Goal: Transaction & Acquisition: Purchase product/service

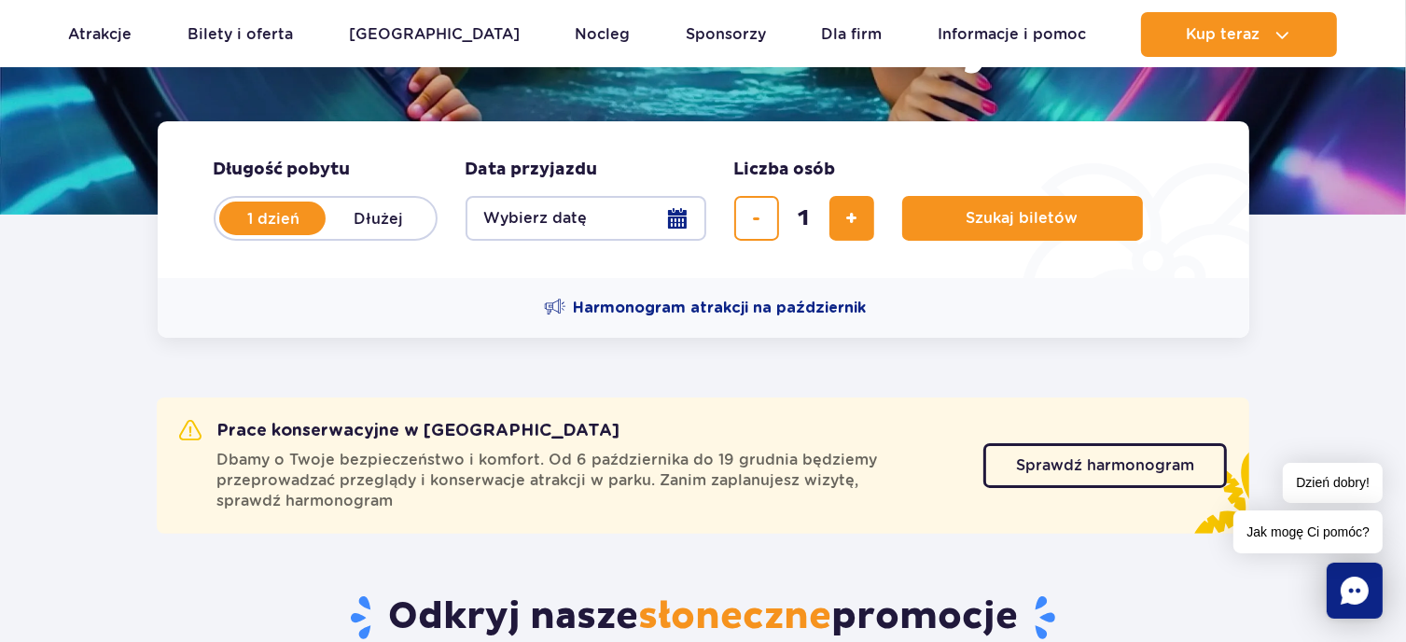
scroll to position [373, 0]
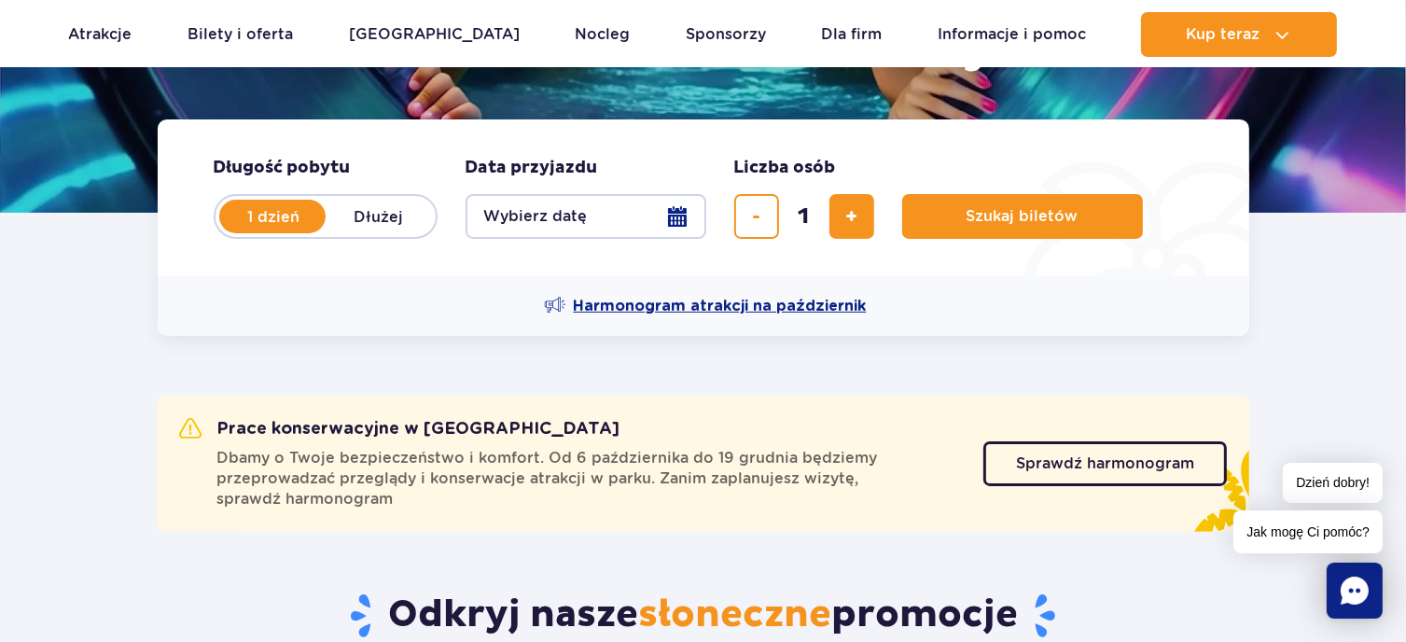
click at [662, 304] on span "Harmonogram atrakcji na październik" at bounding box center [720, 306] width 293 height 21
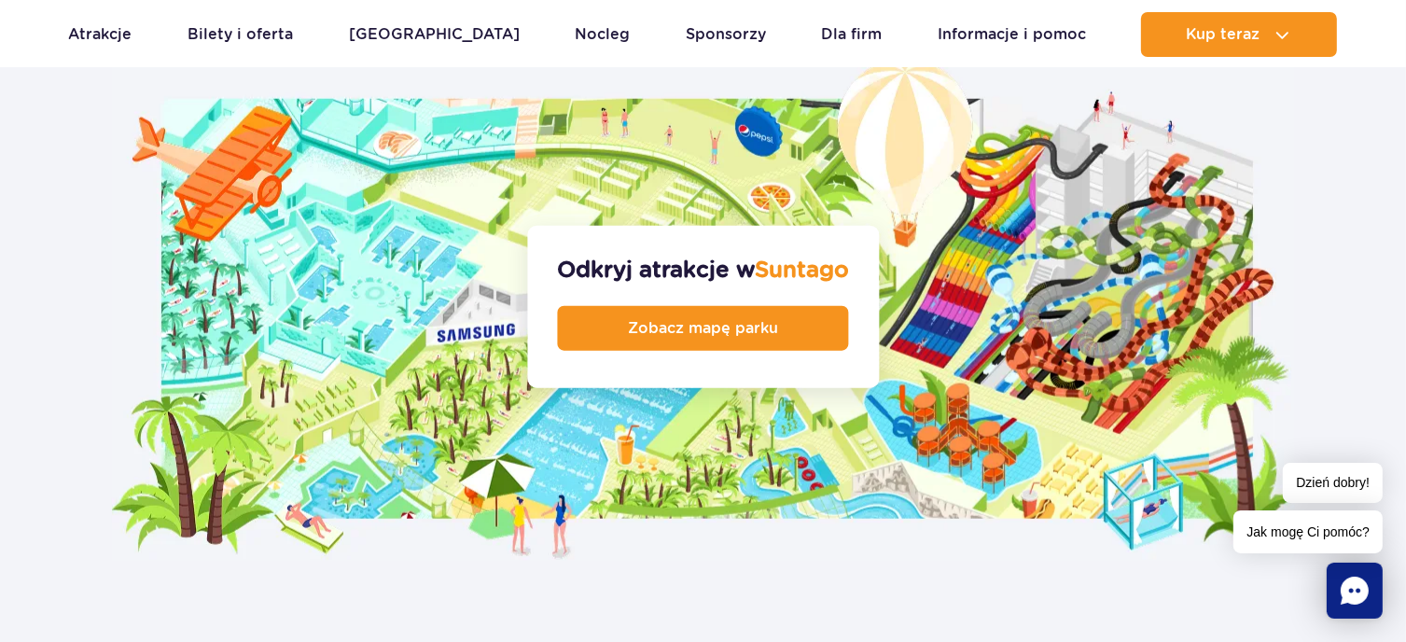
scroll to position [1990, 0]
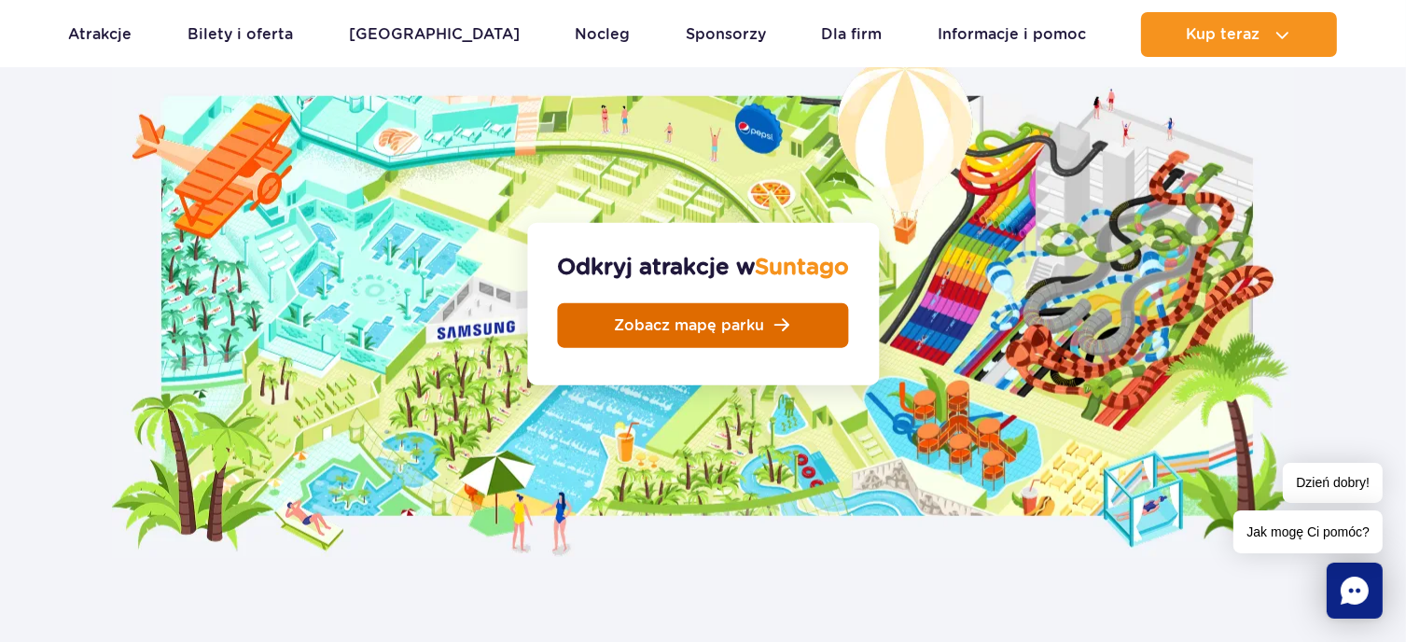
click at [766, 303] on link "Zobacz mapę parku" at bounding box center [703, 325] width 291 height 45
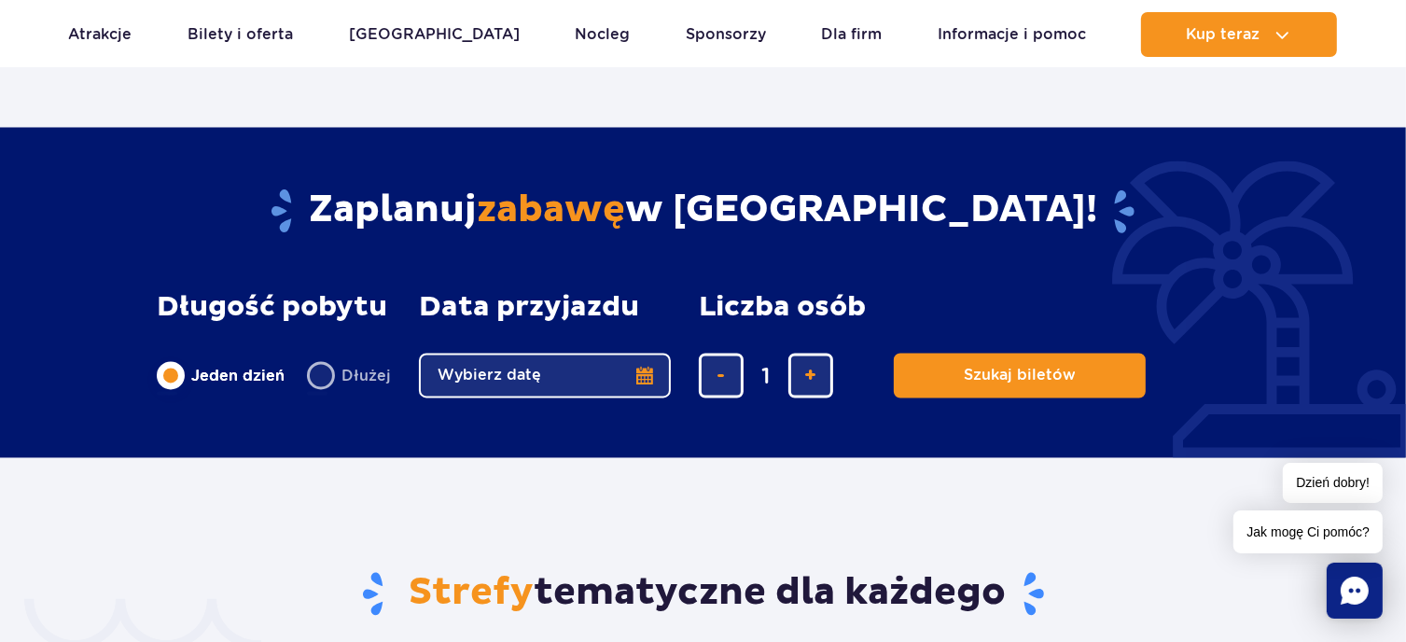
scroll to position [3483, 0]
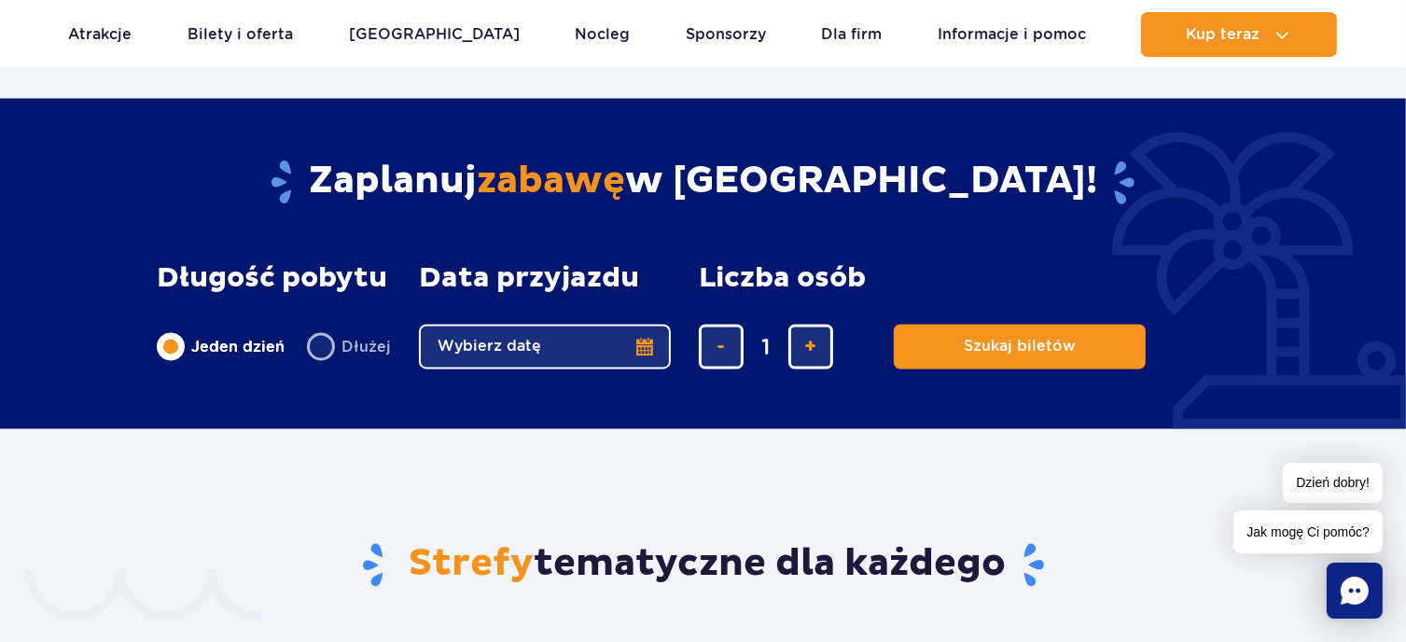
click at [645, 325] on button "Wybierz datę" at bounding box center [545, 347] width 252 height 45
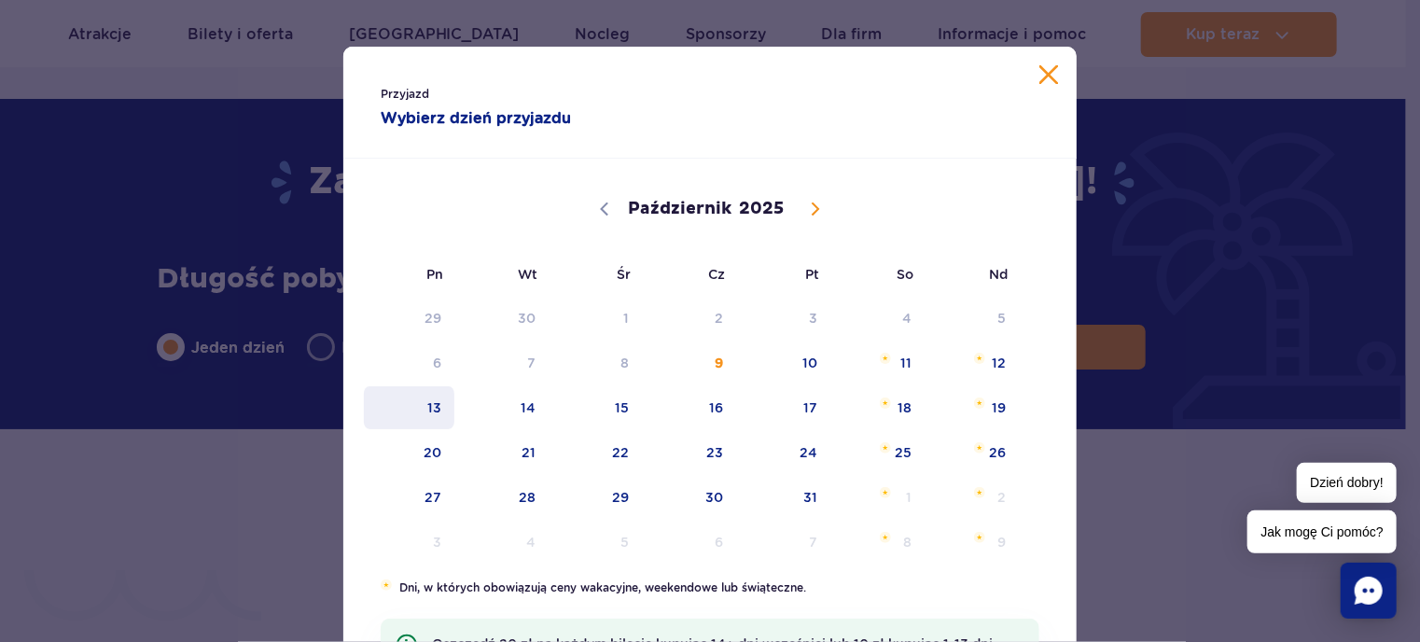
click at [440, 403] on span "13" at bounding box center [409, 407] width 94 height 43
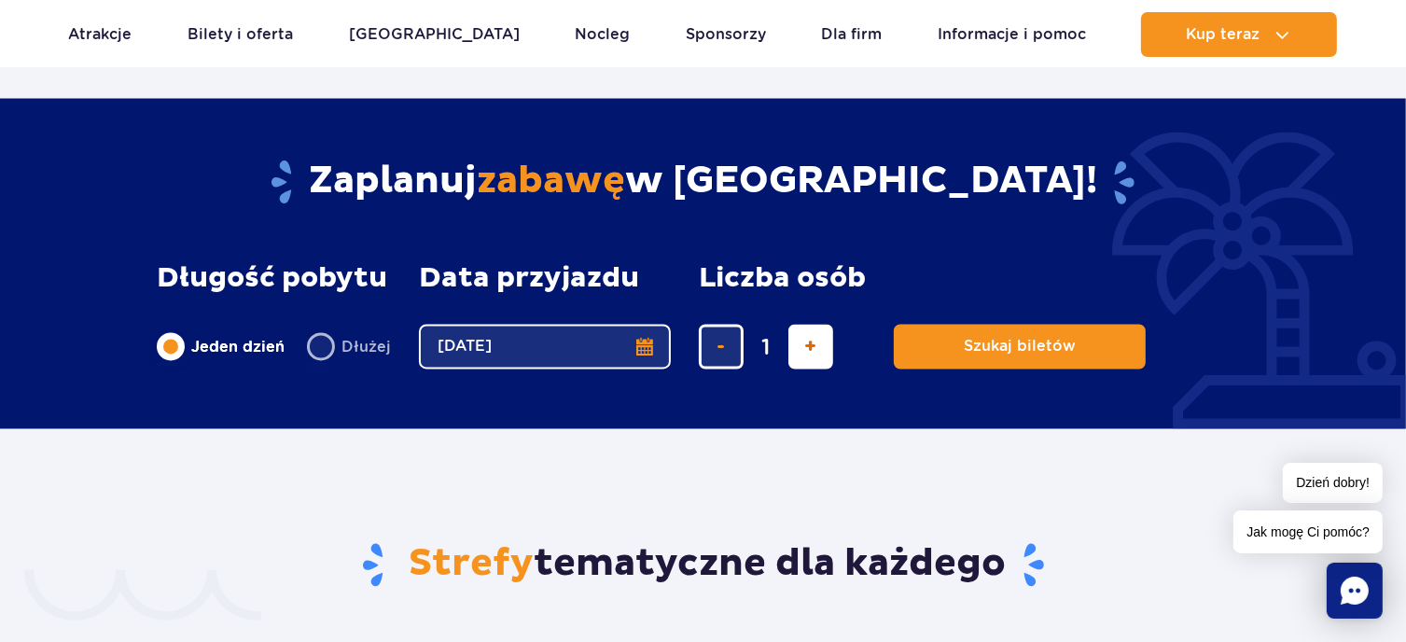
click at [821, 325] on button "dodaj bilet" at bounding box center [810, 347] width 45 height 45
type input "2"
click at [821, 325] on button "dodaj bilet" at bounding box center [810, 347] width 45 height 45
type input "3"
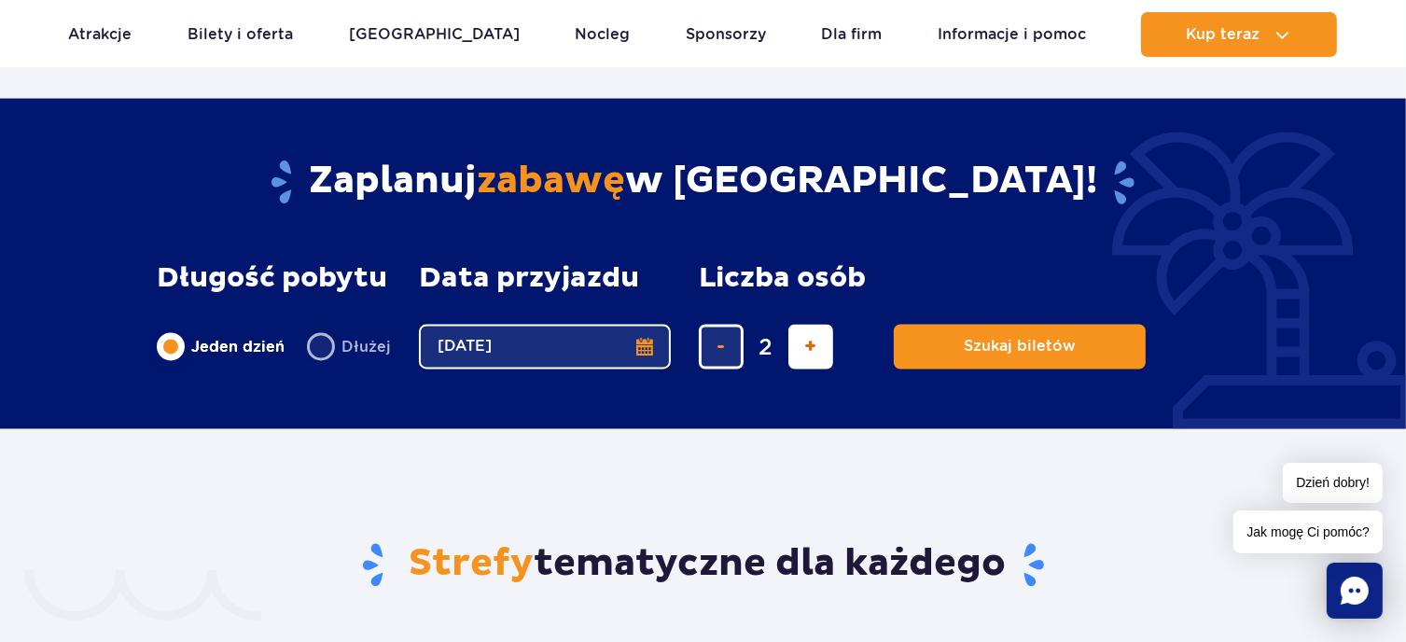
type input "3"
click at [821, 325] on button "dodaj bilet" at bounding box center [810, 347] width 45 height 45
type input "4"
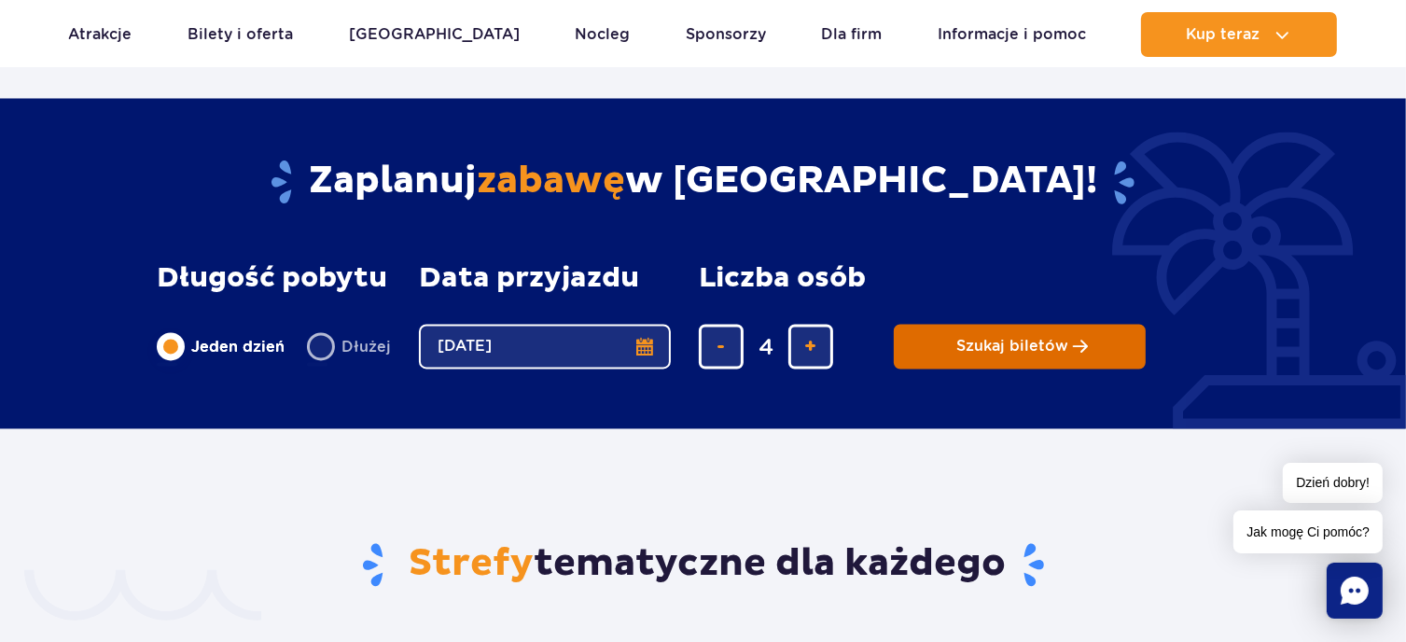
click at [1031, 339] on span "Szukaj biletów" at bounding box center [1012, 347] width 112 height 17
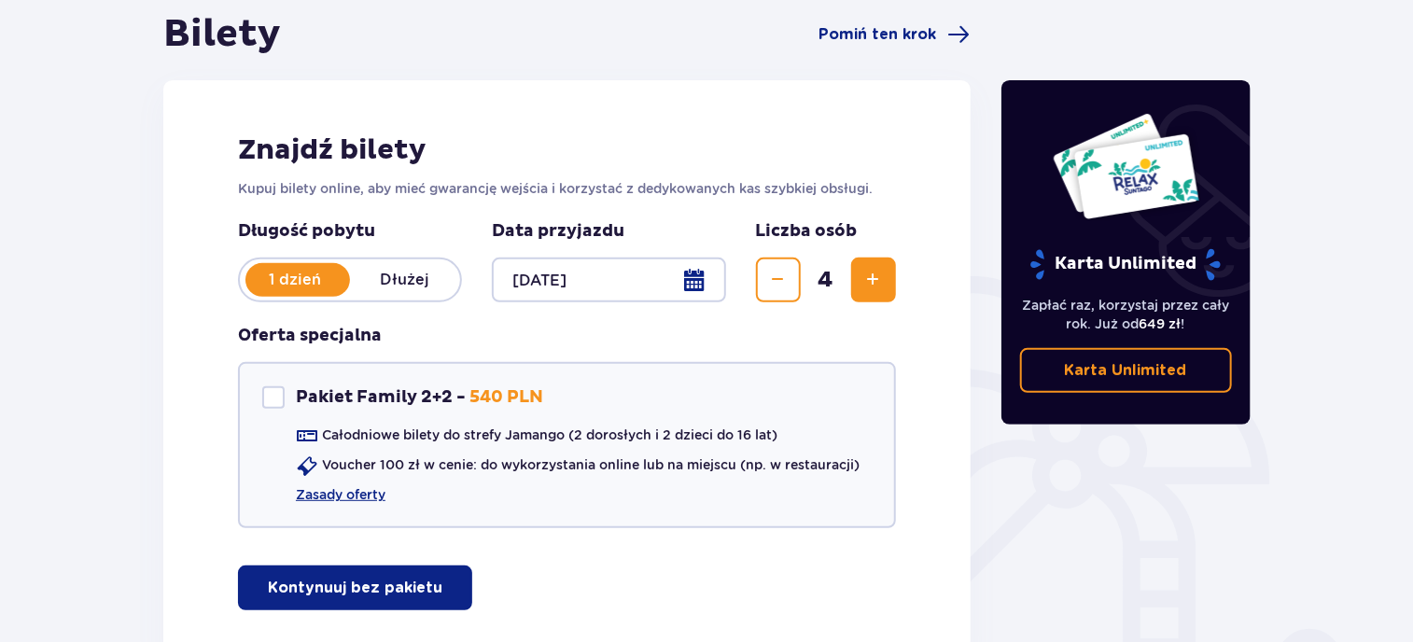
scroll to position [248, 0]
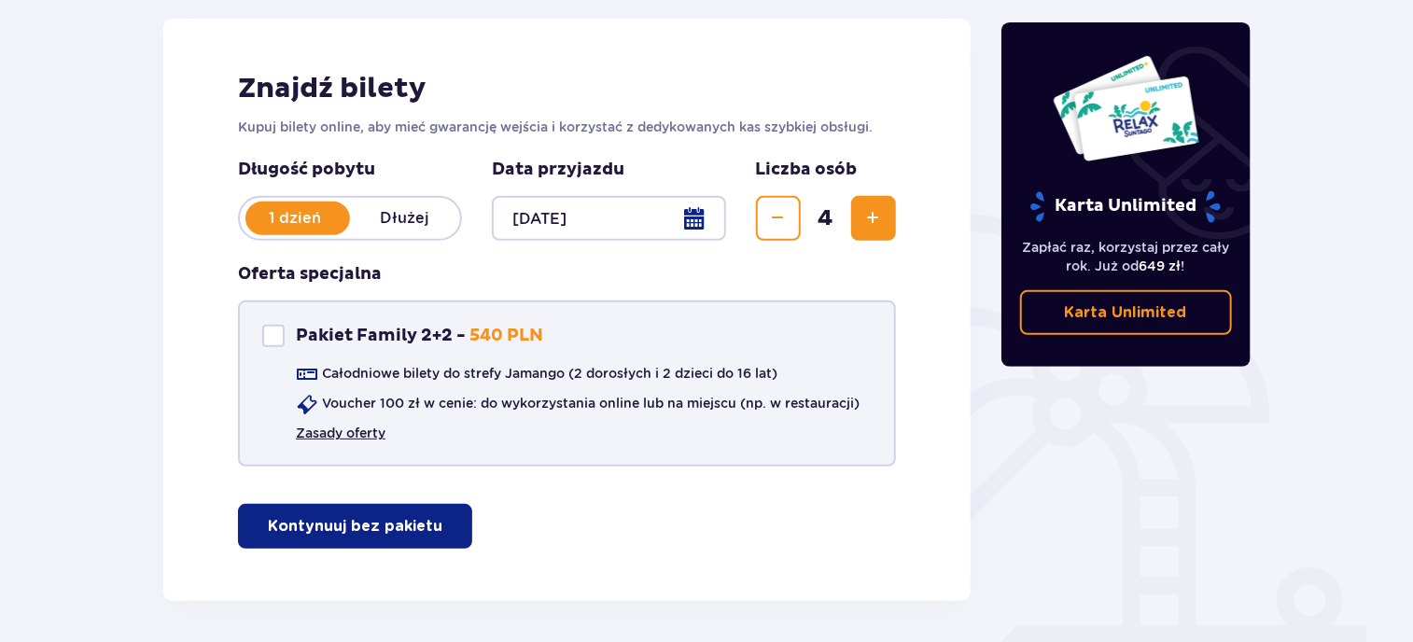
click at [362, 430] on link "Zasady oferty" at bounding box center [341, 433] width 90 height 19
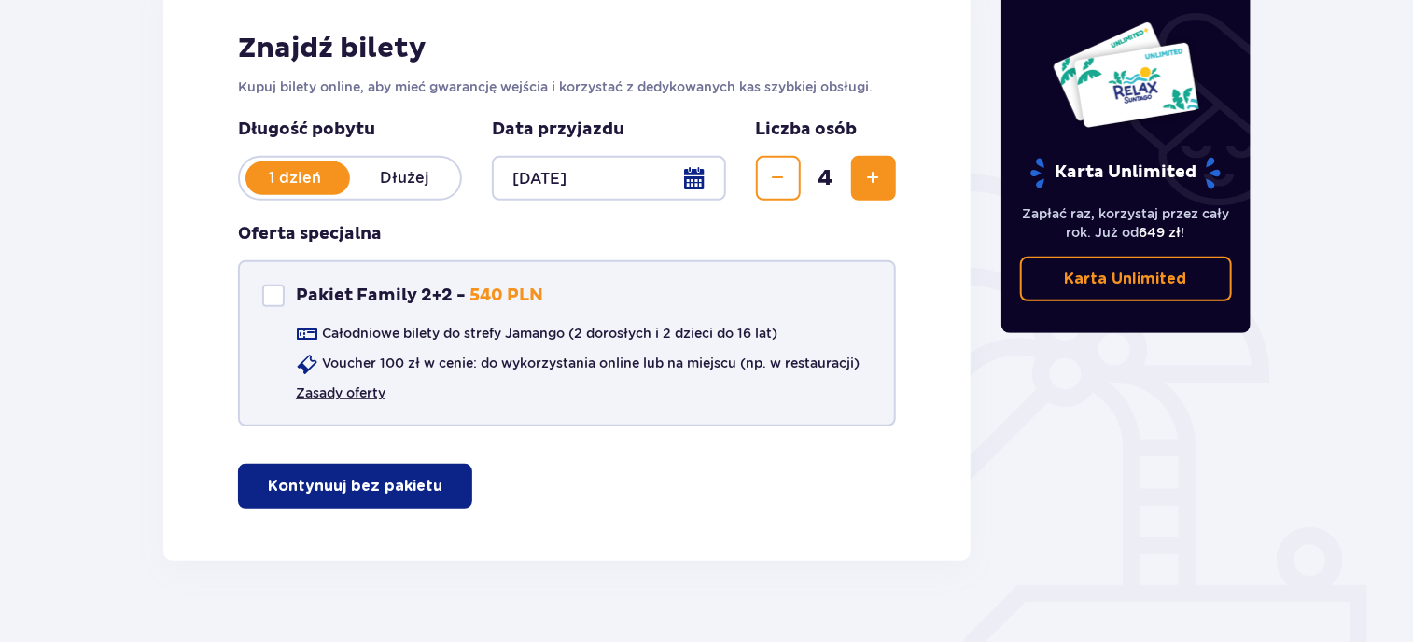
scroll to position [318, 0]
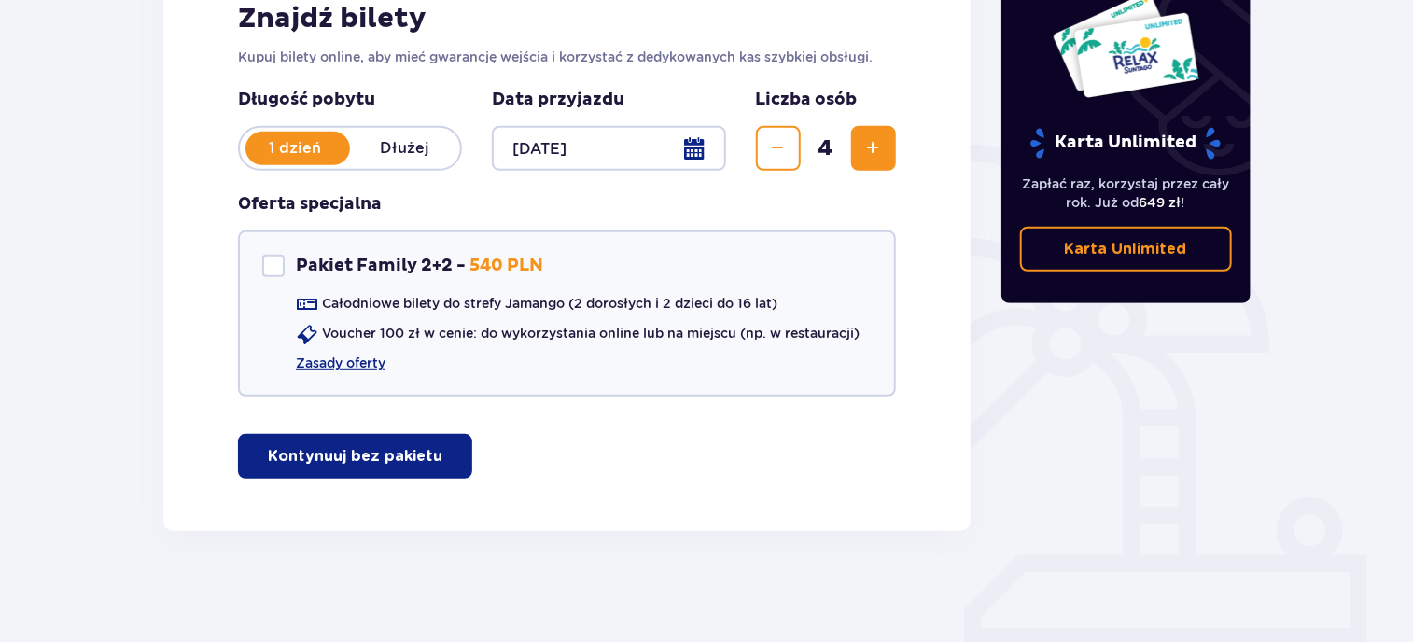
click at [351, 447] on p "Kontynuuj bez pakietu" at bounding box center [355, 456] width 174 height 21
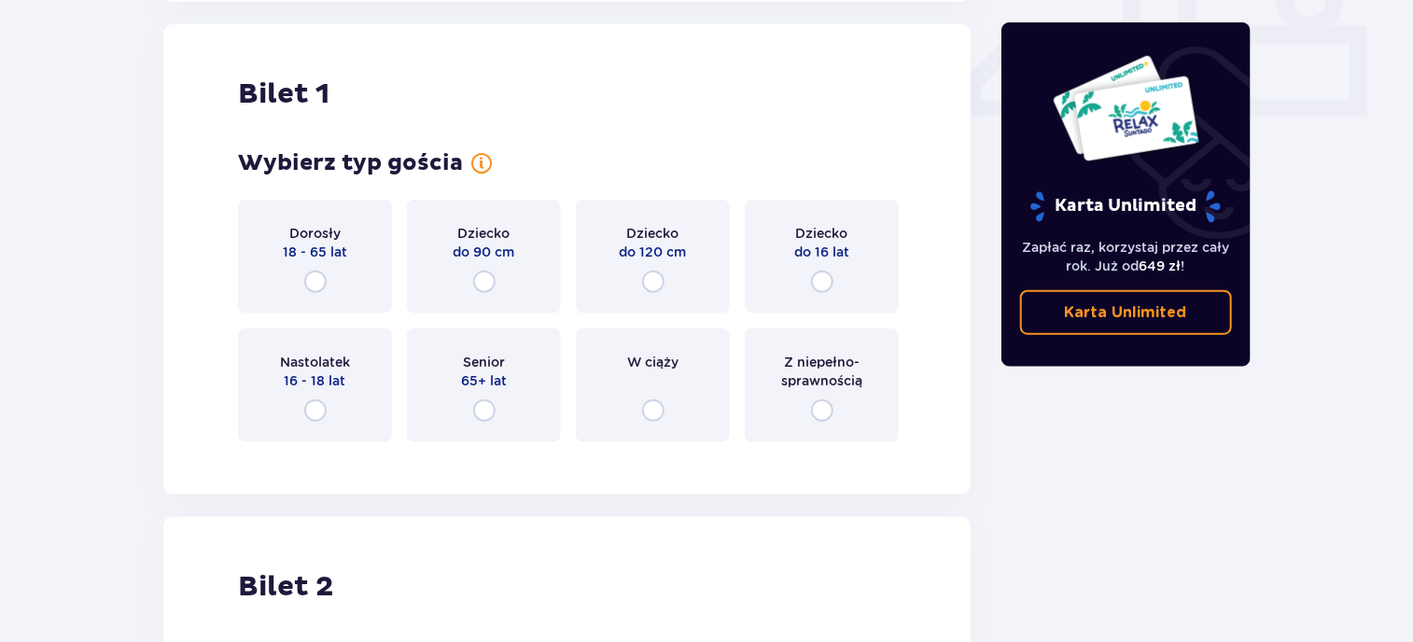
scroll to position [848, 0]
click at [321, 272] on input "radio" at bounding box center [315, 281] width 22 height 22
radio input "true"
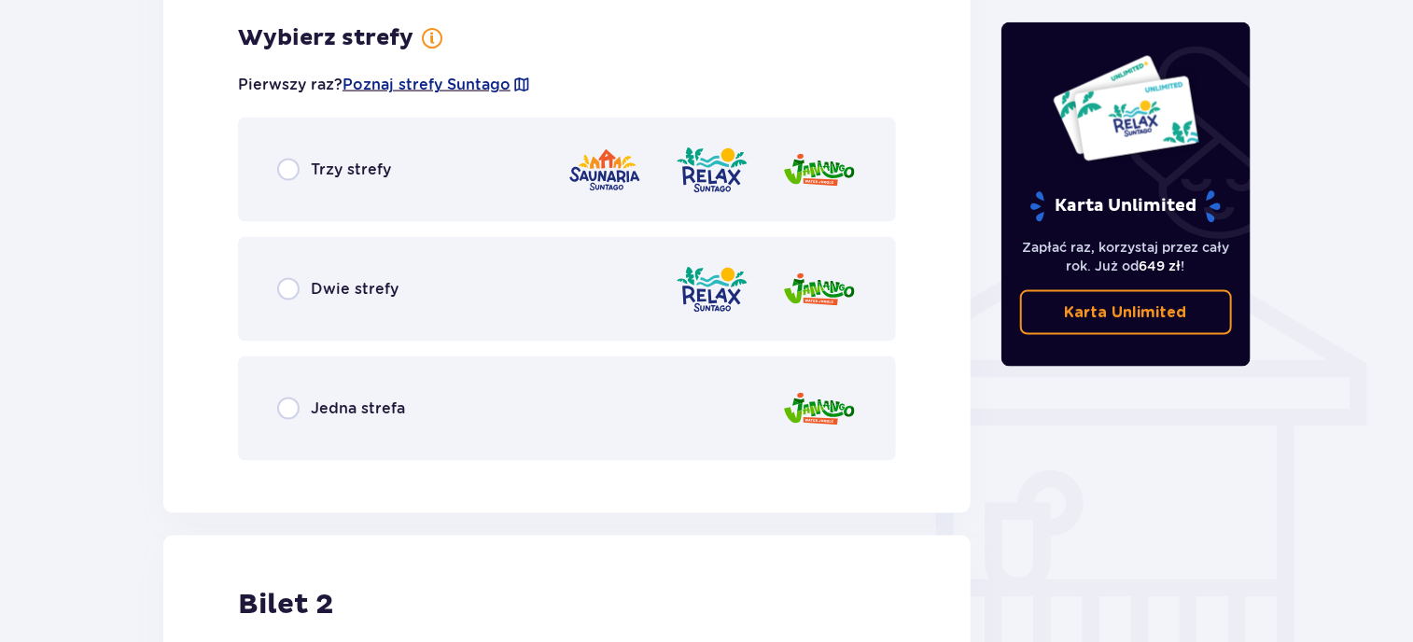
scroll to position [1304, 0]
click at [291, 406] on input "radio" at bounding box center [288, 408] width 22 height 22
radio input "true"
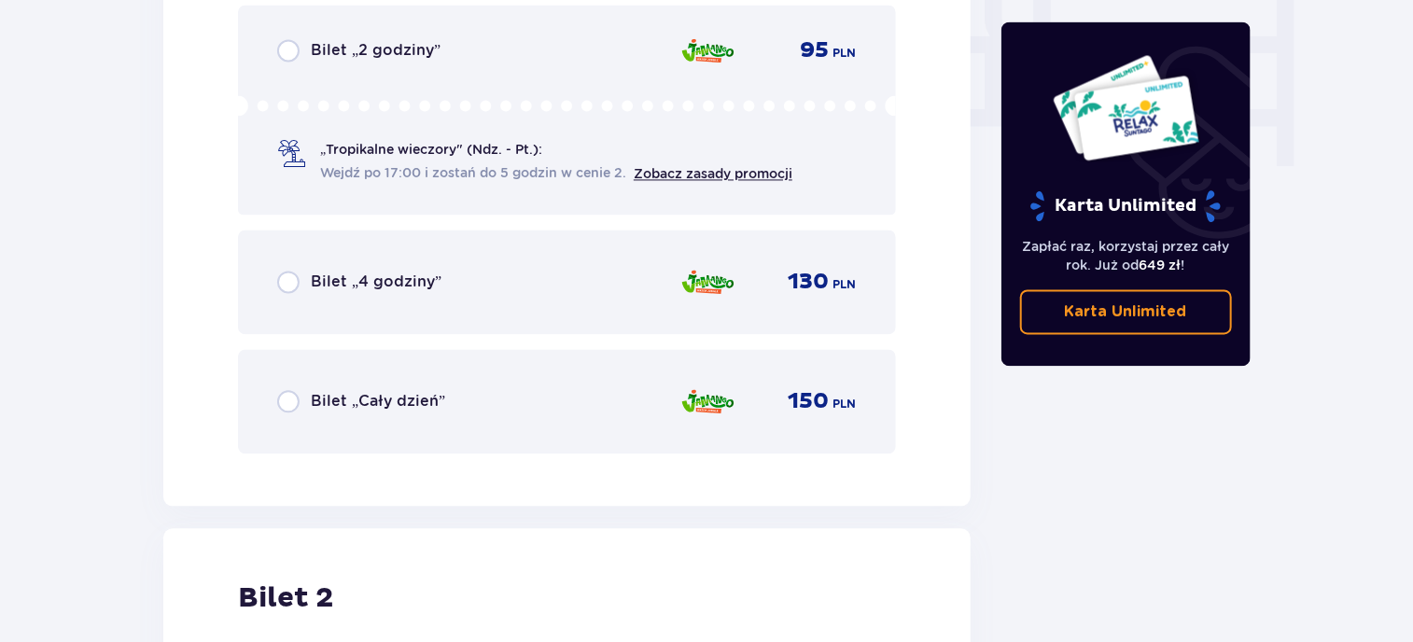
scroll to position [1778, 0]
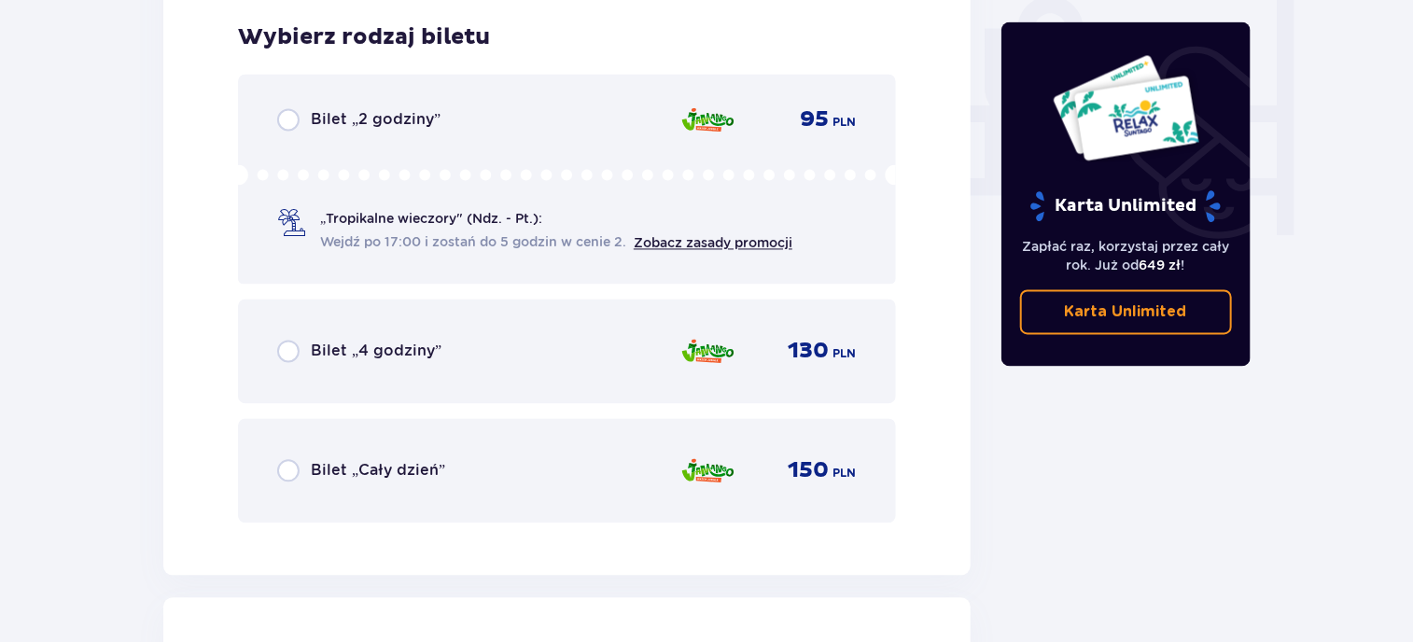
click at [284, 468] on input "radio" at bounding box center [288, 470] width 22 height 22
radio input "true"
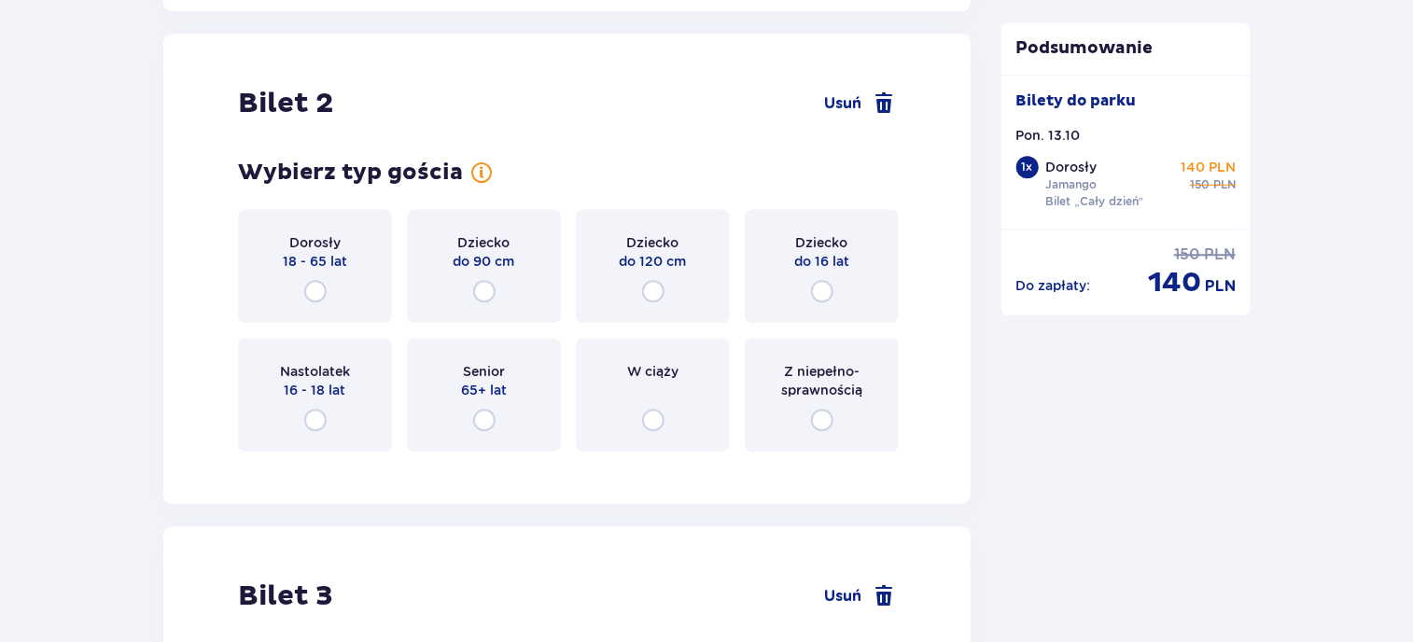
scroll to position [2348, 0]
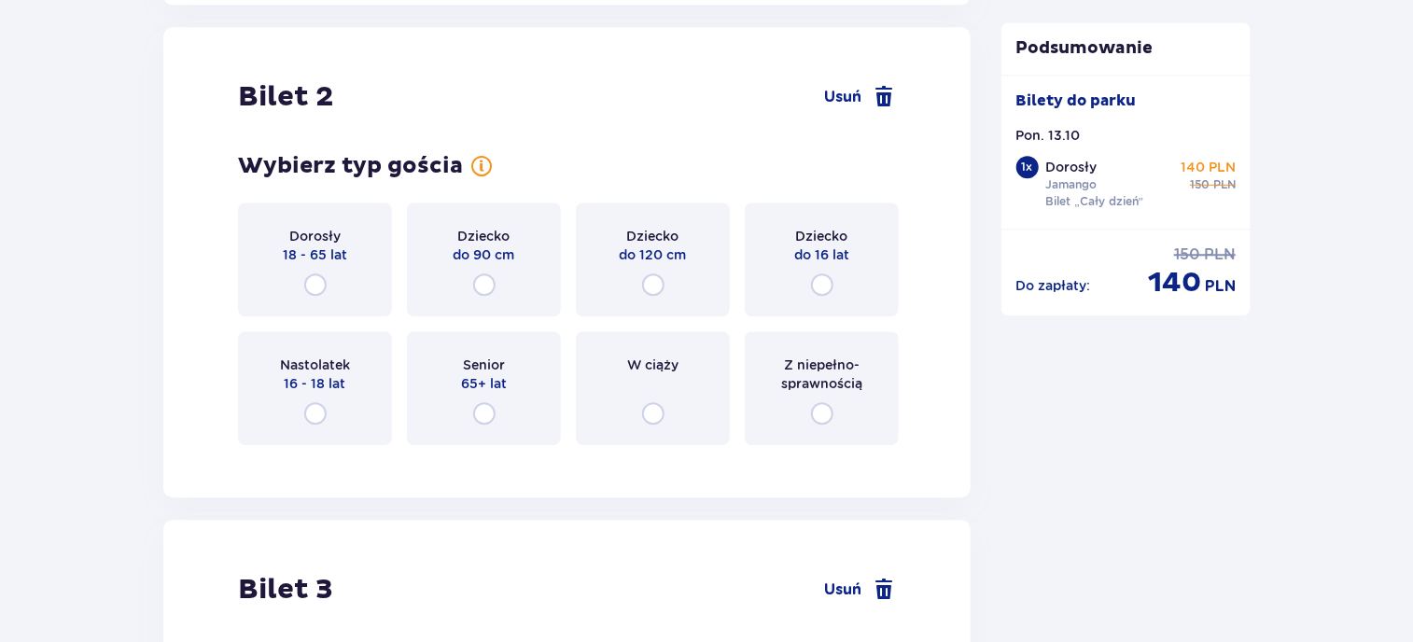
click at [319, 278] on input "radio" at bounding box center [315, 284] width 22 height 22
radio input "true"
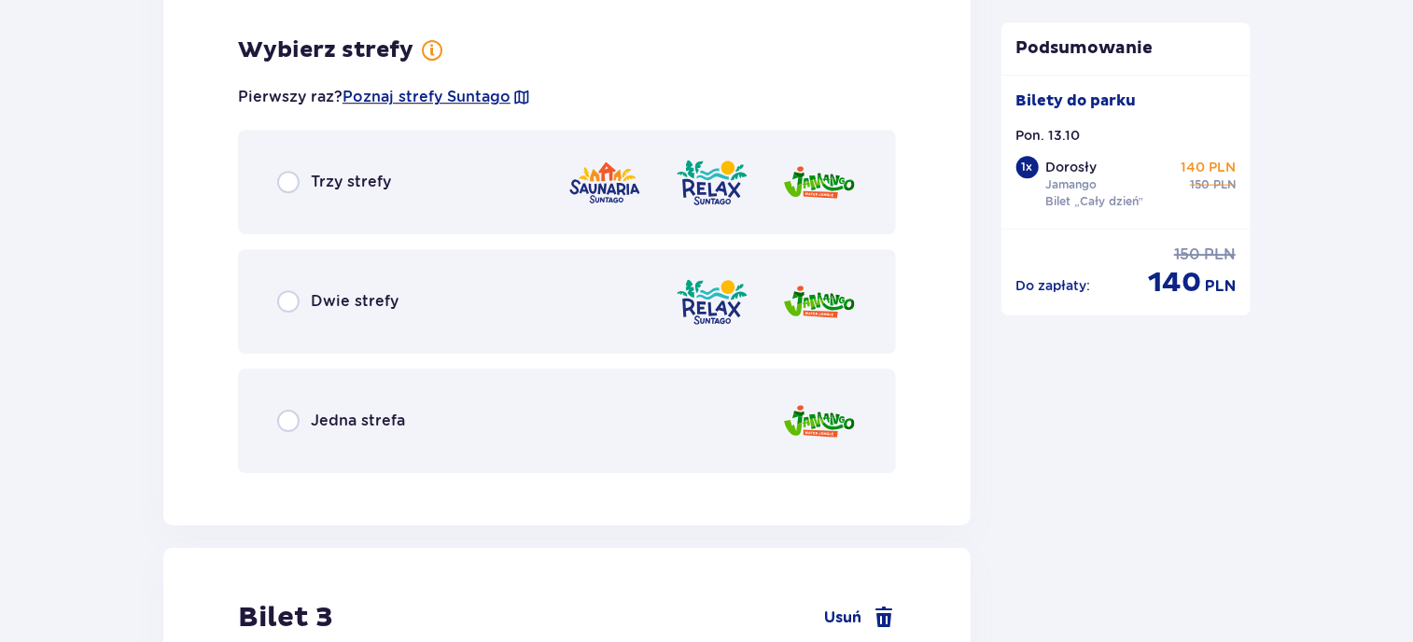
scroll to position [2806, 0]
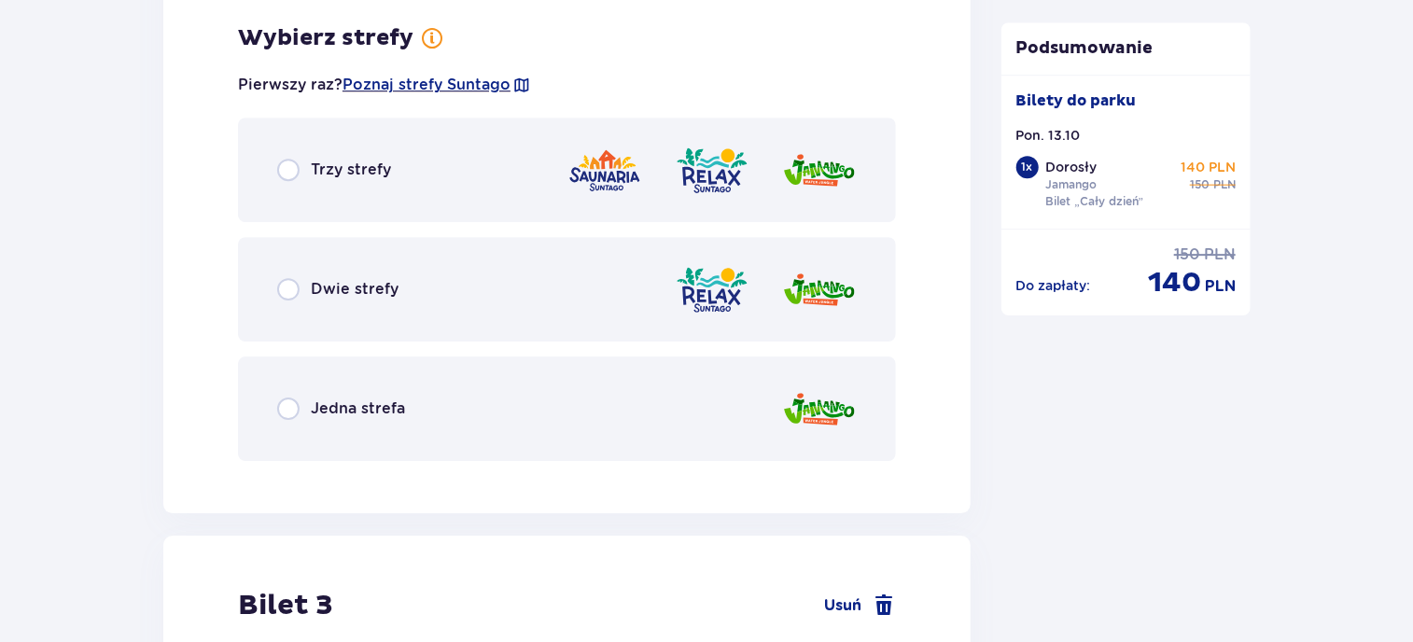
click at [285, 401] on input "radio" at bounding box center [288, 408] width 22 height 22
radio input "true"
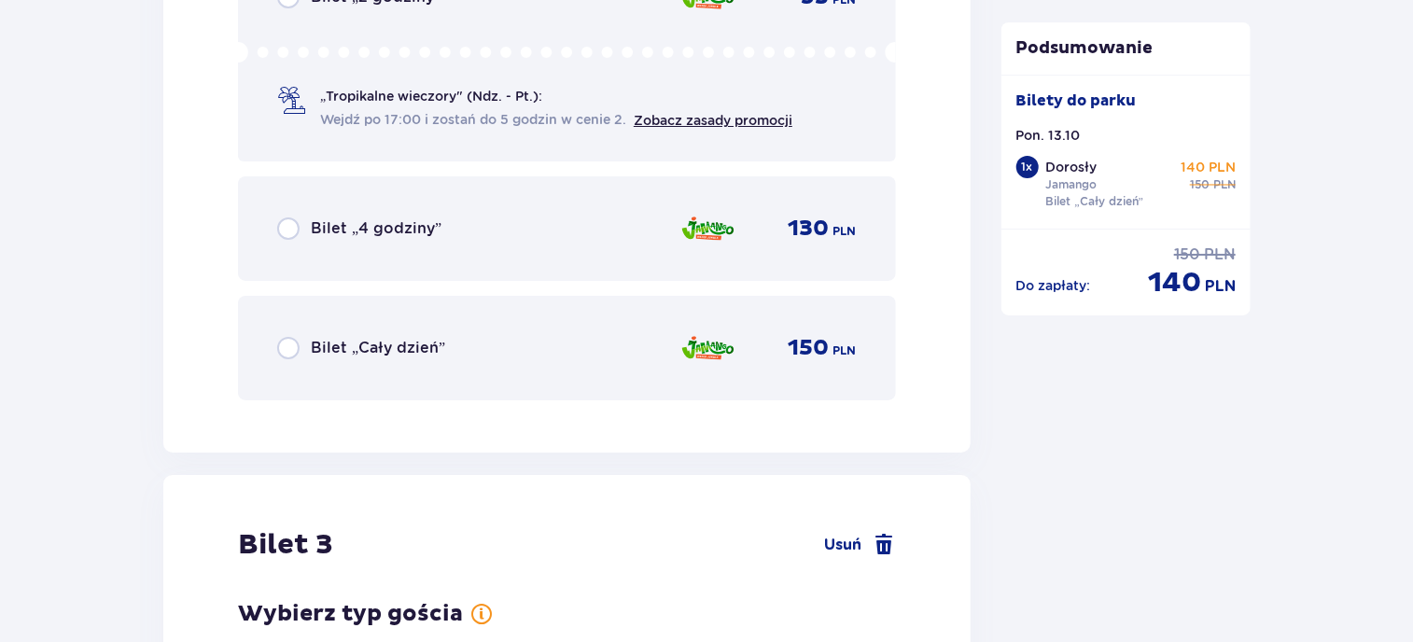
scroll to position [3404, 0]
click at [287, 339] on input "radio" at bounding box center [288, 347] width 22 height 22
radio input "true"
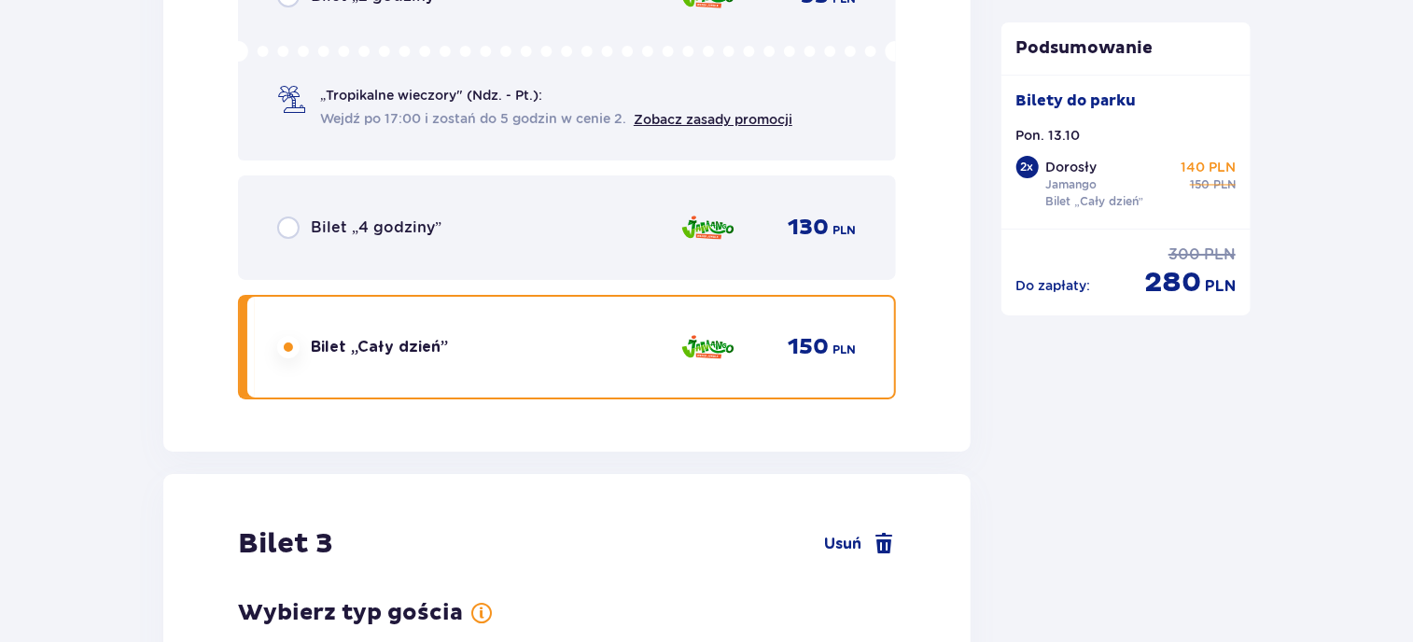
scroll to position [3853, 0]
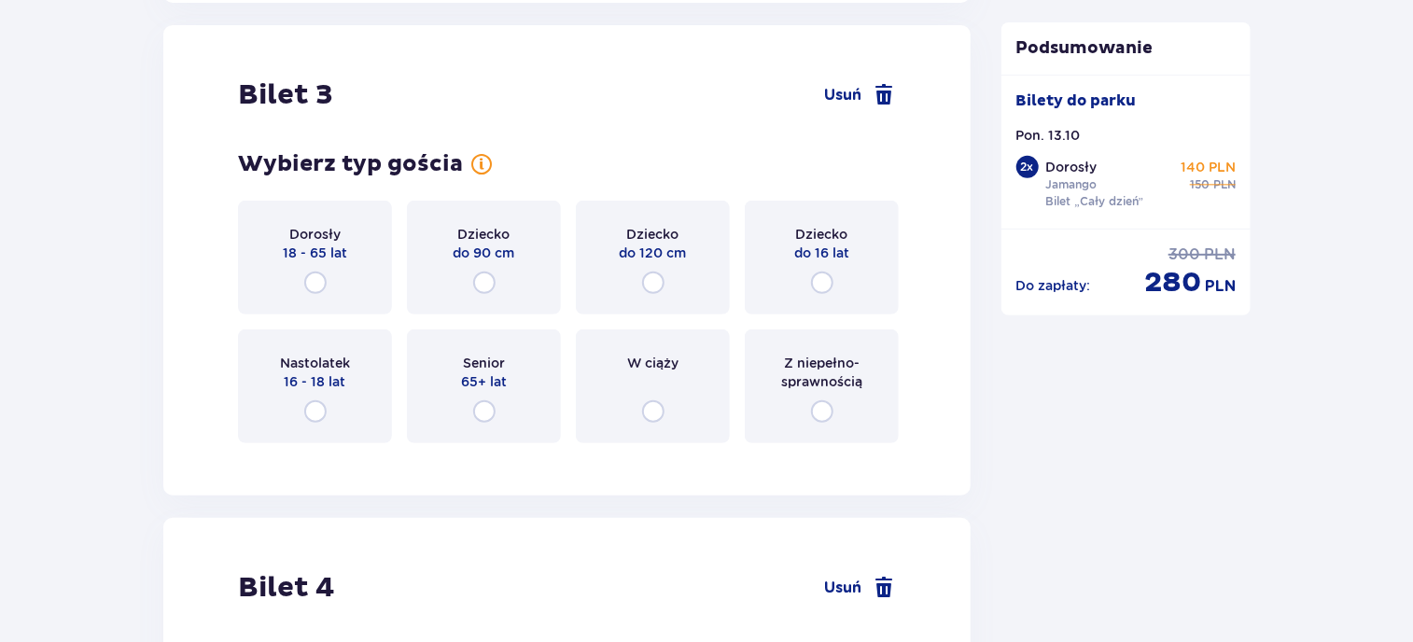
click at [653, 283] on input "radio" at bounding box center [653, 283] width 22 height 22
radio input "true"
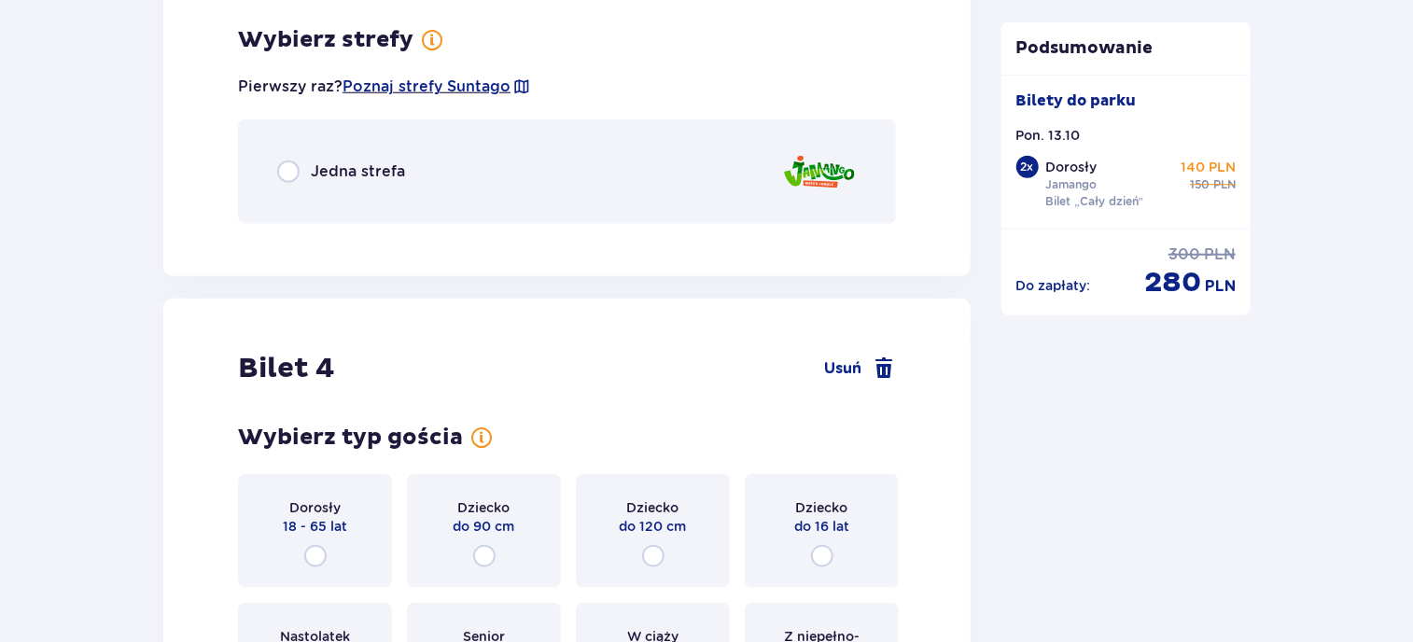
scroll to position [4308, 0]
click at [295, 167] on input "radio" at bounding box center [288, 171] width 22 height 22
radio input "true"
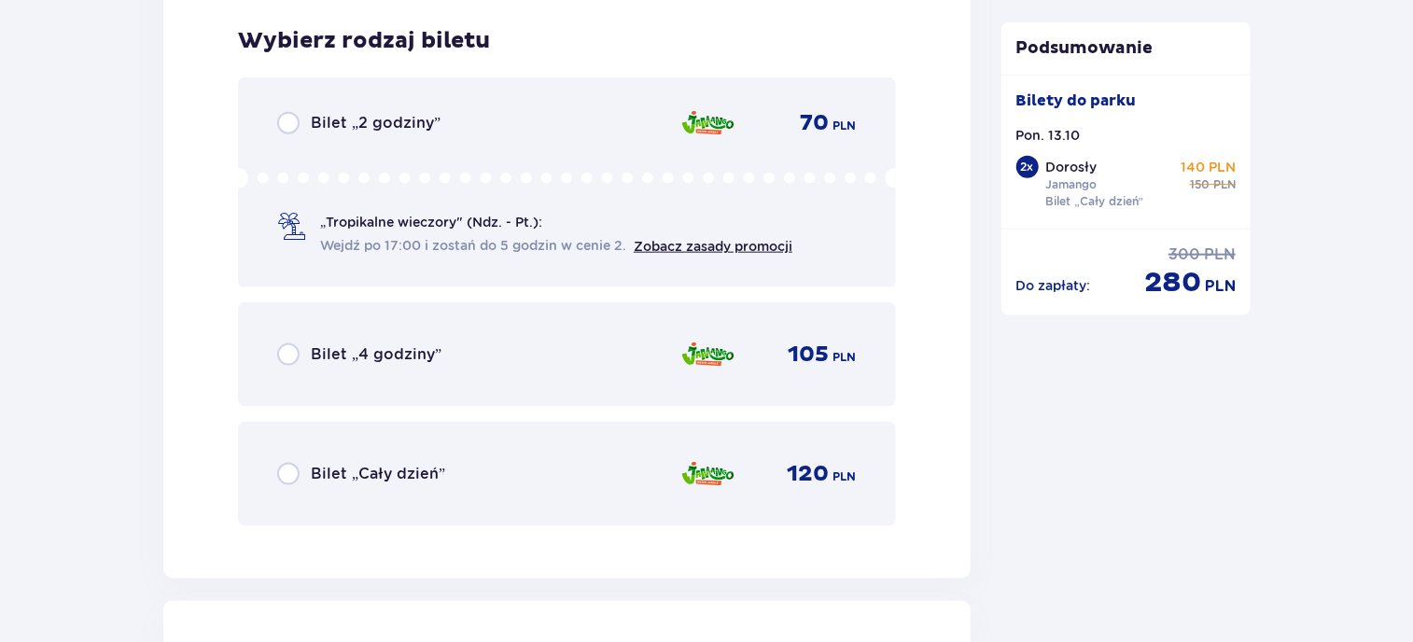
scroll to position [4543, 0]
click at [286, 465] on input "radio" at bounding box center [288, 472] width 22 height 22
radio input "true"
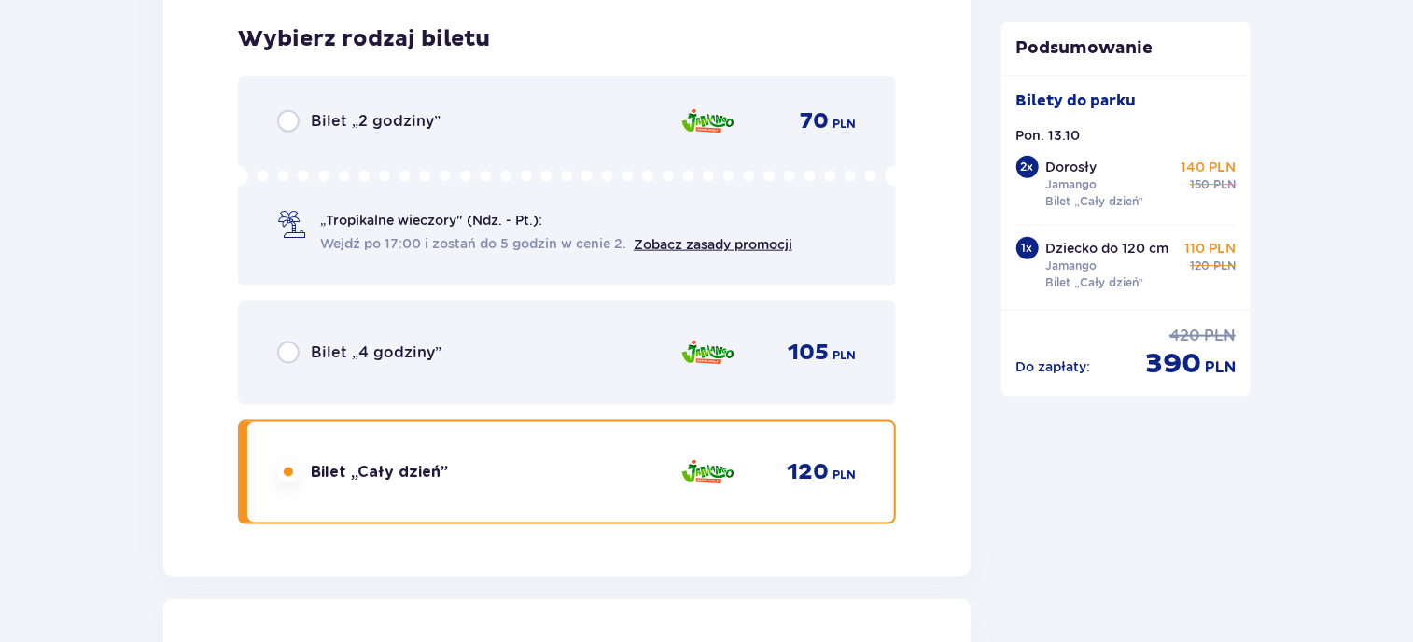
scroll to position [5117, 0]
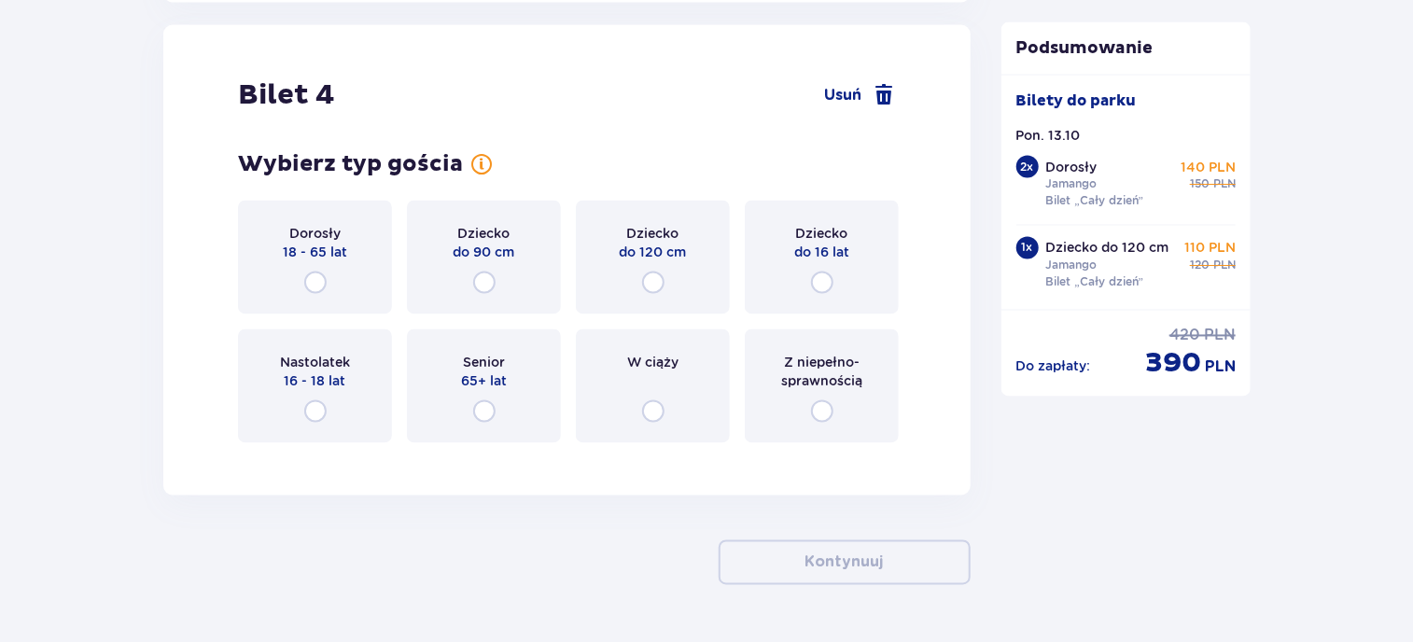
click at [821, 285] on input "radio" at bounding box center [822, 283] width 22 height 22
radio input "true"
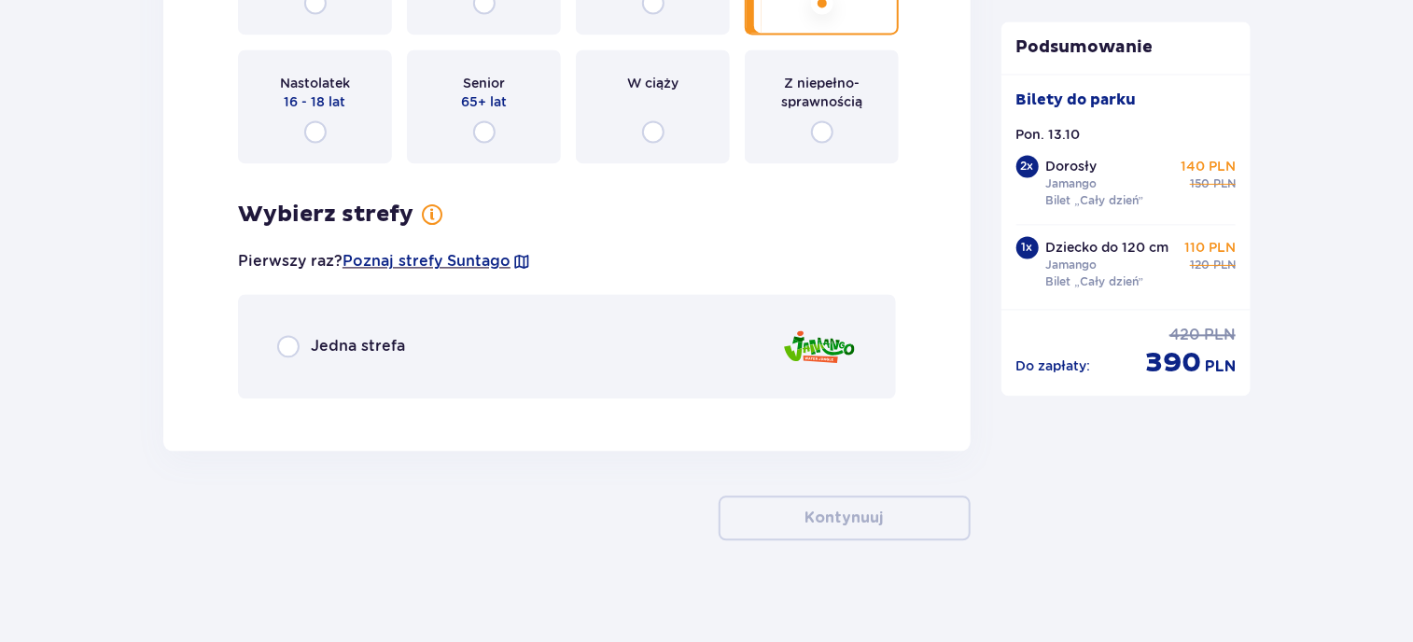
scroll to position [5404, 0]
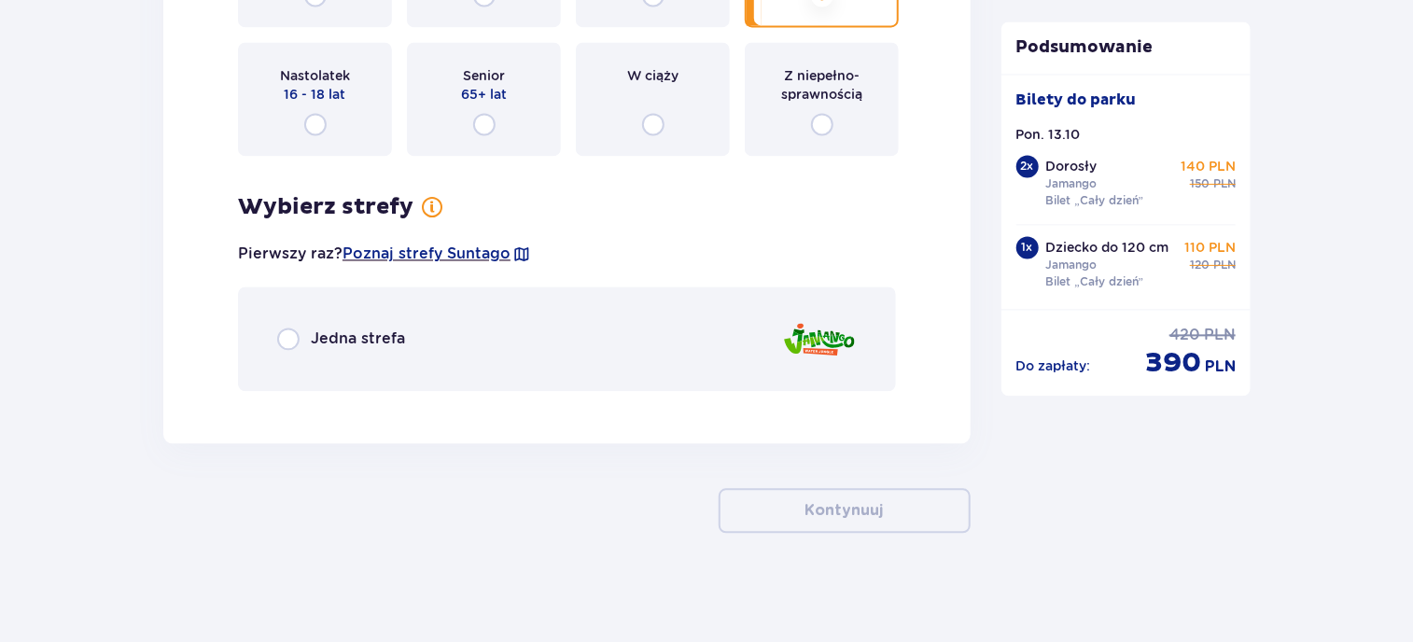
click at [294, 335] on input "radio" at bounding box center [288, 339] width 22 height 22
radio input "true"
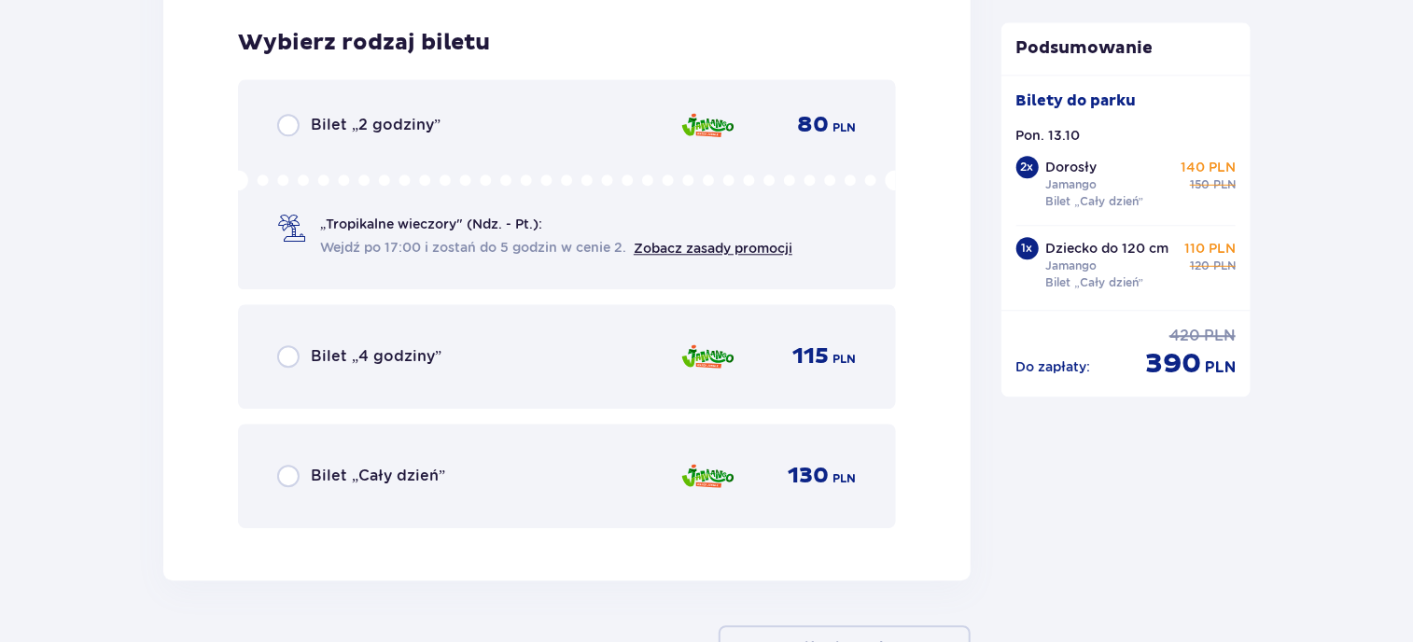
scroll to position [5808, 0]
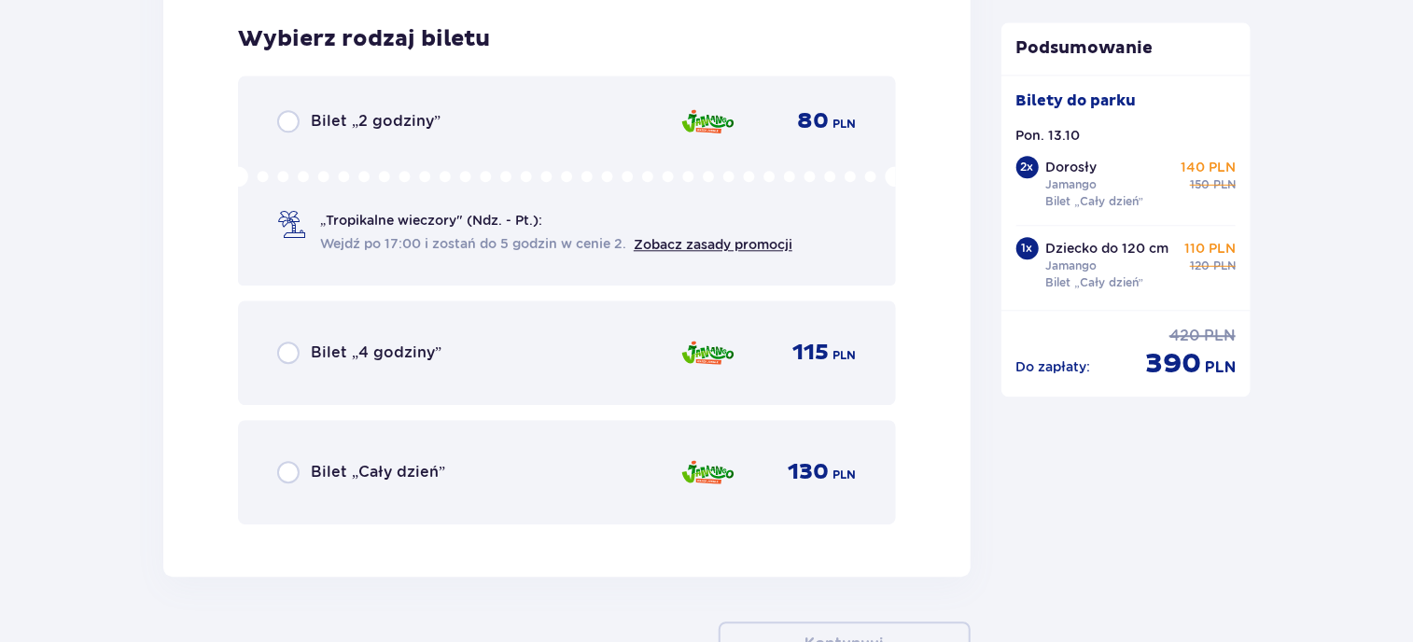
click at [297, 464] on input "radio" at bounding box center [288, 472] width 22 height 22
radio input "true"
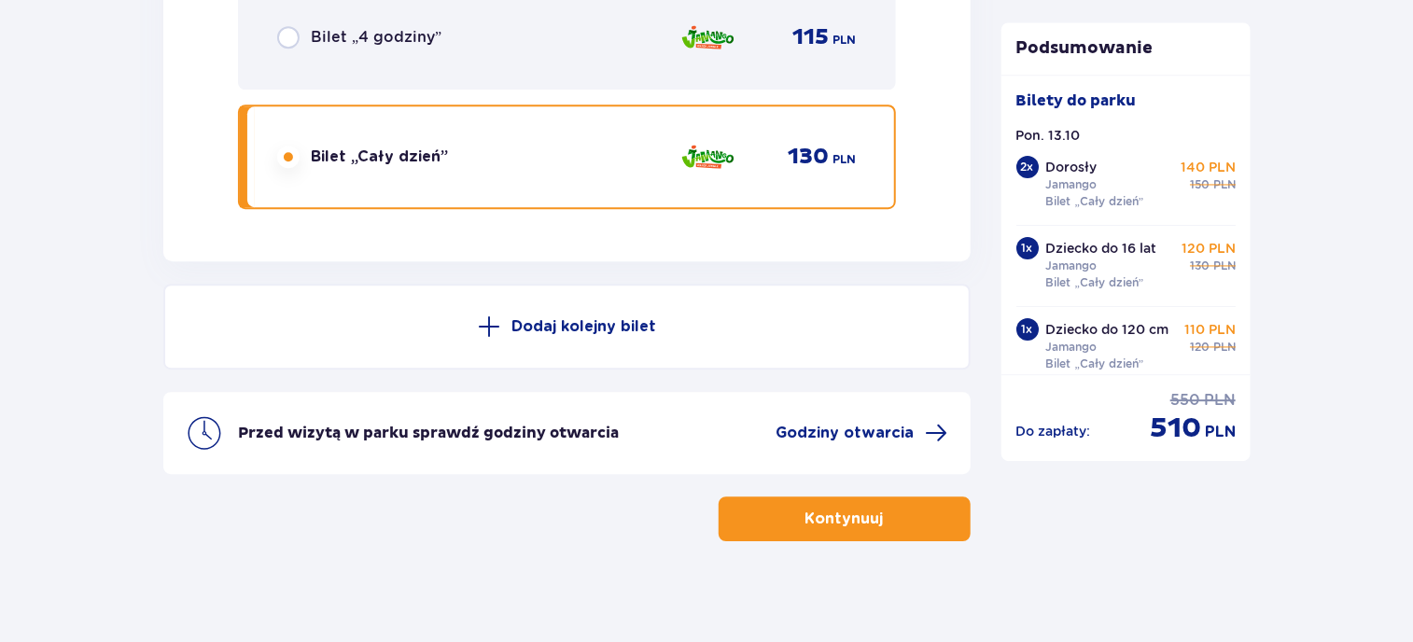
scroll to position [6130, 0]
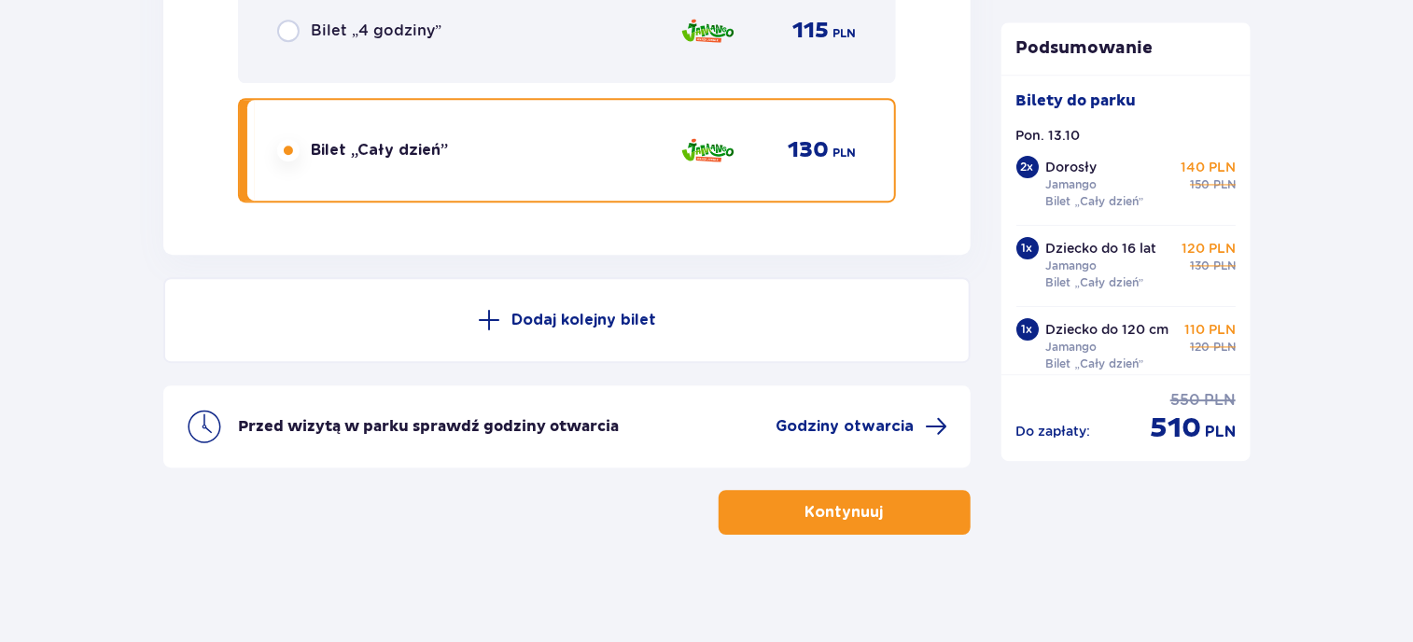
click at [922, 513] on button "Kontynuuj" at bounding box center [844, 512] width 252 height 45
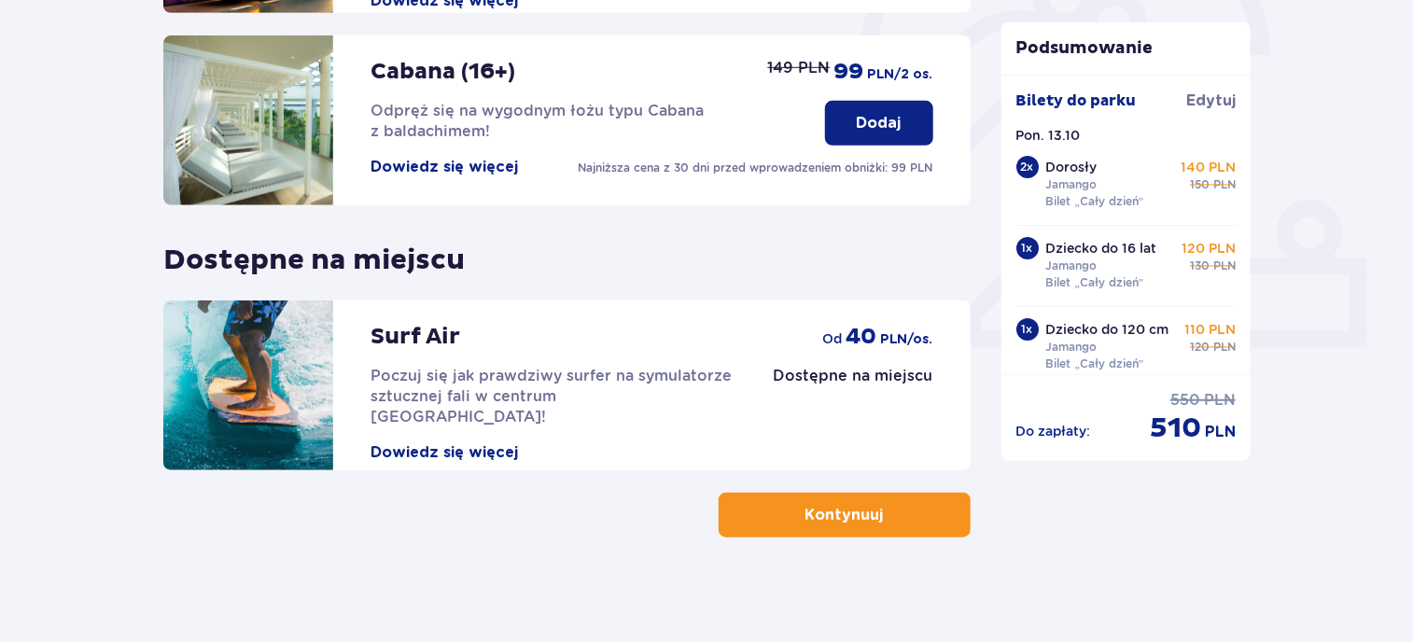
scroll to position [623, 0]
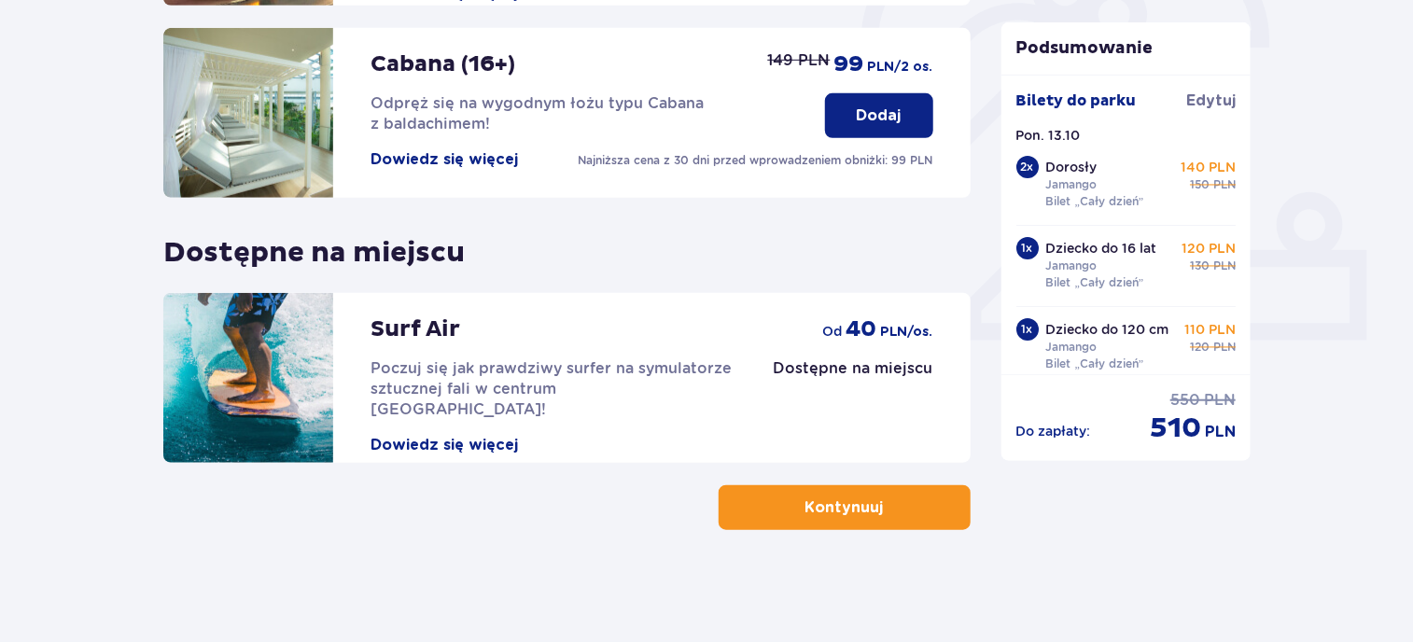
click at [862, 497] on p "Kontynuuj" at bounding box center [844, 507] width 78 height 21
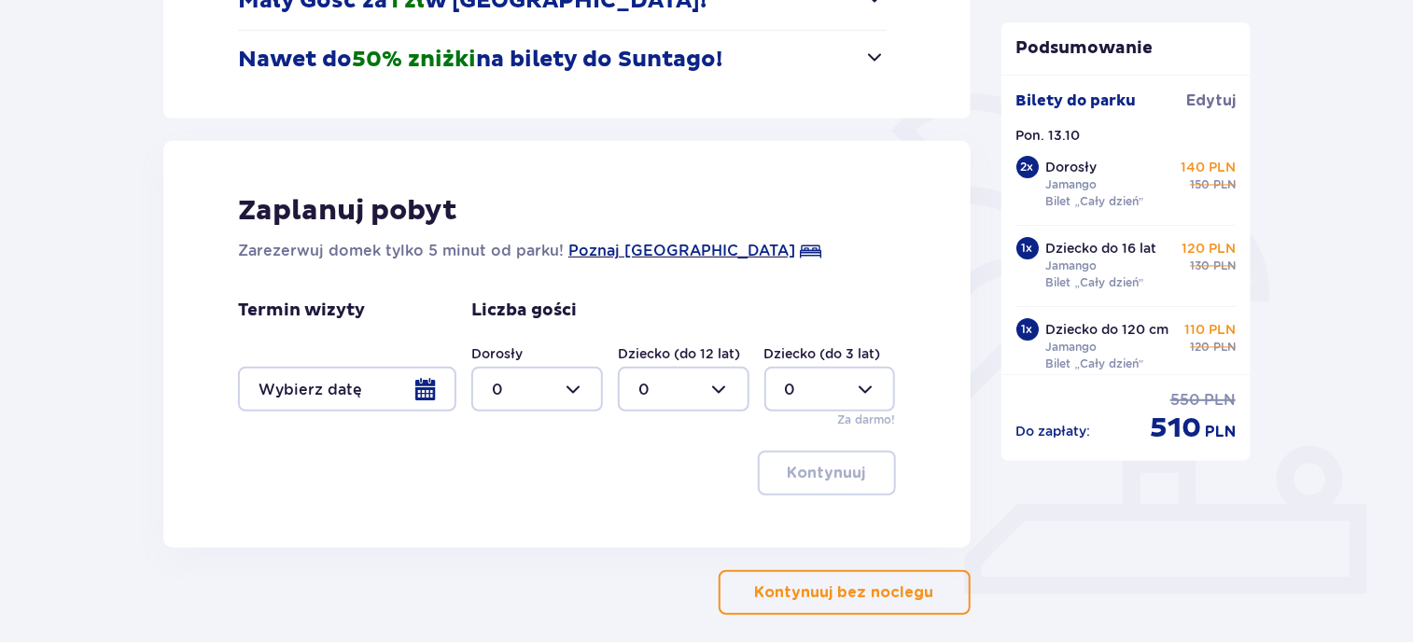
scroll to position [373, 0]
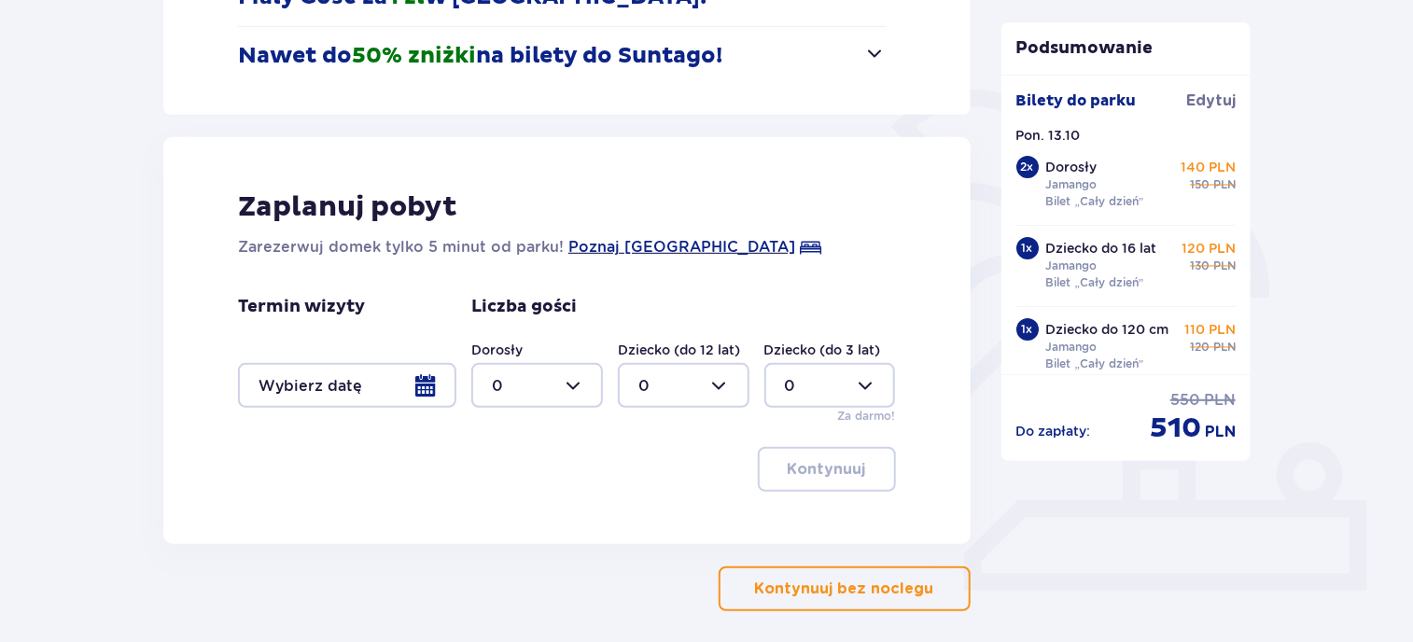
click at [429, 381] on div at bounding box center [347, 385] width 218 height 45
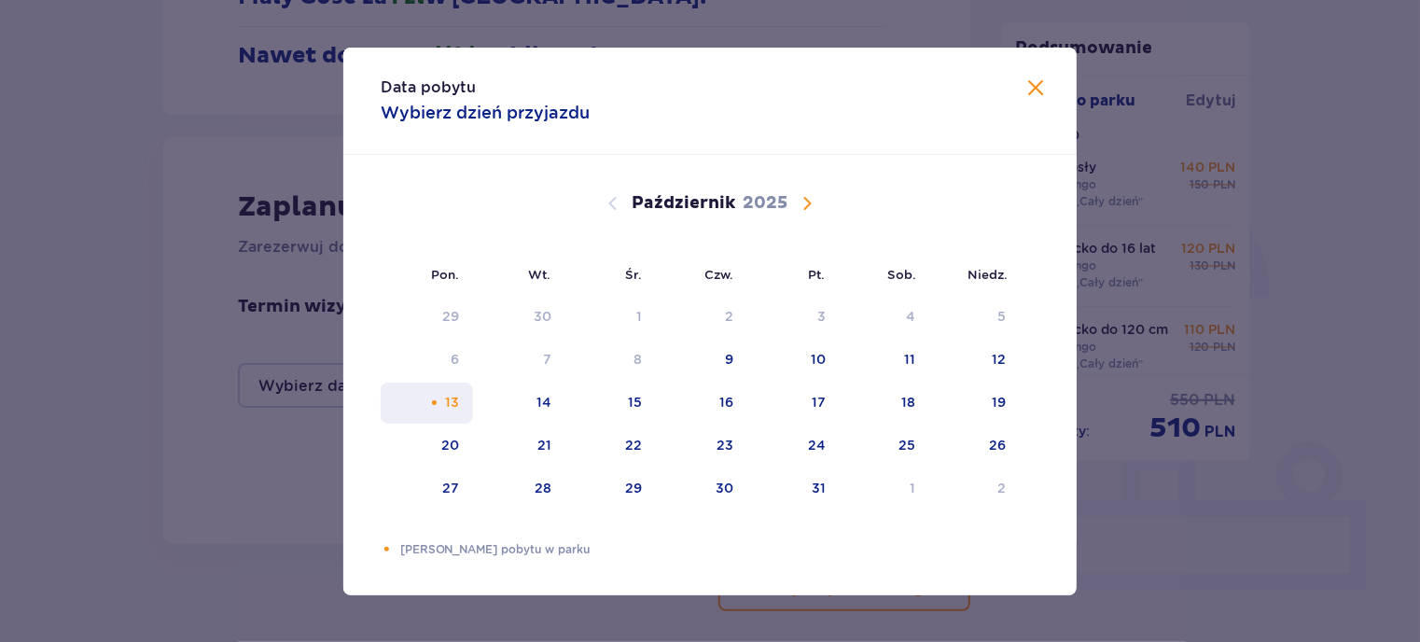
click at [465, 405] on div "13" at bounding box center [427, 403] width 92 height 41
click at [1034, 77] on span "Zamknij" at bounding box center [1036, 88] width 22 height 22
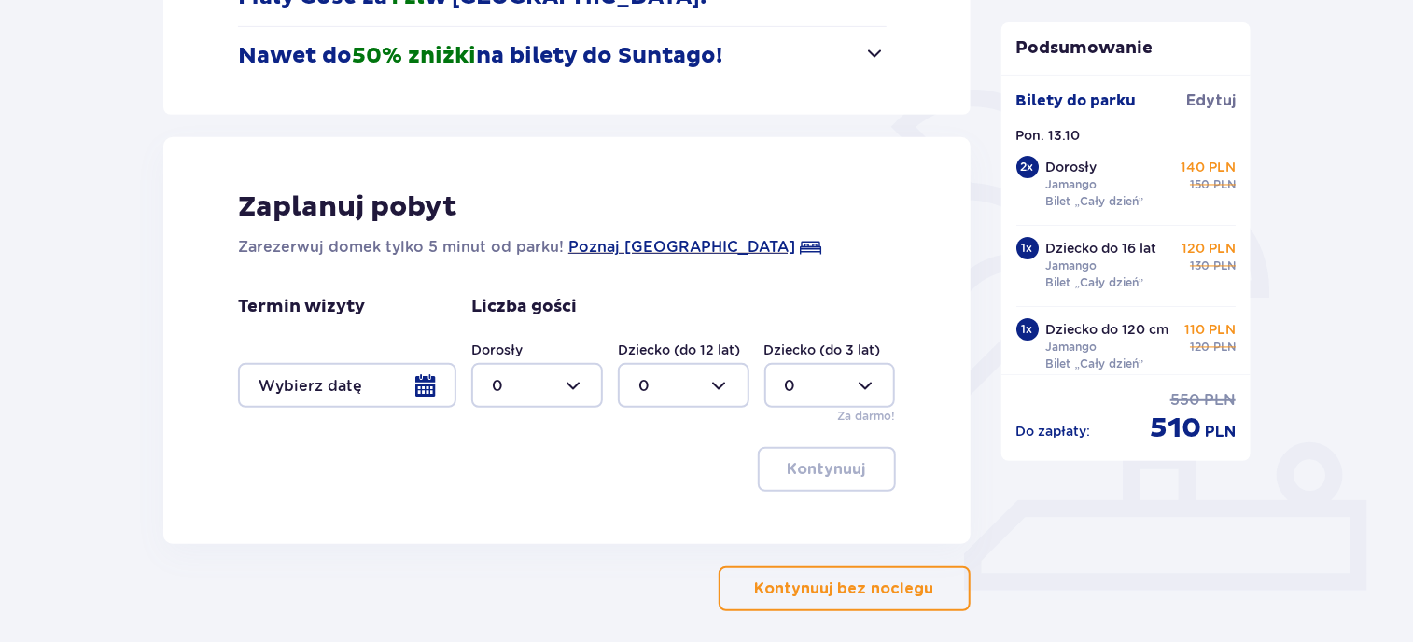
click at [876, 579] on p "Kontynuuj bez noclegu" at bounding box center [844, 589] width 179 height 21
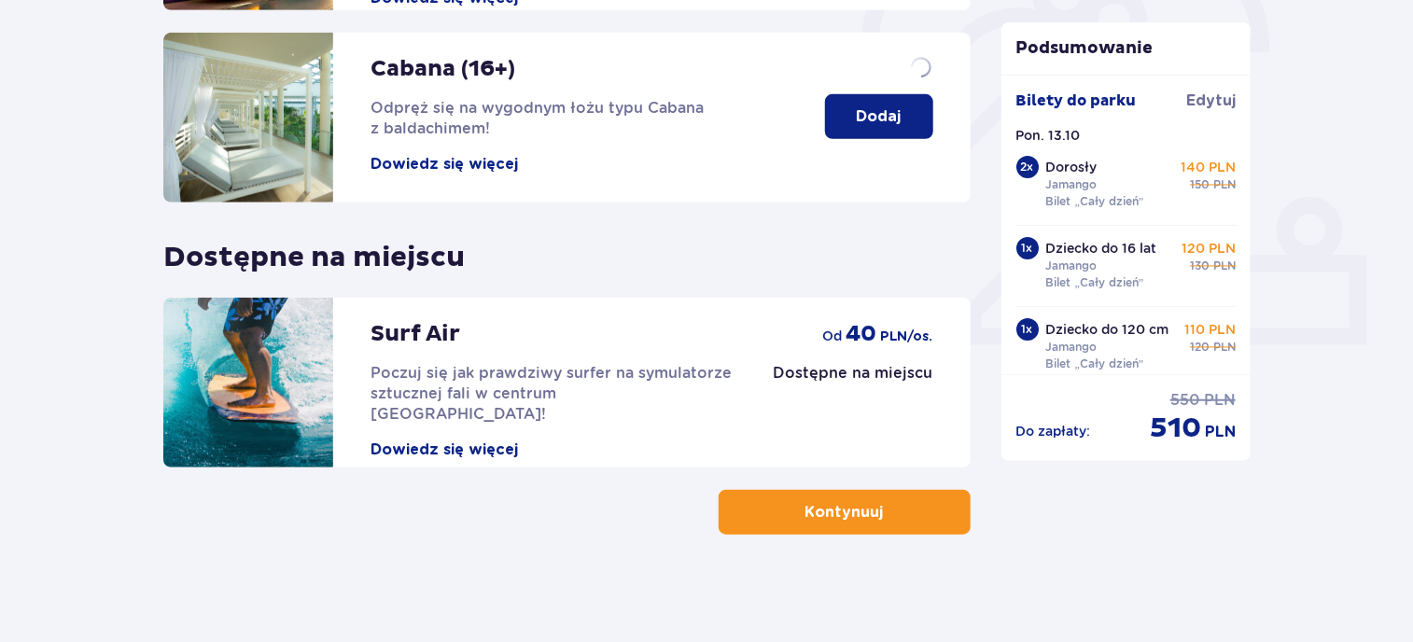
scroll to position [623, 0]
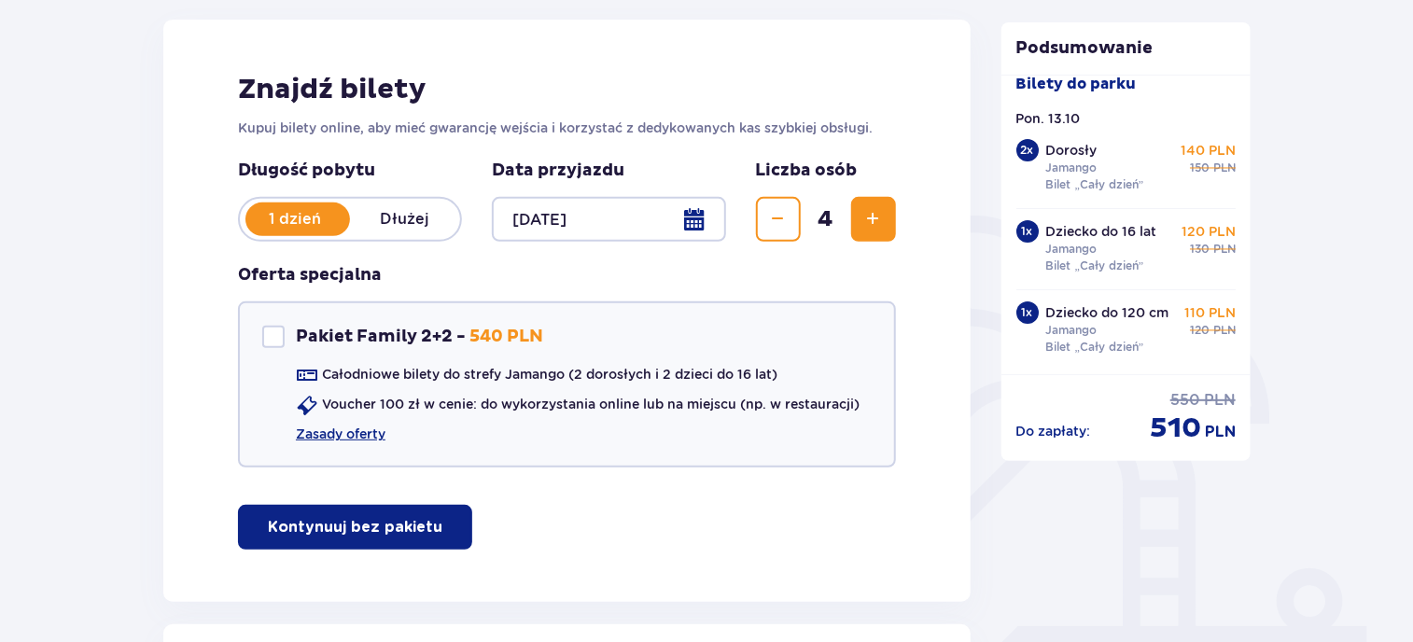
scroll to position [248, 0]
click at [392, 525] on p "Kontynuuj bez pakietu" at bounding box center [355, 526] width 174 height 21
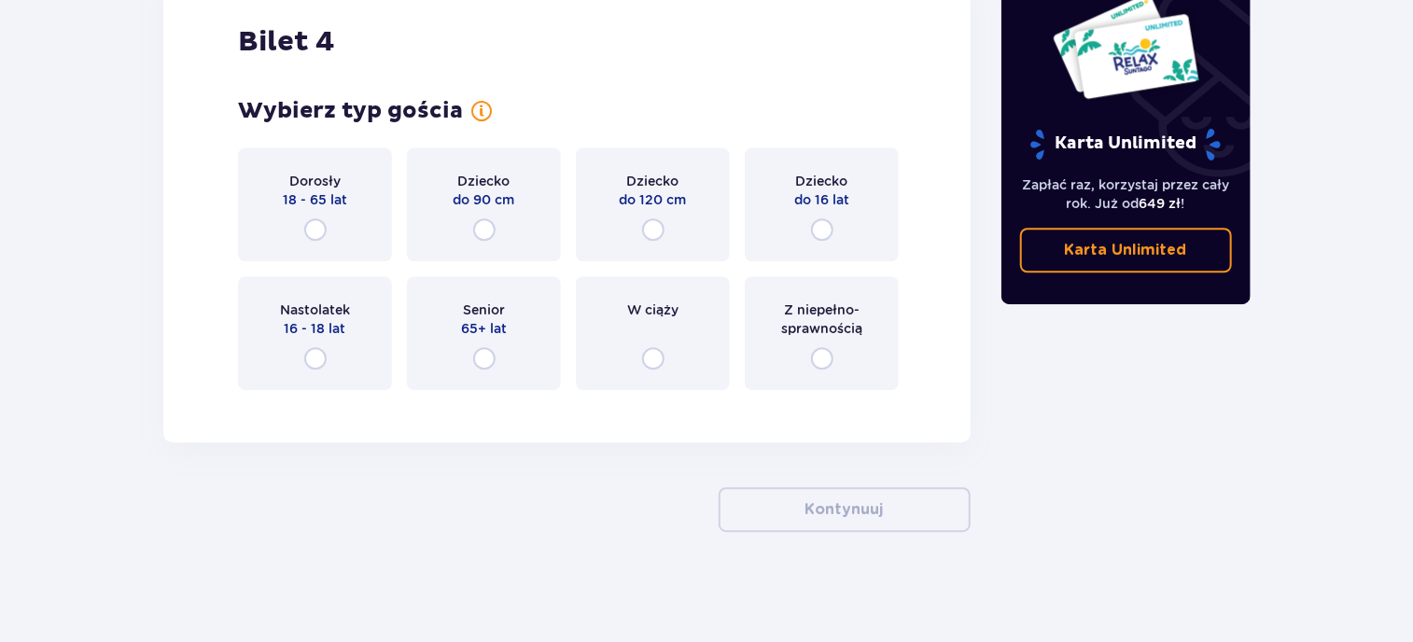
scroll to position [2378, 0]
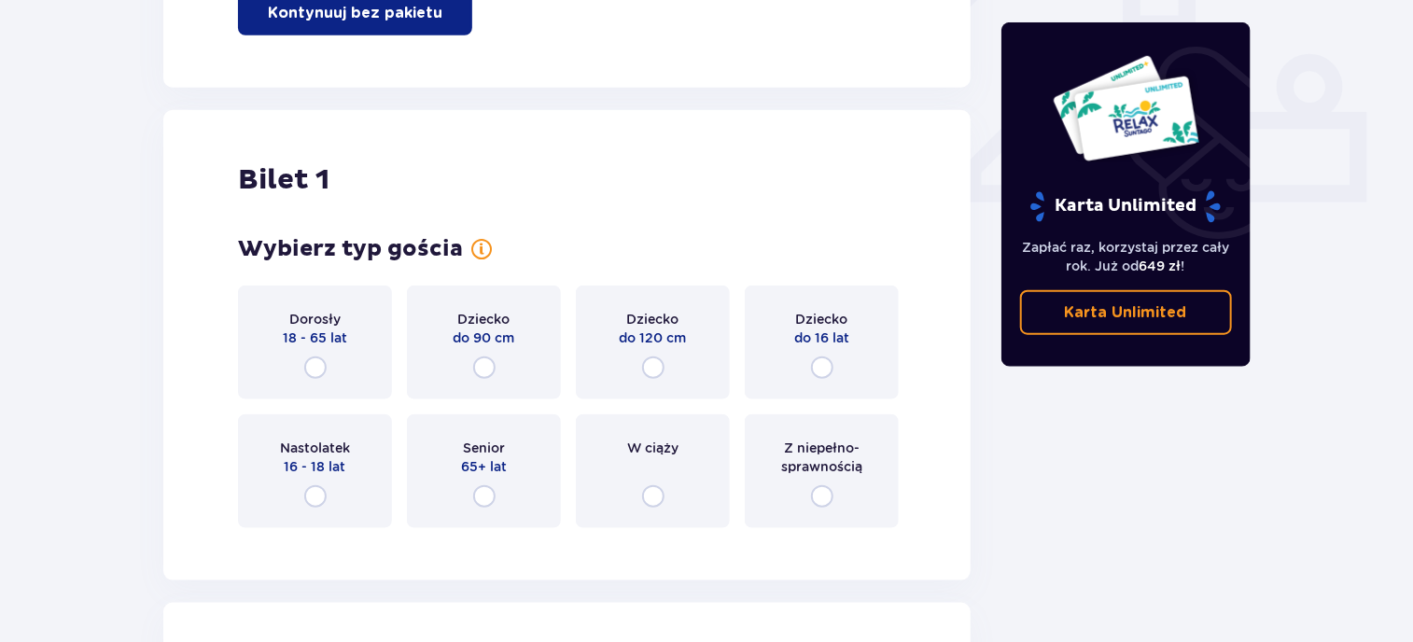
click at [313, 365] on input "radio" at bounding box center [315, 367] width 22 height 22
radio input "true"
click at [313, 365] on input "radio" at bounding box center [315, 367] width 22 height 22
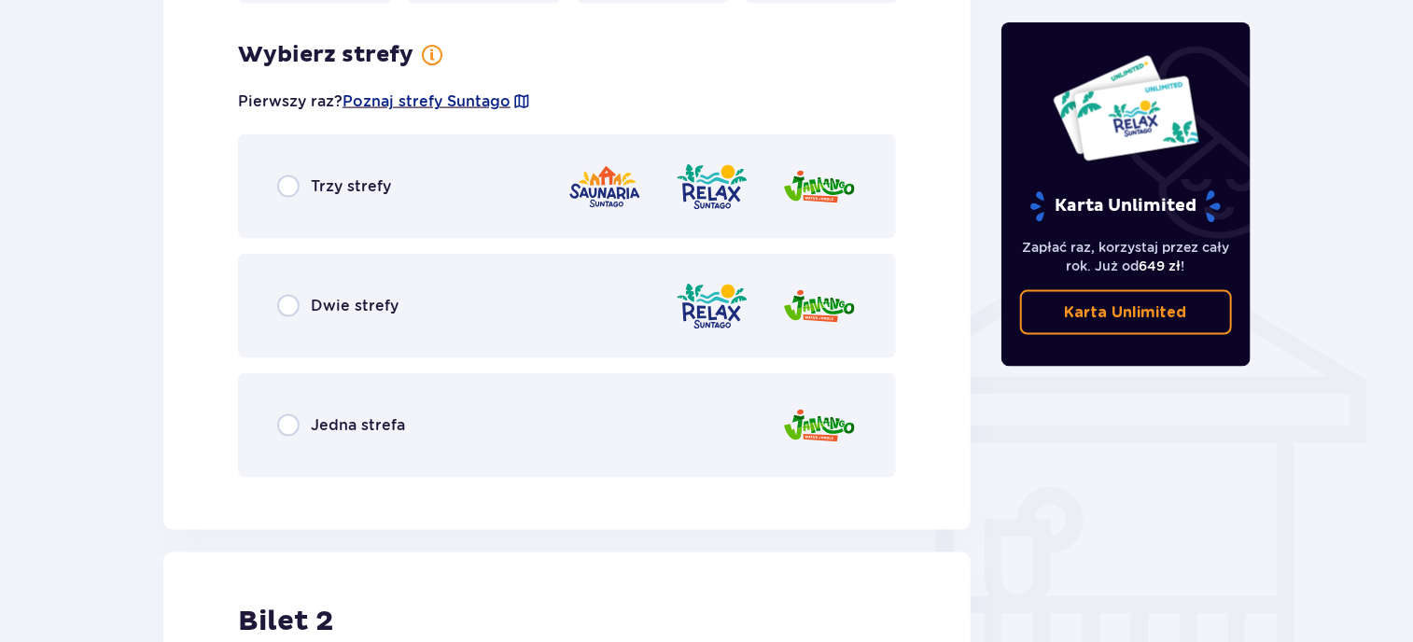
scroll to position [1304, 0]
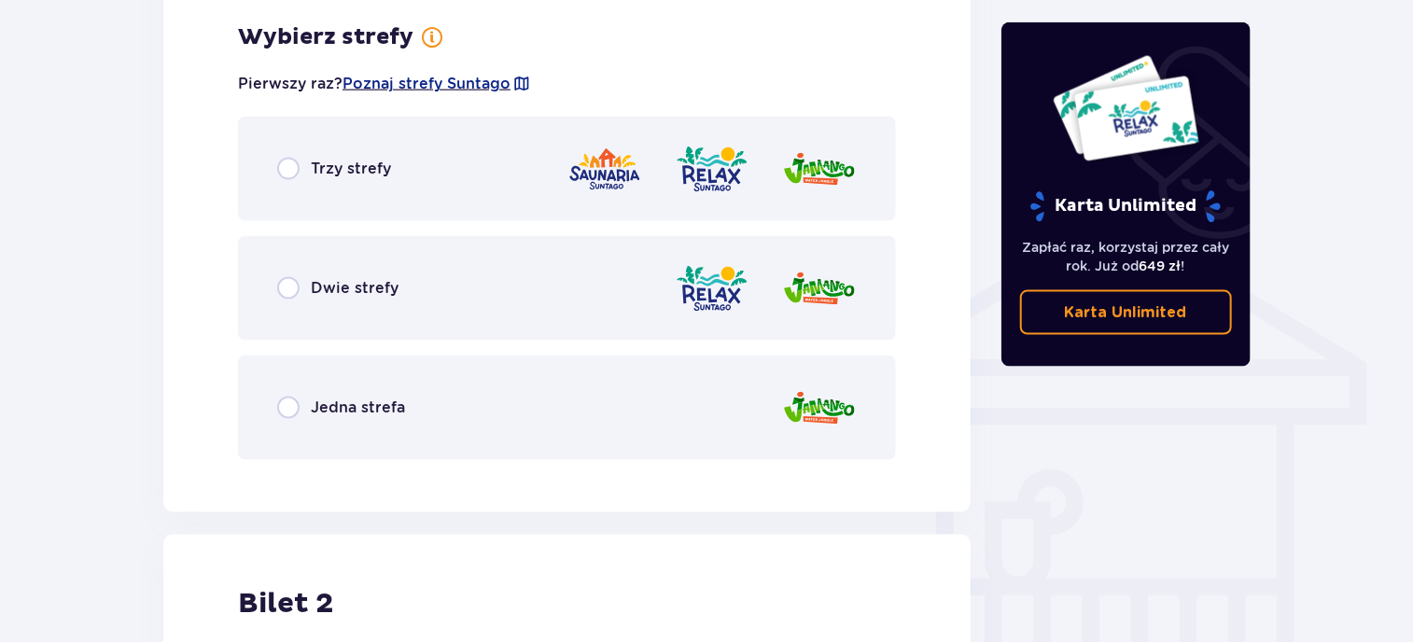
click at [286, 413] on input "radio" at bounding box center [288, 408] width 22 height 22
radio input "true"
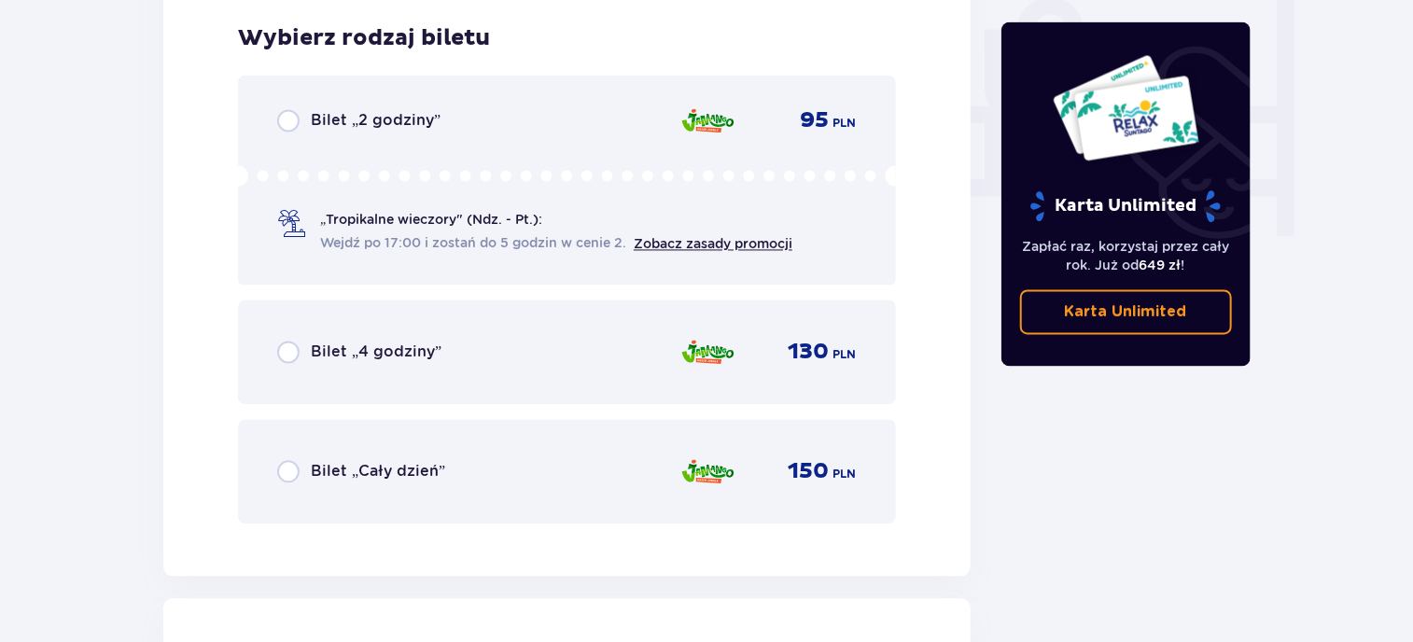
scroll to position [1778, 0]
click at [292, 347] on input "radio" at bounding box center [288, 351] width 22 height 22
radio input "true"
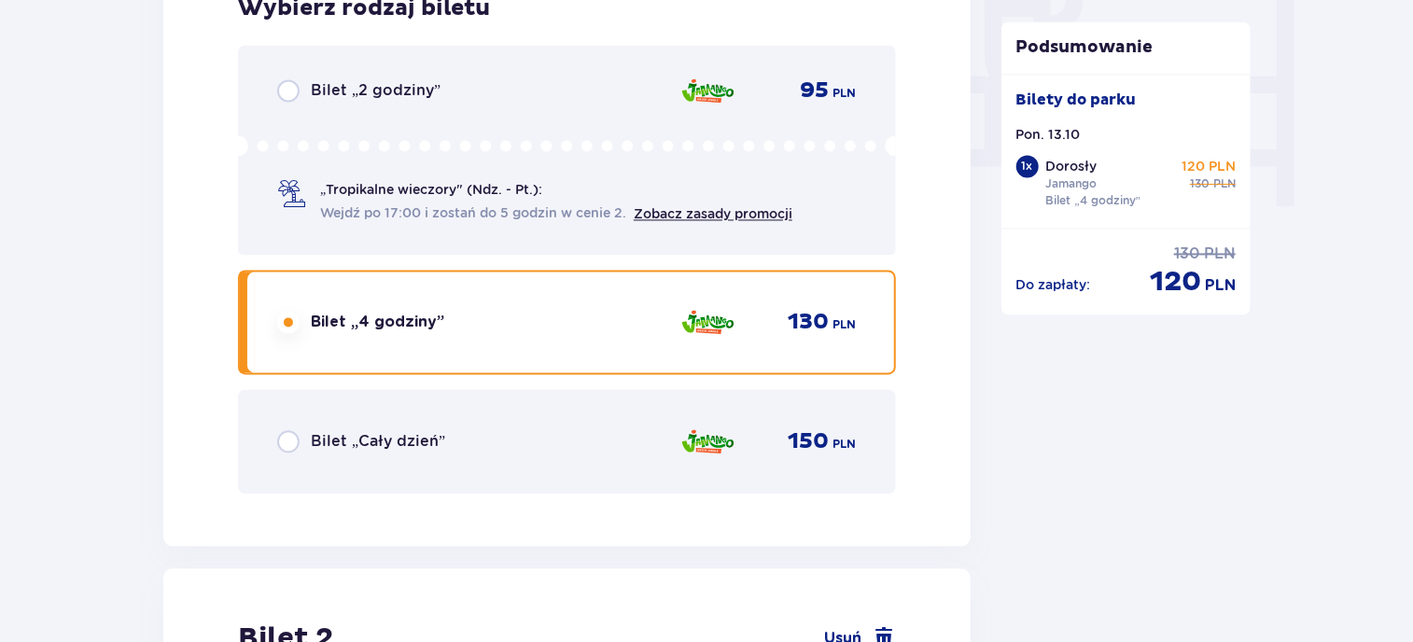
scroll to position [2350, 0]
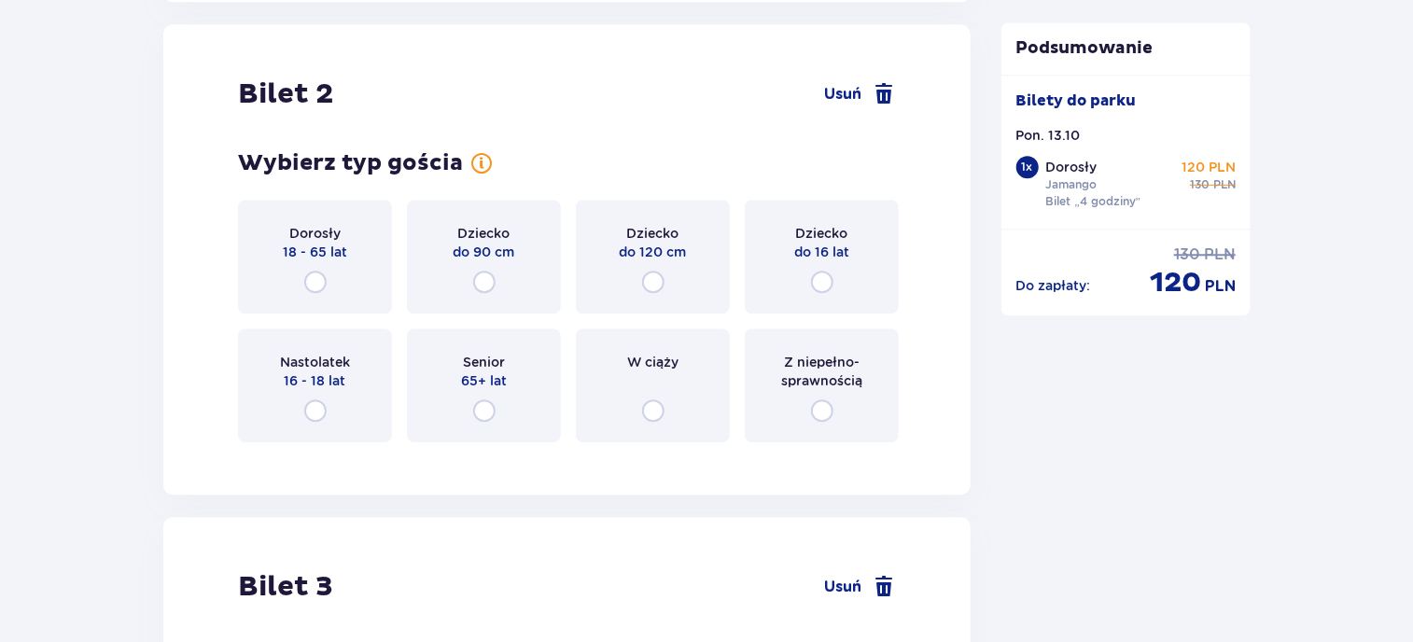
click at [310, 280] on input "radio" at bounding box center [315, 282] width 22 height 22
radio input "true"
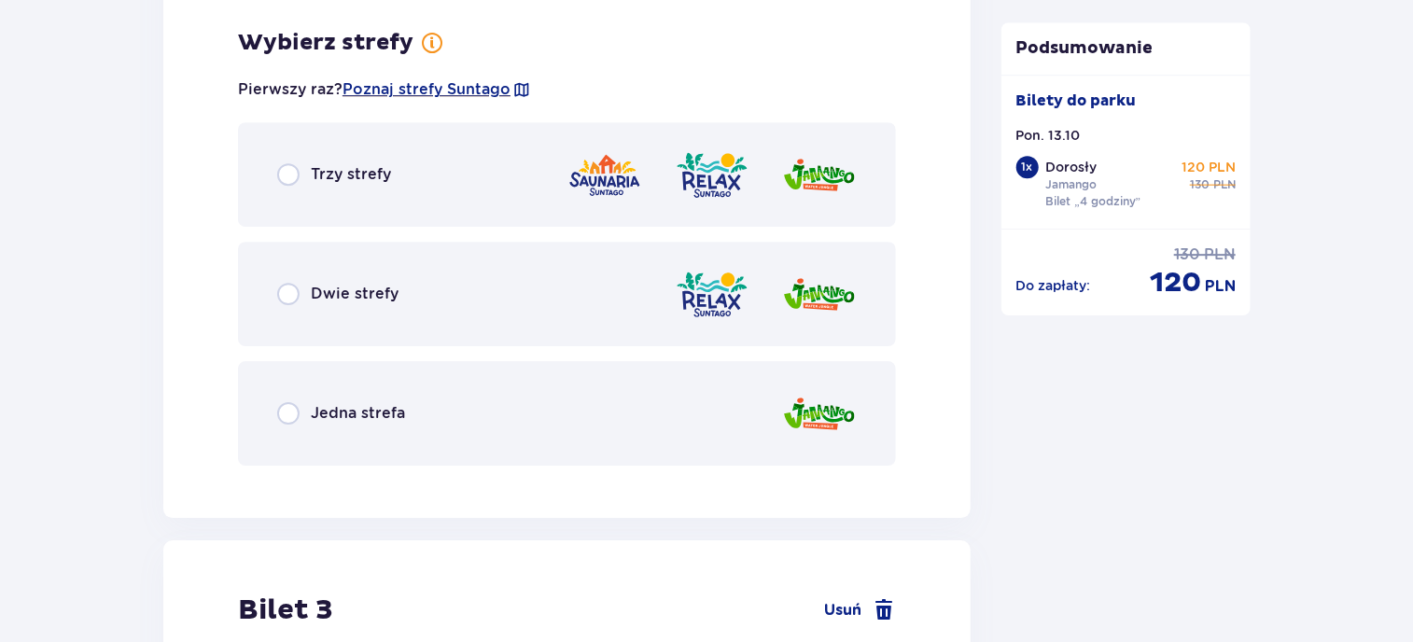
scroll to position [2806, 0]
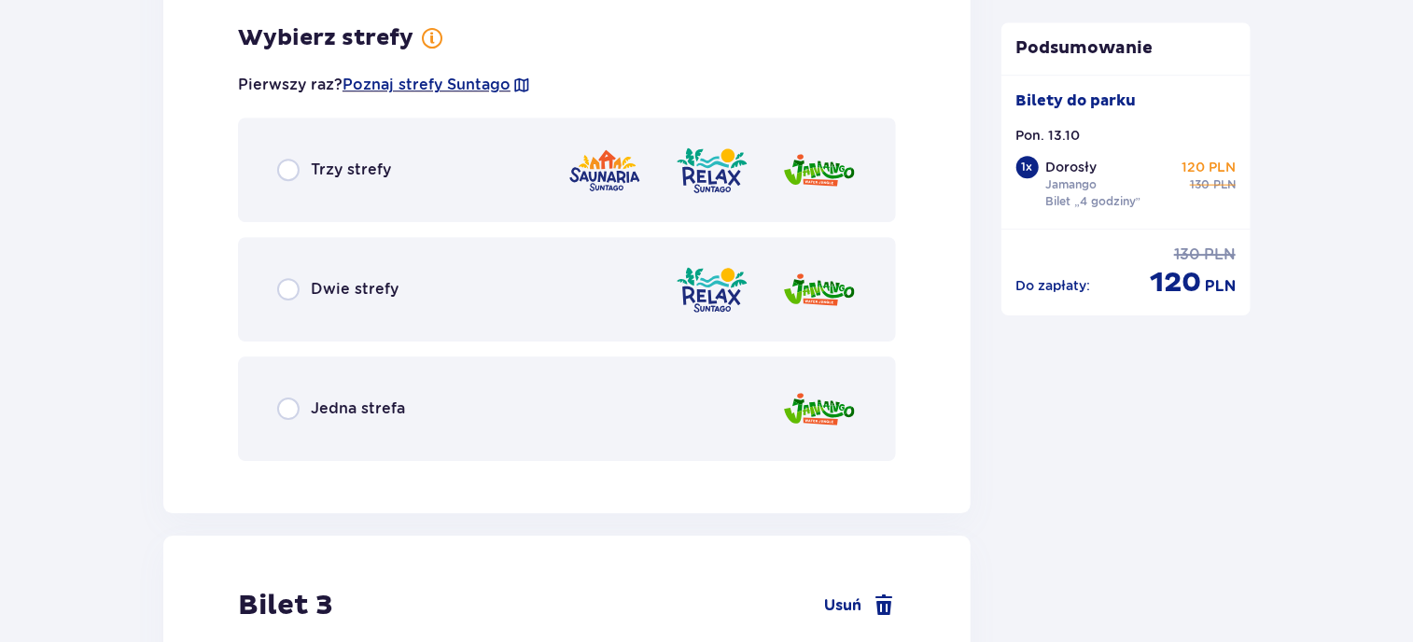
click at [291, 409] on input "radio" at bounding box center [288, 408] width 22 height 22
radio input "true"
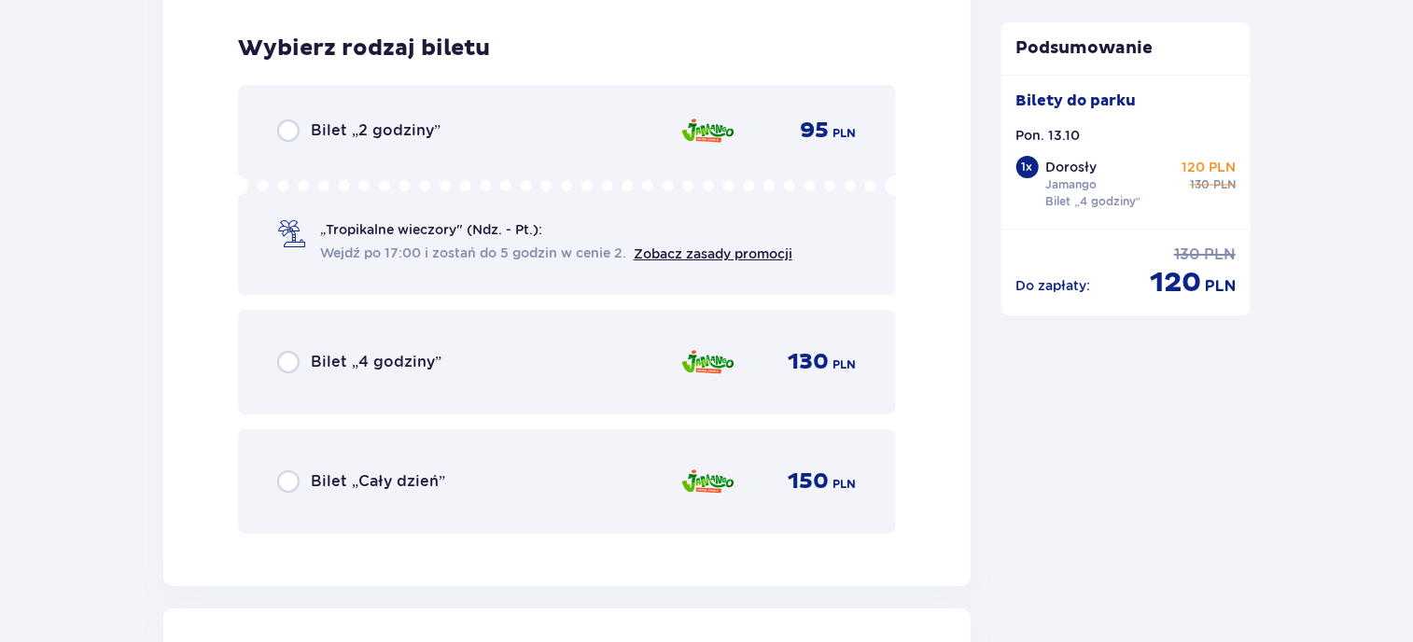
scroll to position [3280, 0]
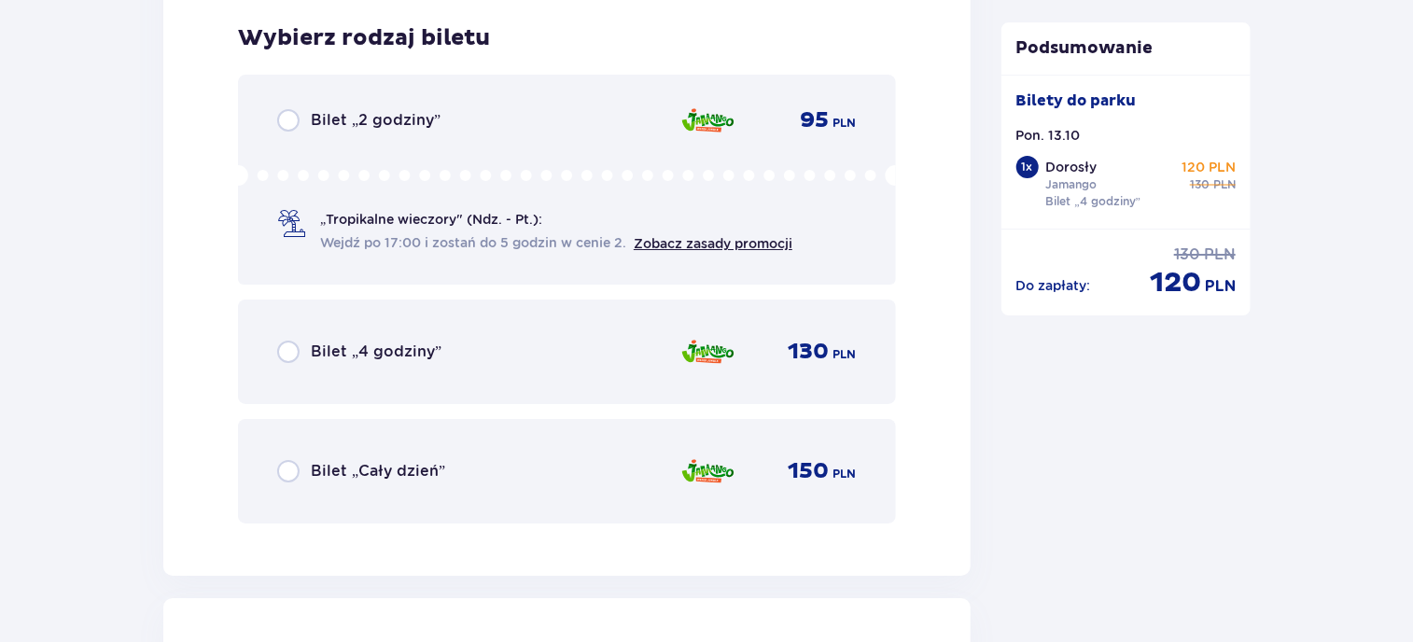
click at [296, 349] on input "radio" at bounding box center [288, 352] width 22 height 22
radio input "true"
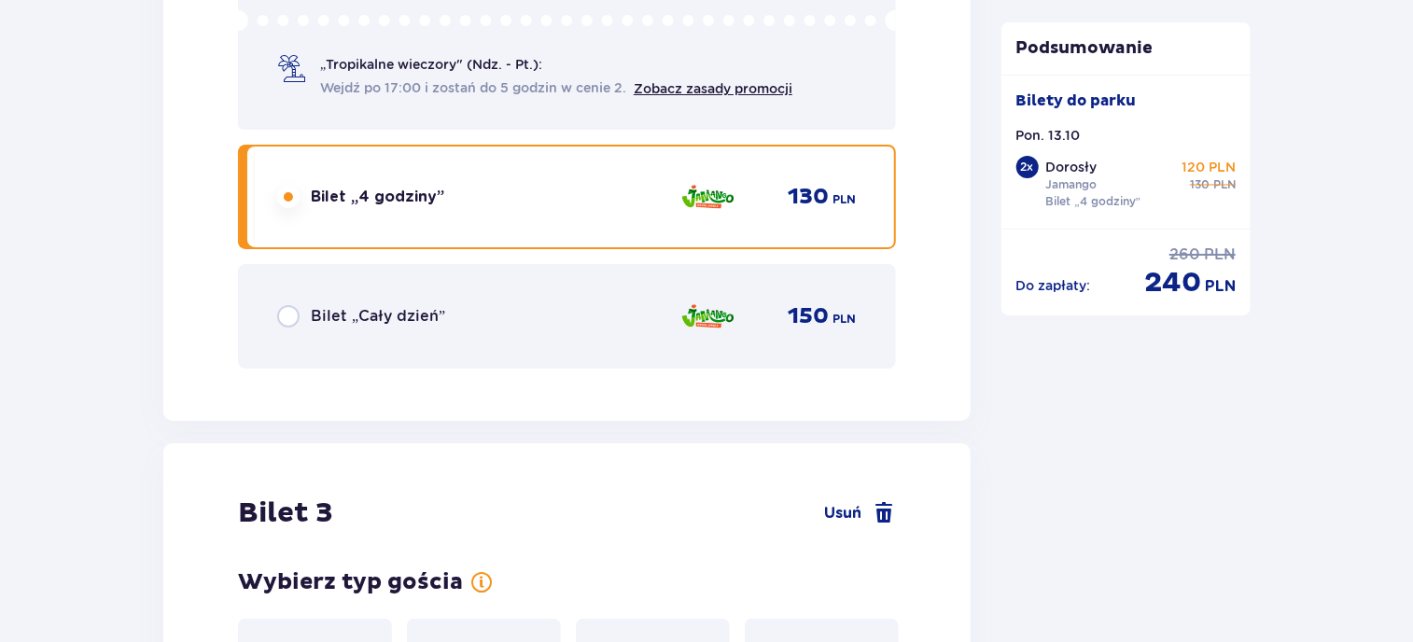
scroll to position [3853, 0]
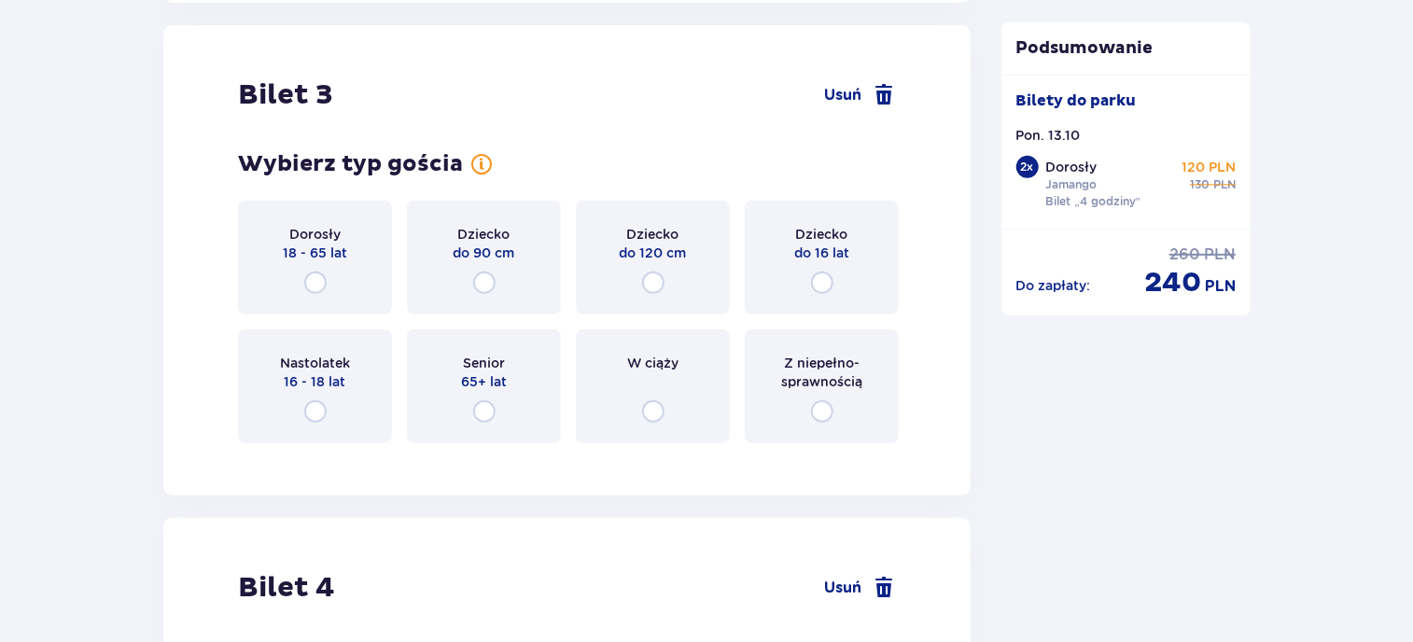
click at [654, 280] on input "radio" at bounding box center [653, 283] width 22 height 22
radio input "true"
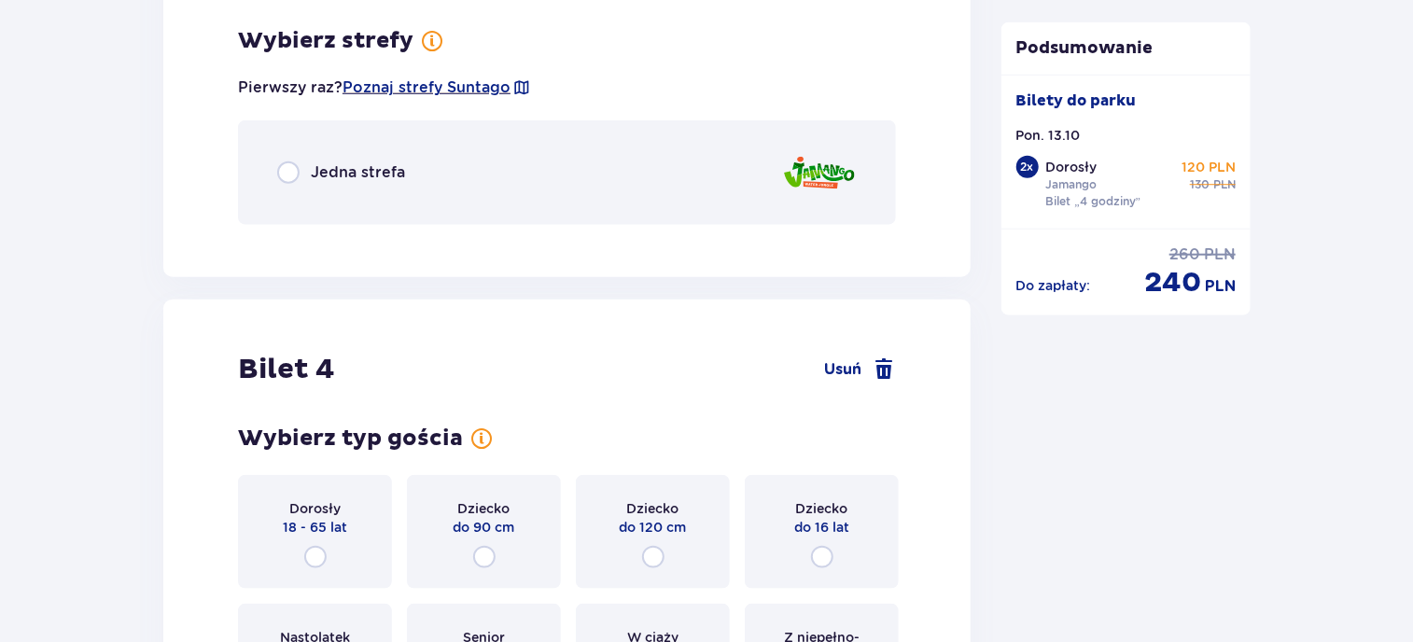
scroll to position [4308, 0]
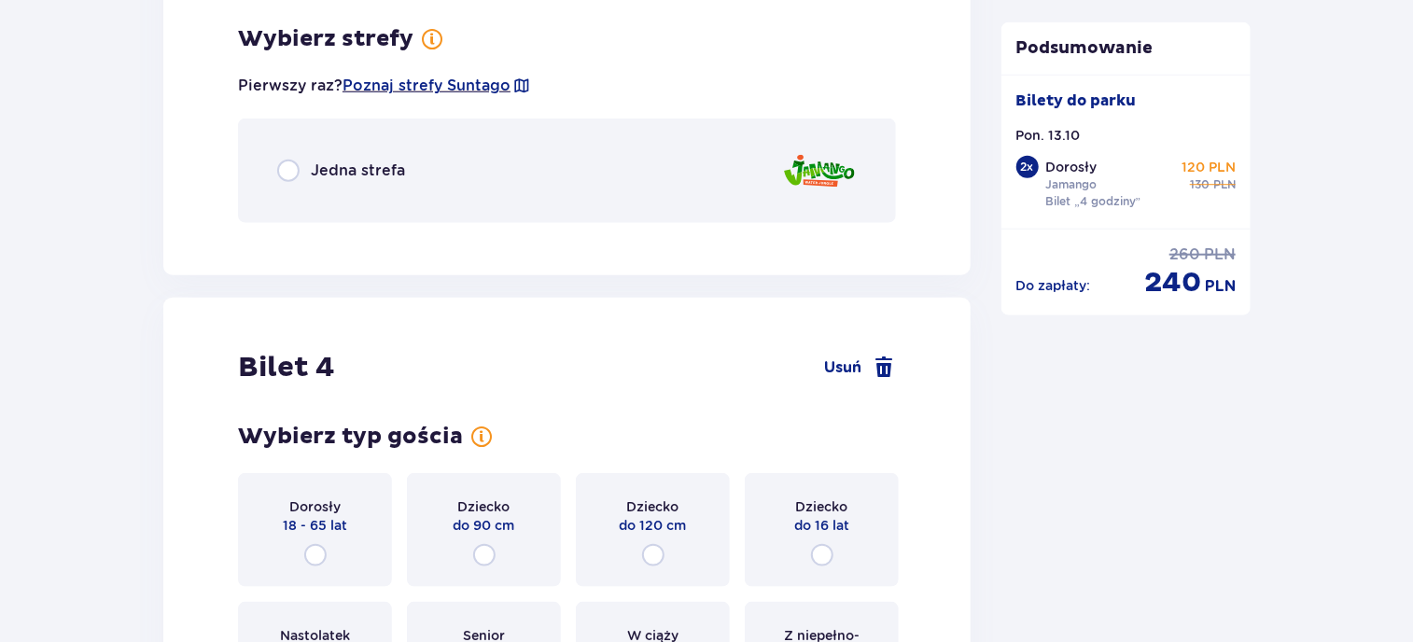
click at [293, 160] on input "radio" at bounding box center [288, 171] width 22 height 22
radio input "true"
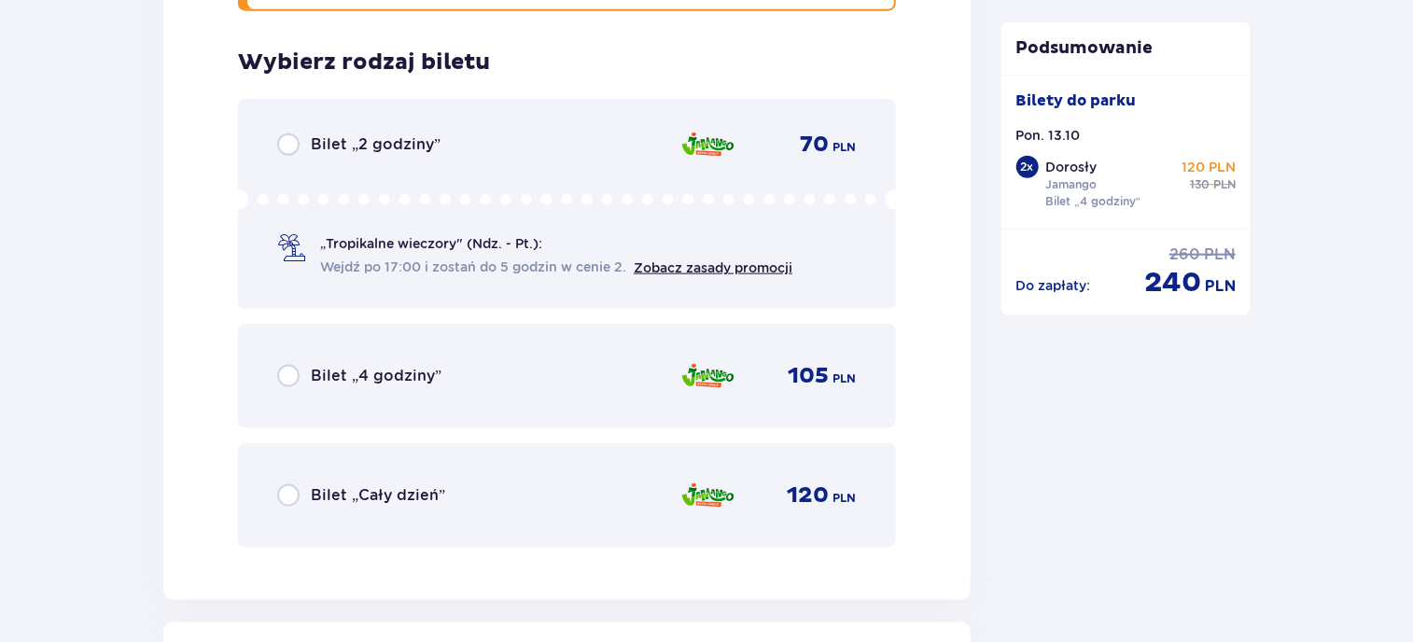
scroll to position [4543, 0]
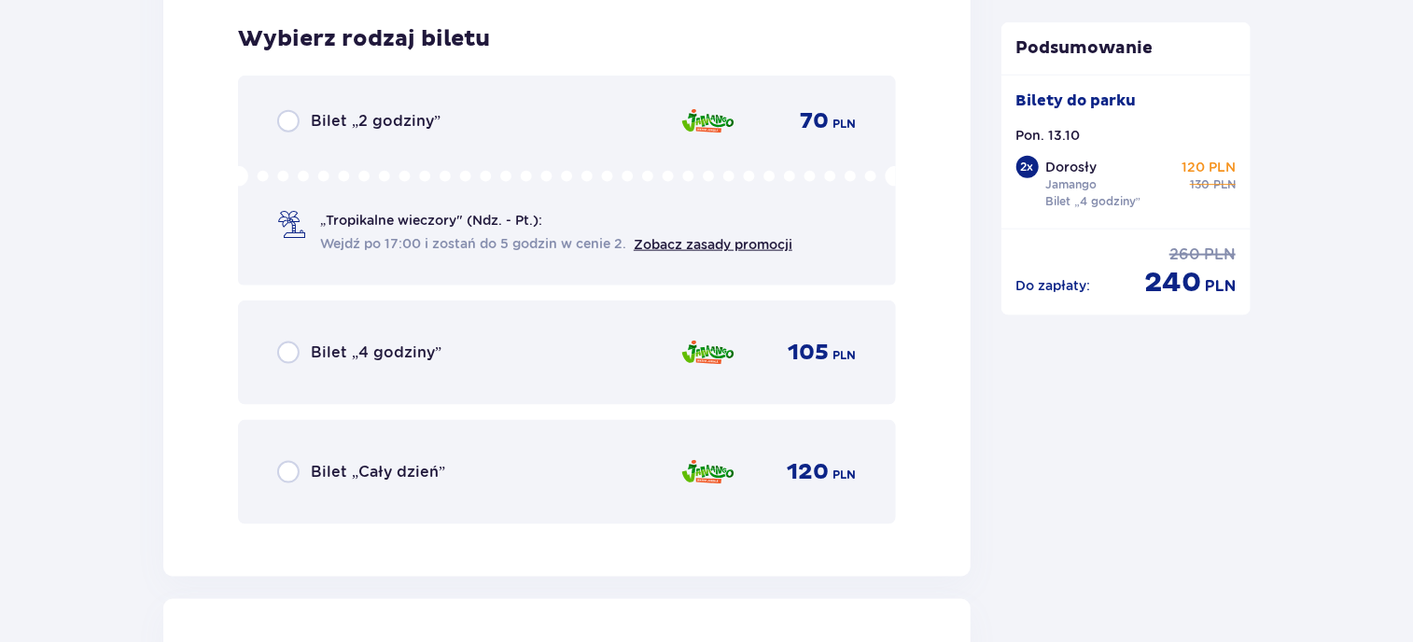
click at [291, 350] on input "radio" at bounding box center [288, 353] width 22 height 22
radio input "true"
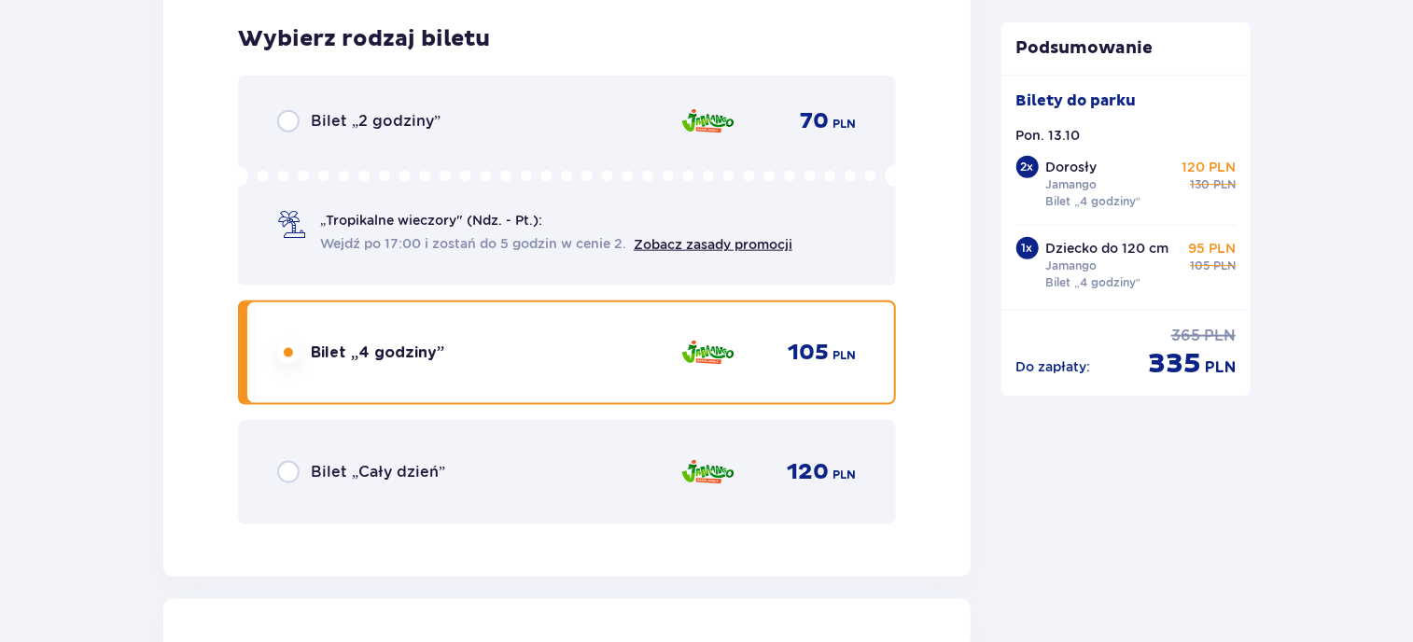
scroll to position [5117, 0]
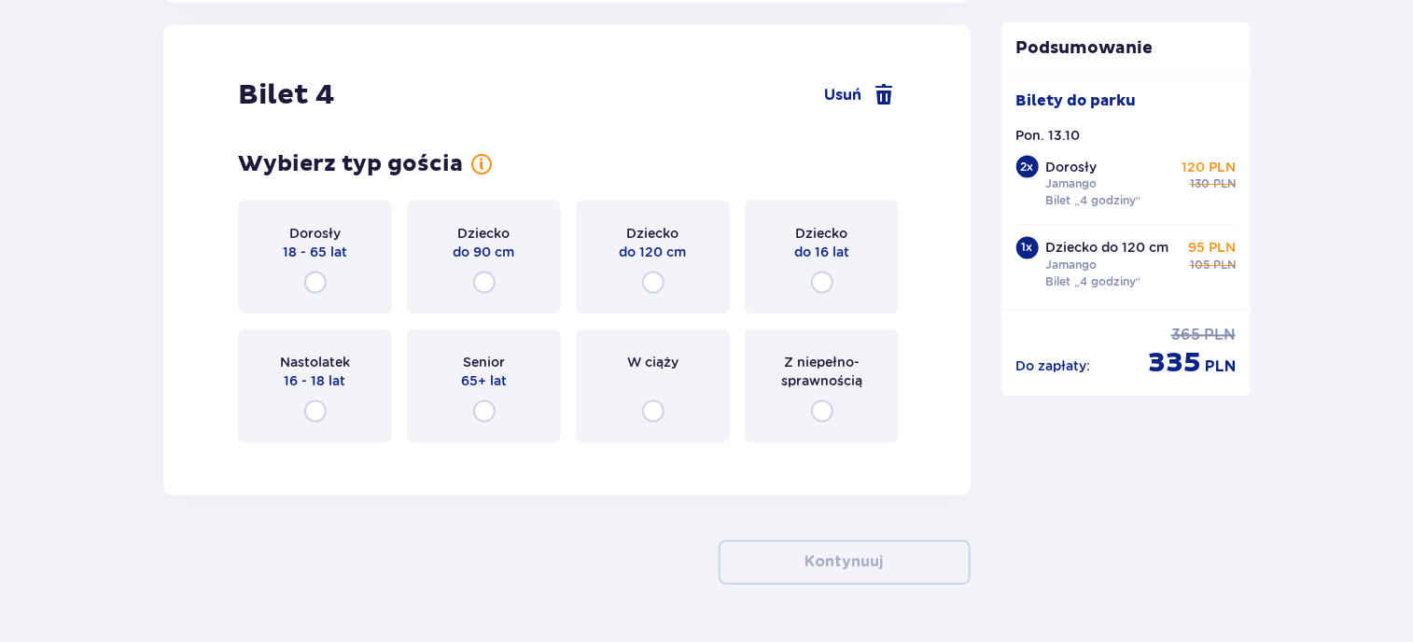
click at [830, 275] on input "radio" at bounding box center [822, 283] width 22 height 22
radio input "true"
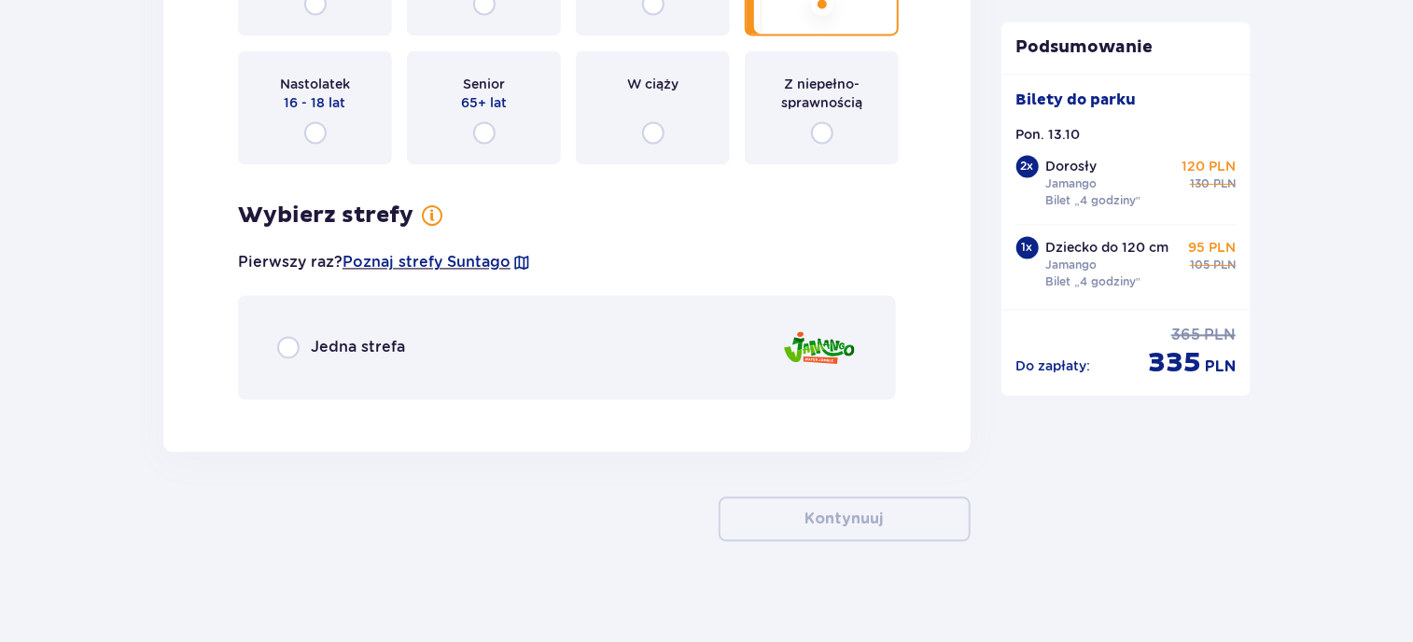
scroll to position [5404, 0]
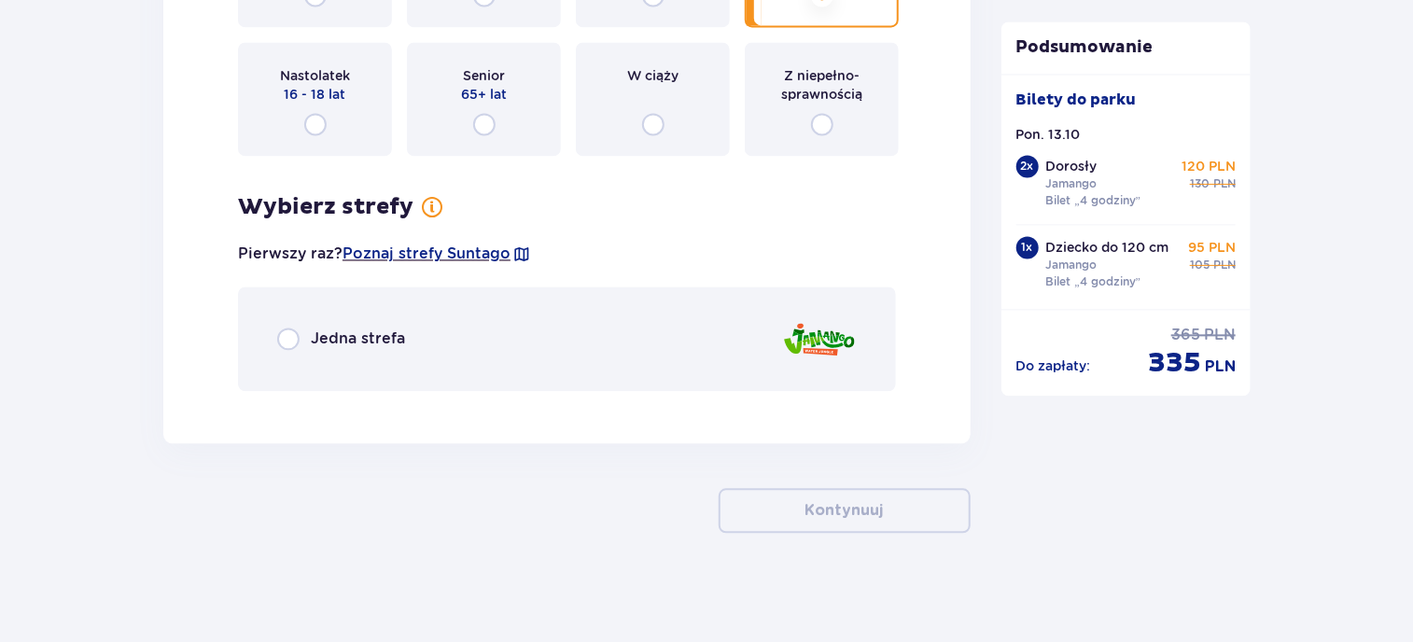
click at [280, 338] on input "radio" at bounding box center [288, 339] width 22 height 22
radio input "true"
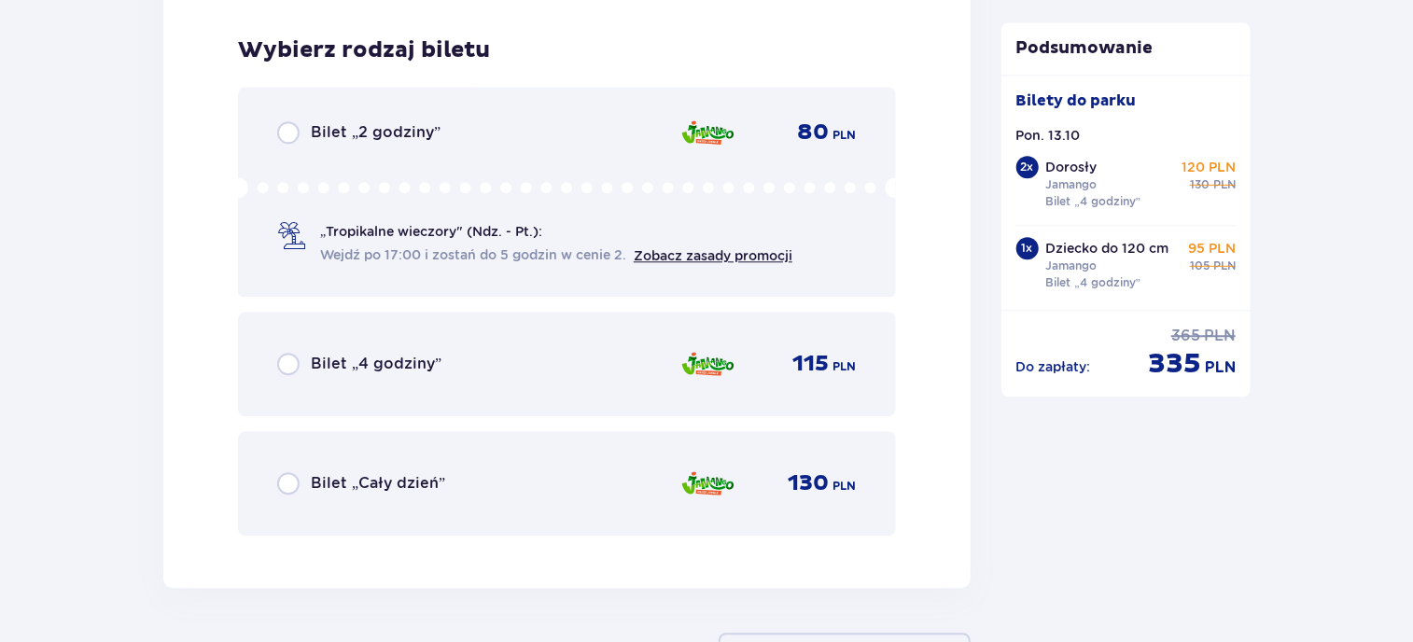
scroll to position [5808, 0]
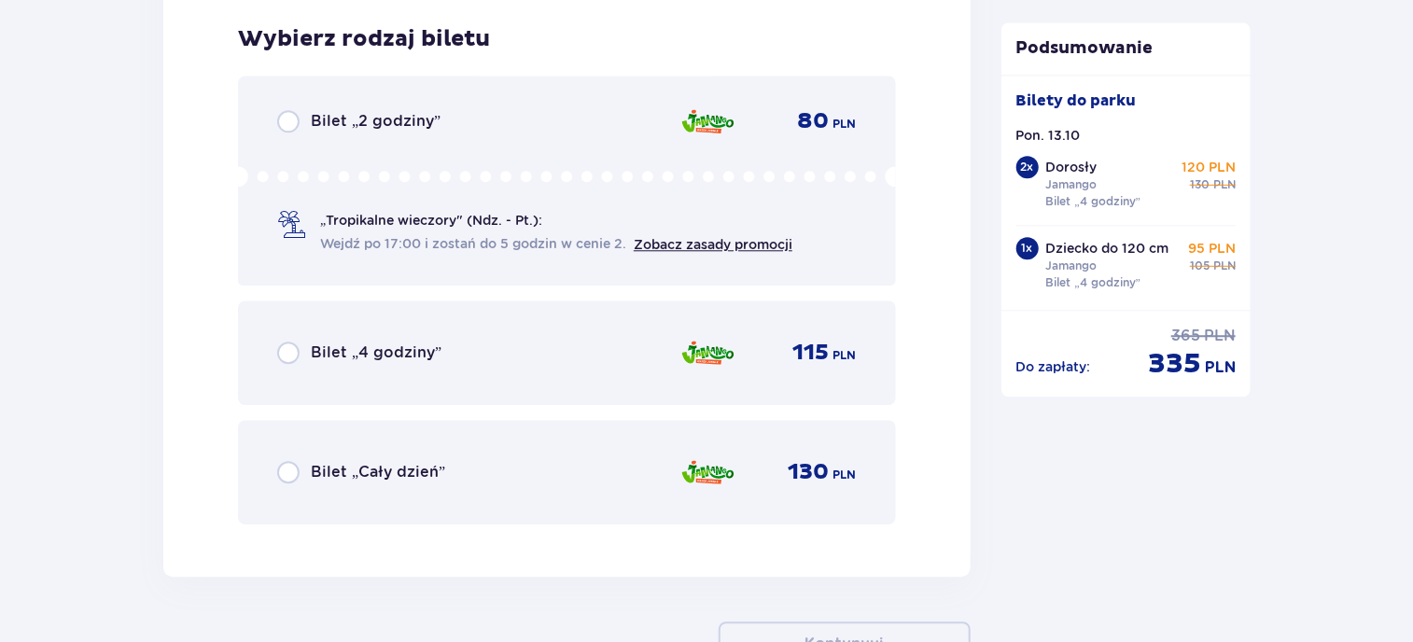
click at [291, 346] on input "radio" at bounding box center [288, 353] width 22 height 22
radio input "true"
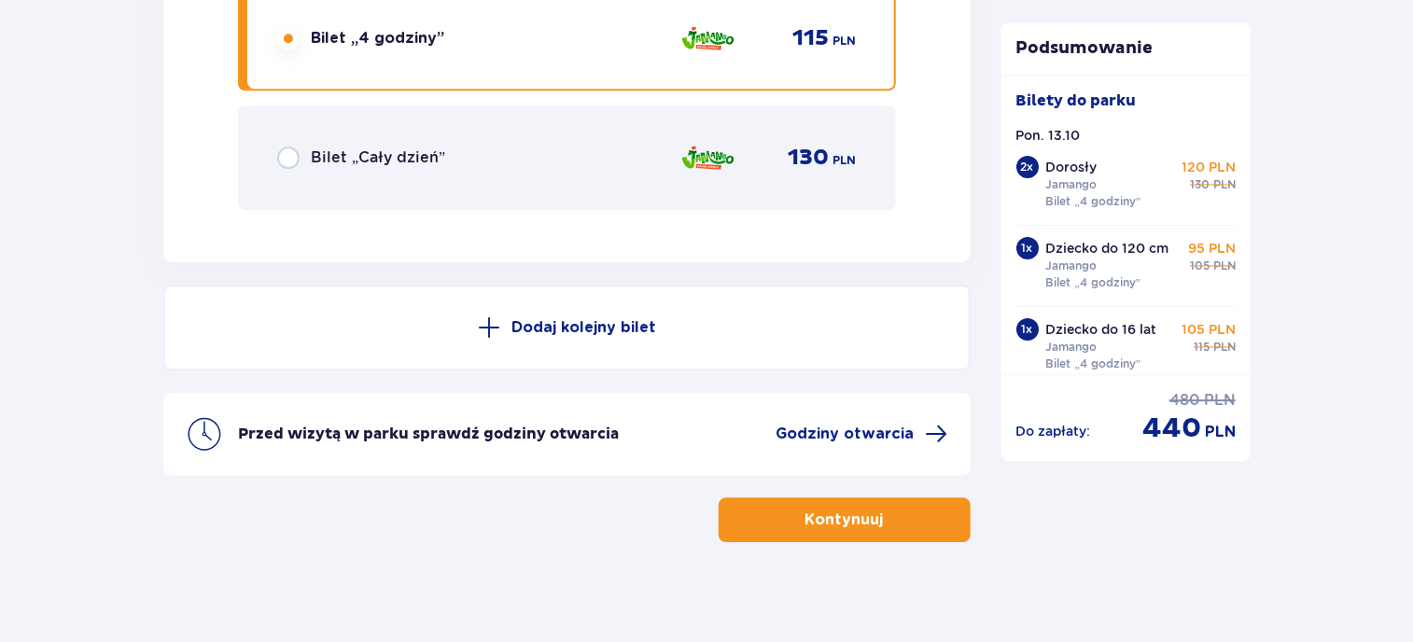
scroll to position [6130, 0]
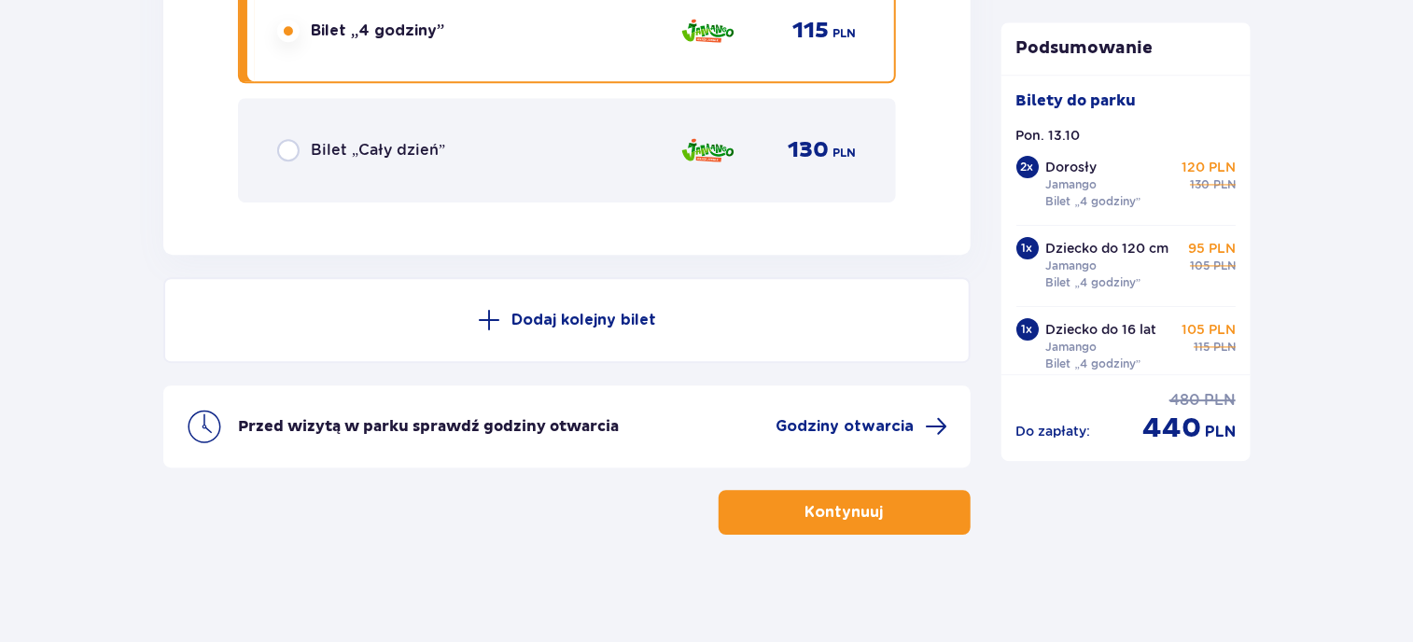
click at [876, 501] on span "button" at bounding box center [887, 512] width 22 height 22
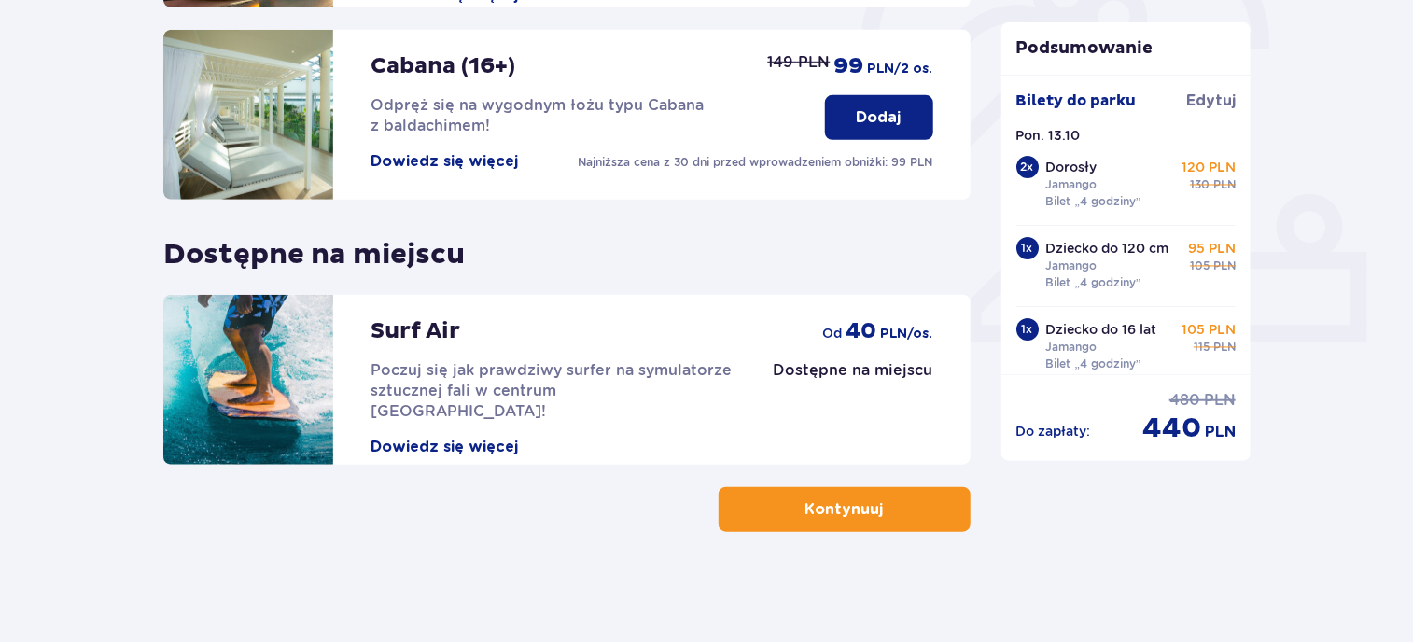
scroll to position [623, 0]
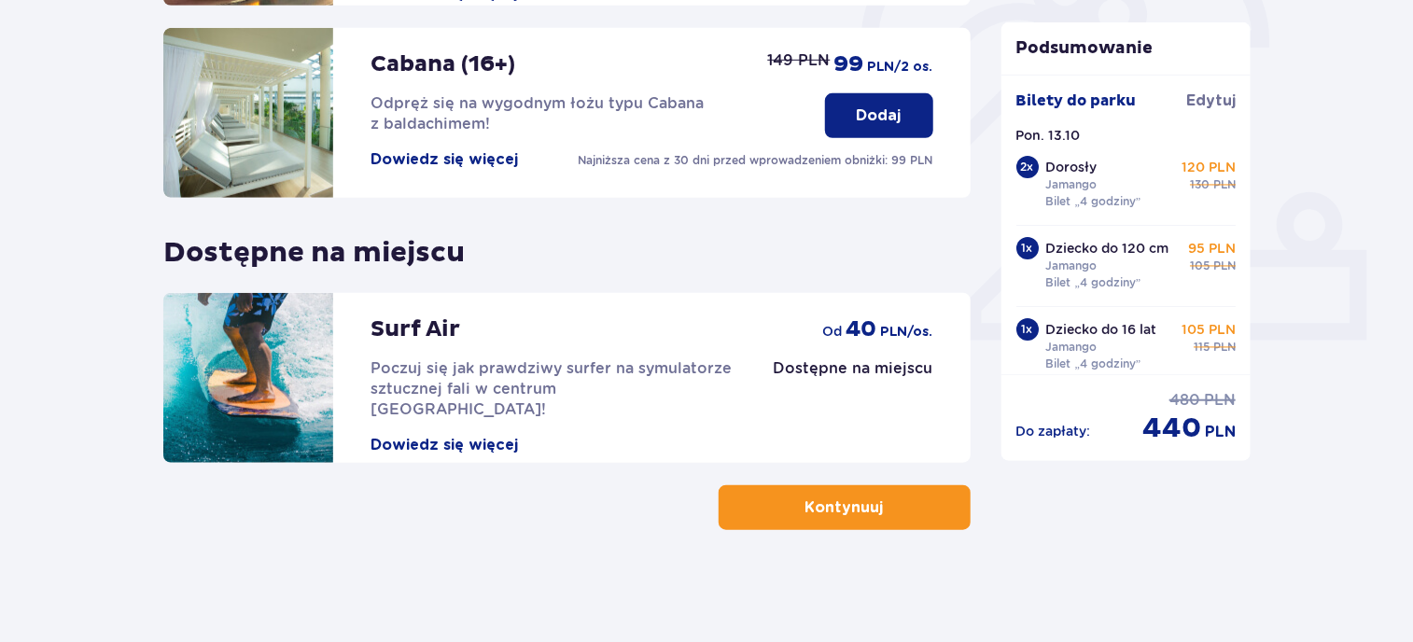
click at [818, 485] on button "Kontynuuj" at bounding box center [844, 507] width 252 height 45
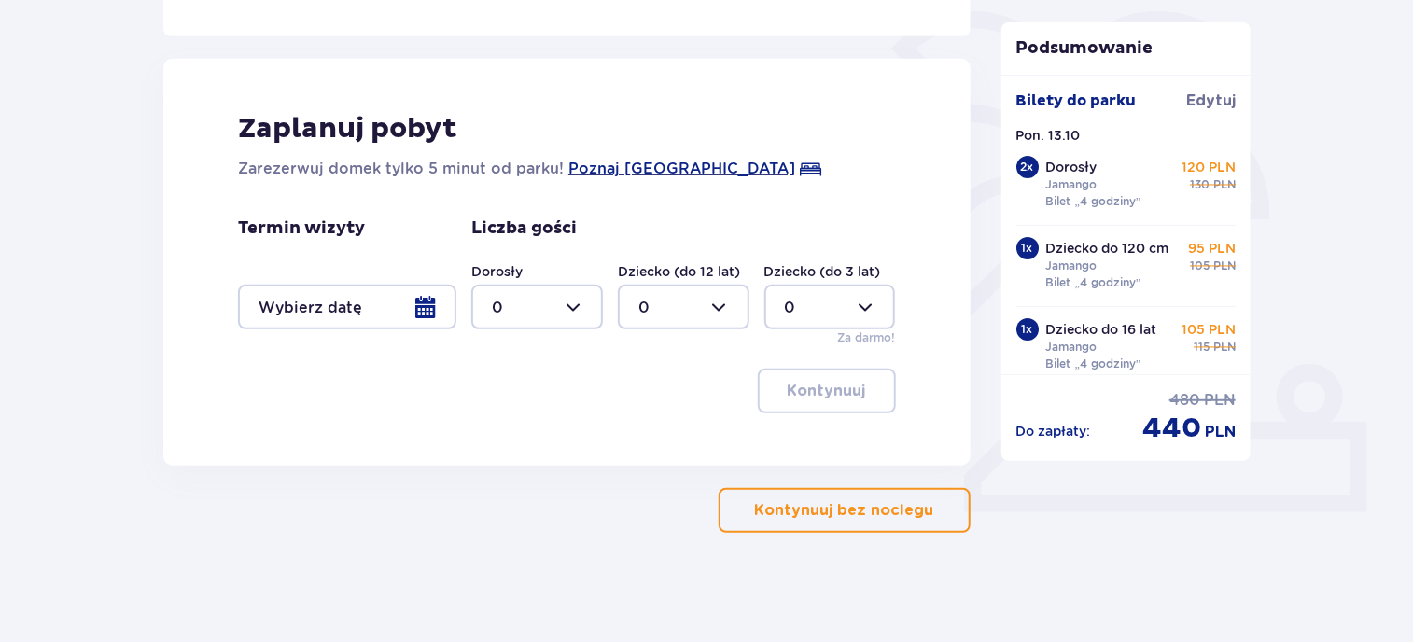
scroll to position [453, 0]
click at [854, 512] on p "Kontynuuj bez noclegu" at bounding box center [844, 508] width 179 height 21
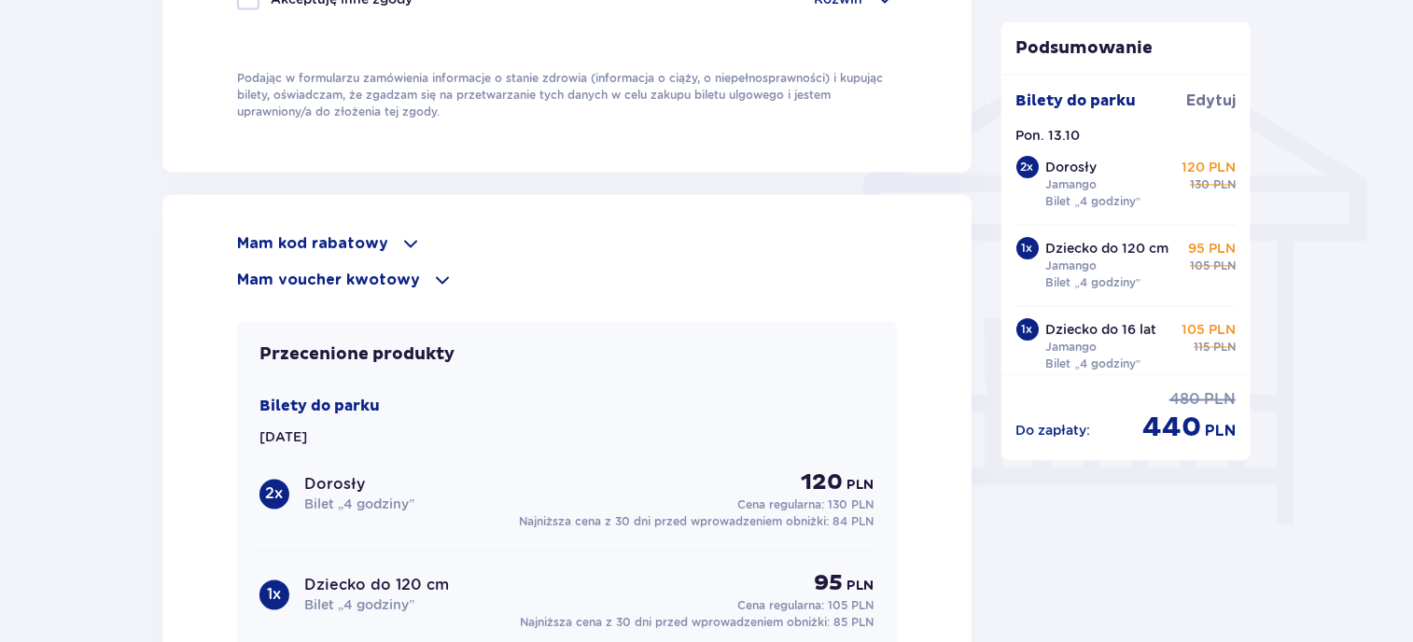
scroll to position [1493, 0]
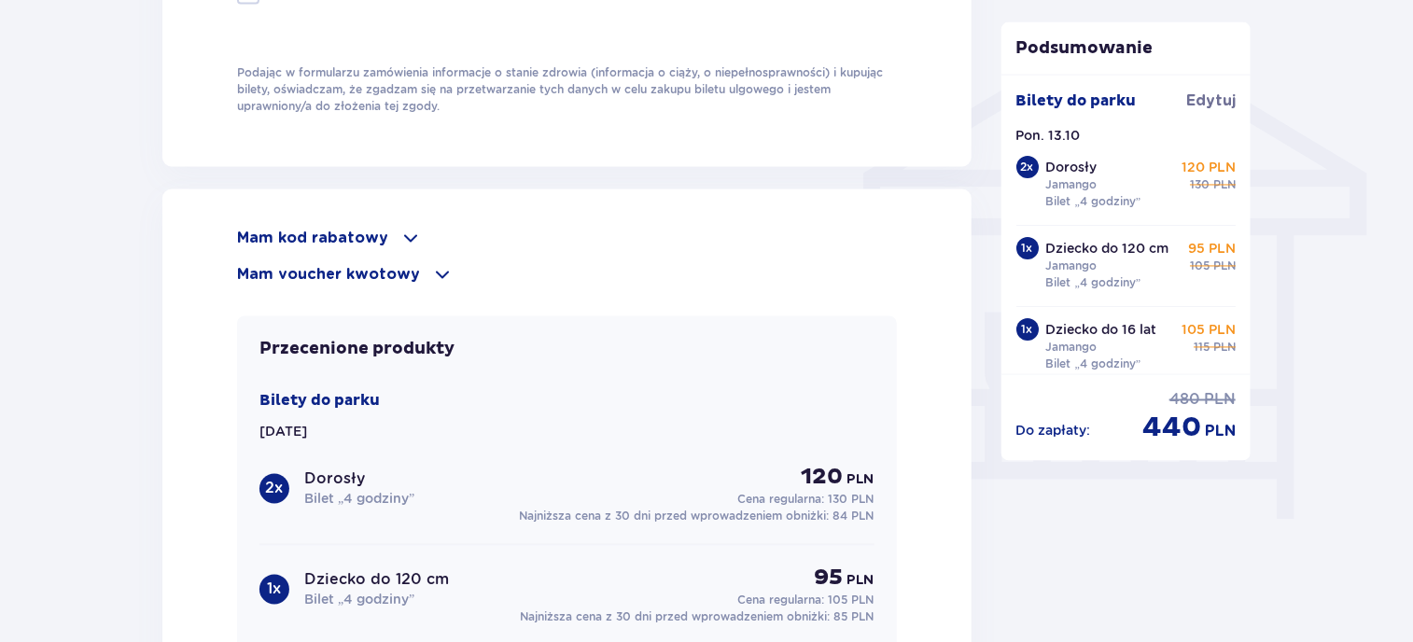
click at [399, 227] on span at bounding box center [410, 238] width 22 height 22
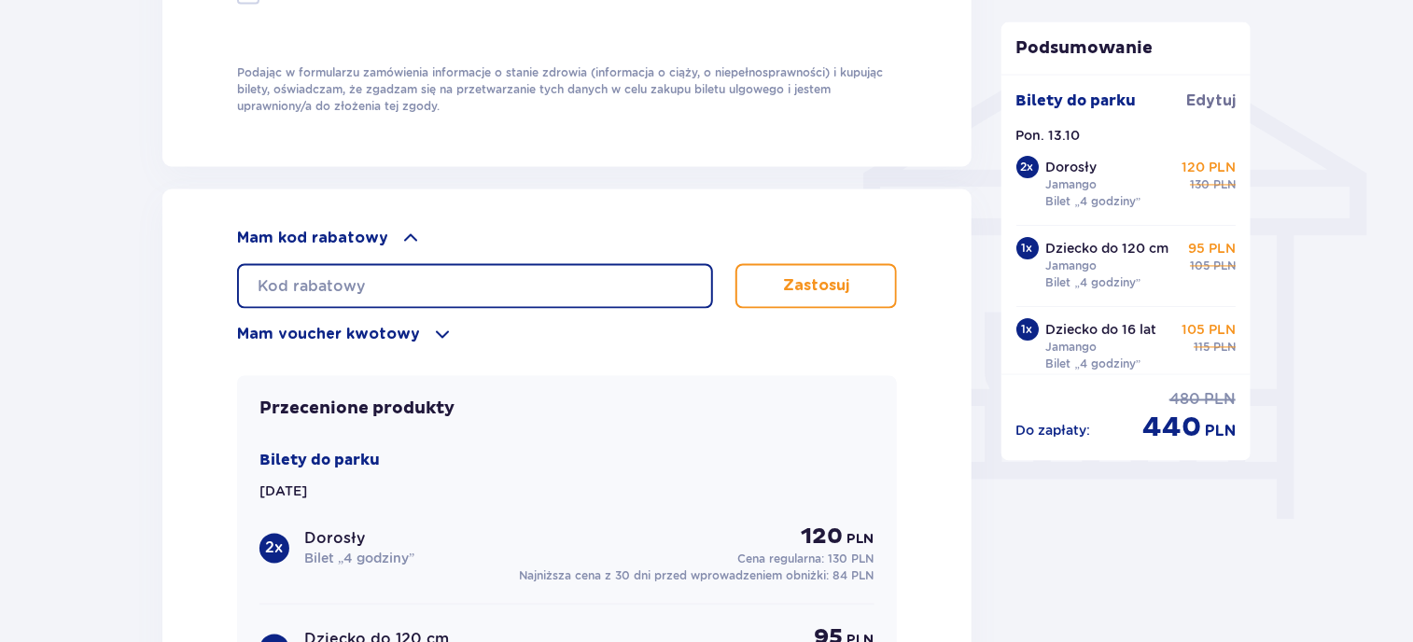
click at [455, 274] on input "text" at bounding box center [475, 286] width 476 height 45
paste input "nie potrzeba kodu Skopiu"
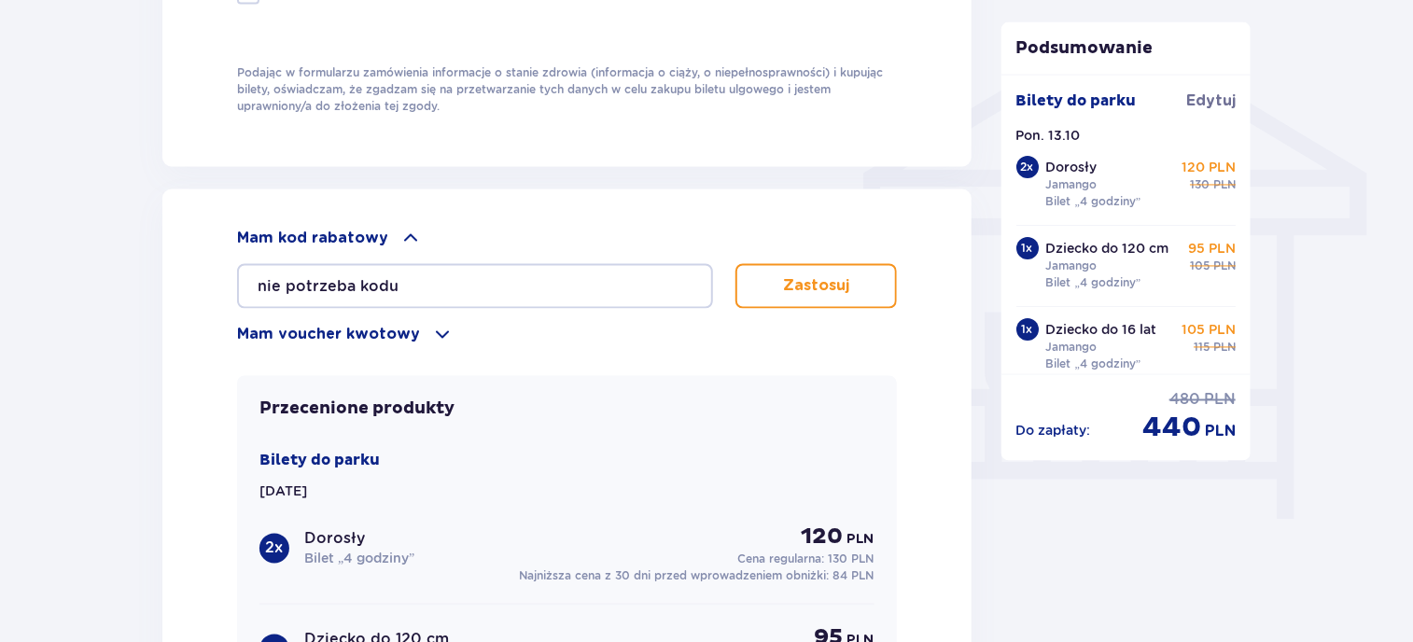
click at [816, 276] on p "Zastosuj" at bounding box center [816, 286] width 66 height 21
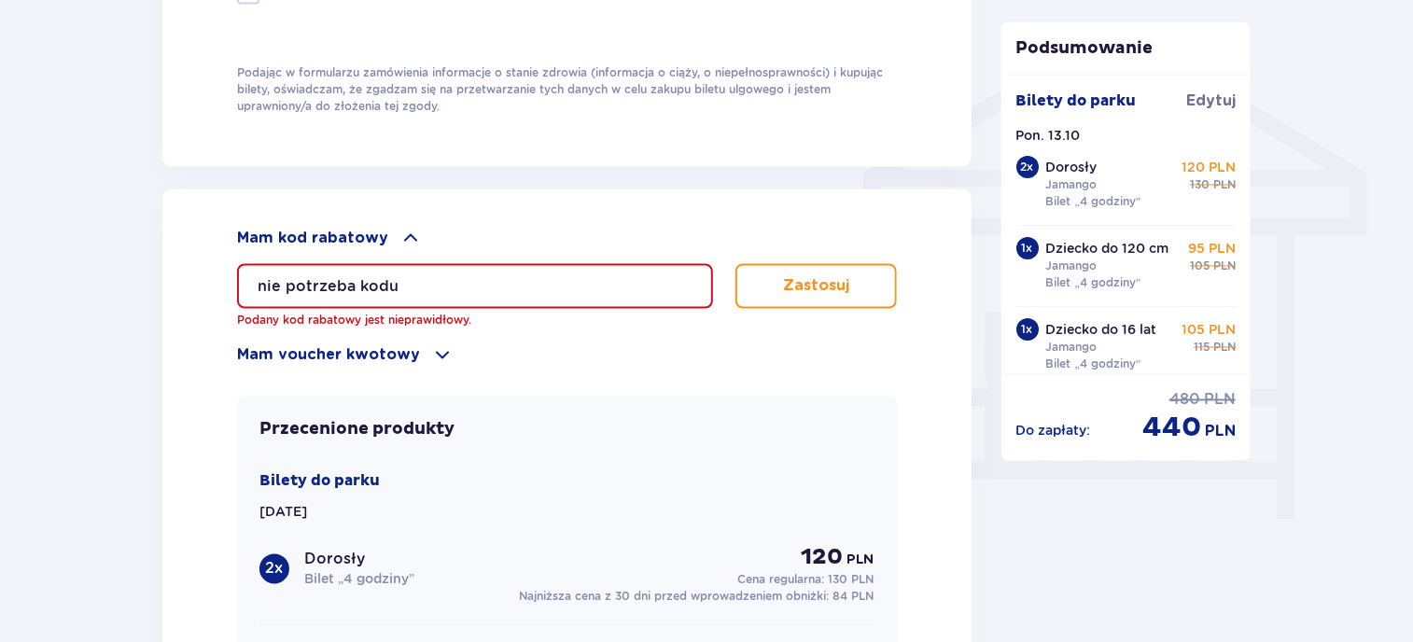
drag, startPoint x: 208, startPoint y: 277, endPoint x: -7, endPoint y: 267, distance: 215.8
paste input "Skopiu"
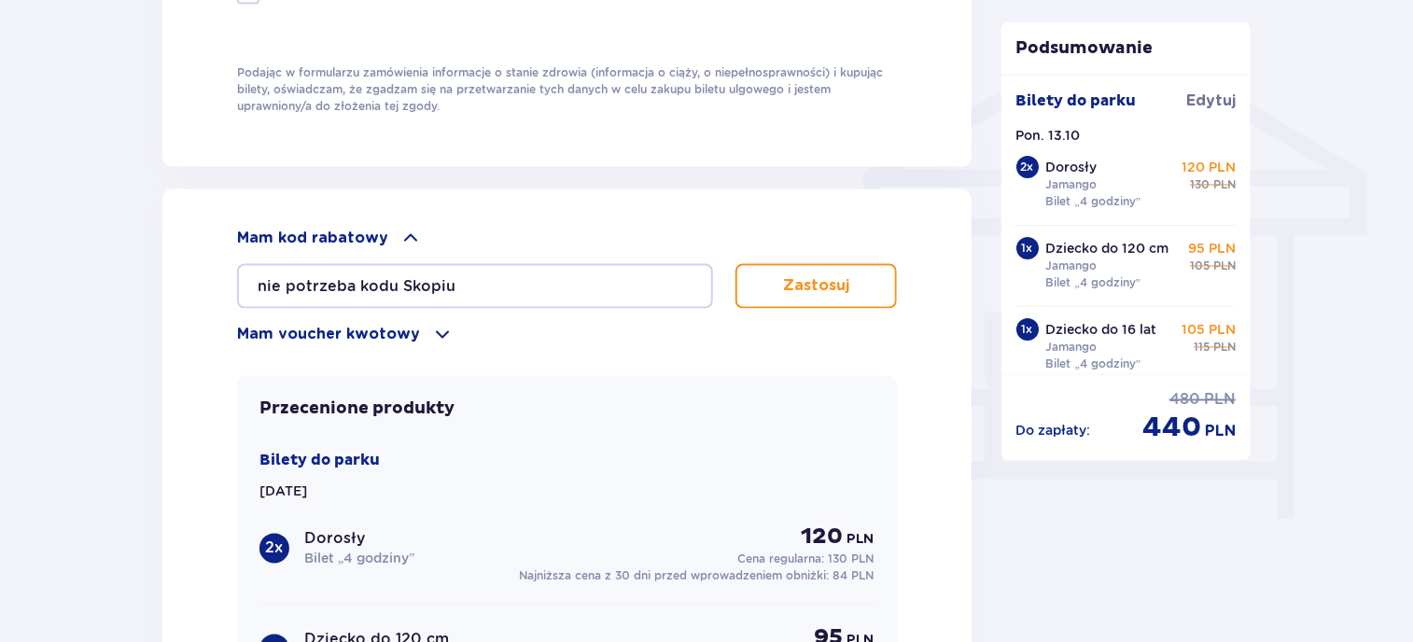
click at [801, 285] on p "Zastosuj" at bounding box center [816, 286] width 66 height 21
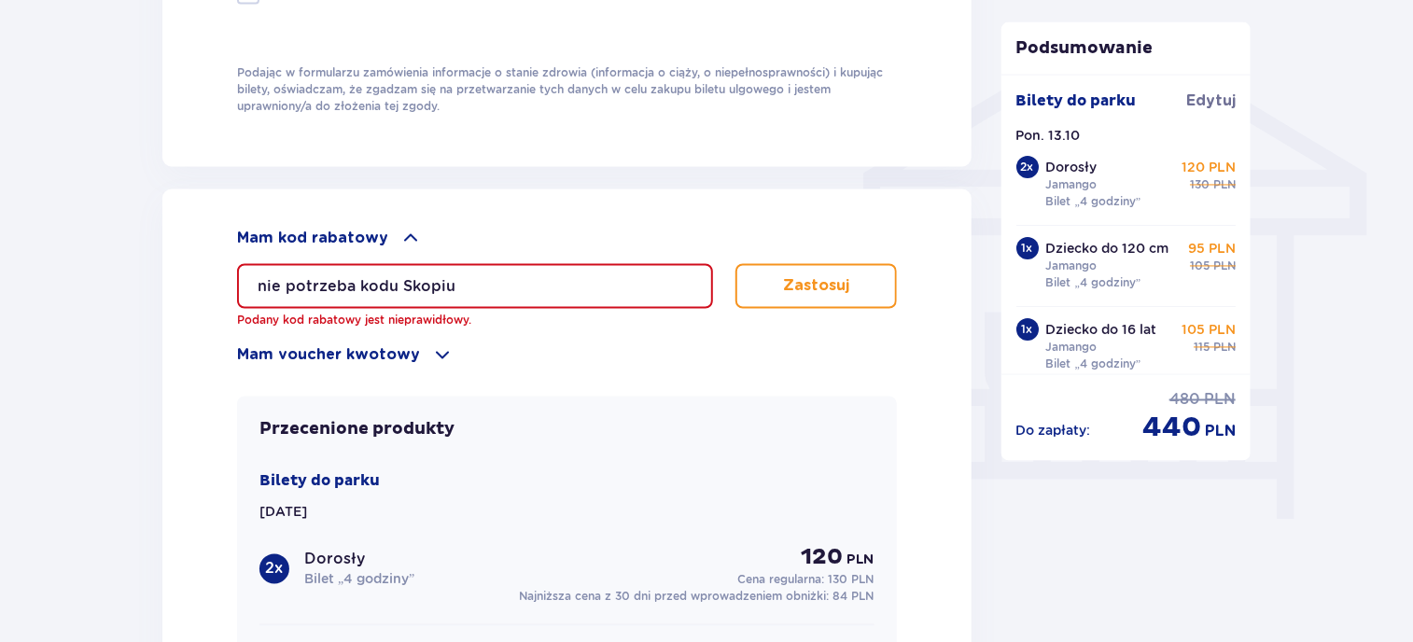
drag, startPoint x: 386, startPoint y: 283, endPoint x: 146, endPoint y: 301, distance: 241.5
click at [211, 298] on div "Mam kod rabatowy nie potrzeba kodu Skopiu Podany kod rabatowy jest nieprawidłow…" at bounding box center [566, 627] width 809 height 877
paste input "text"
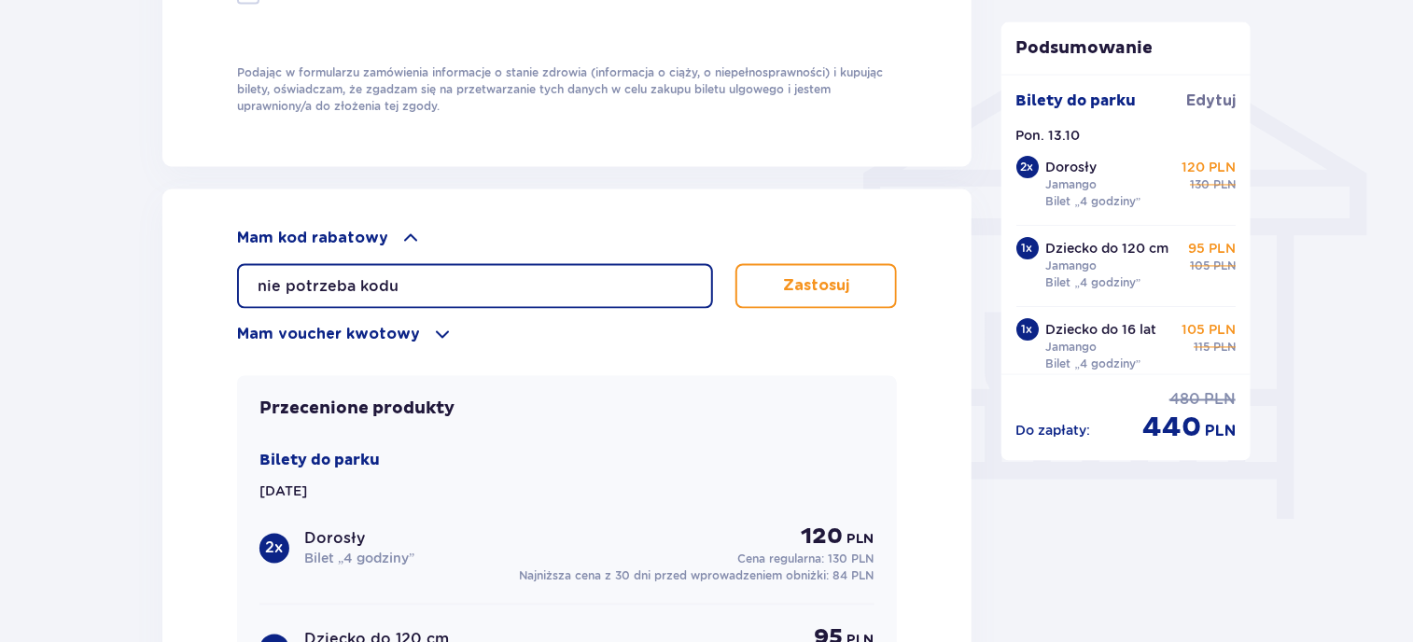
type input "nie potrzeba kodu"
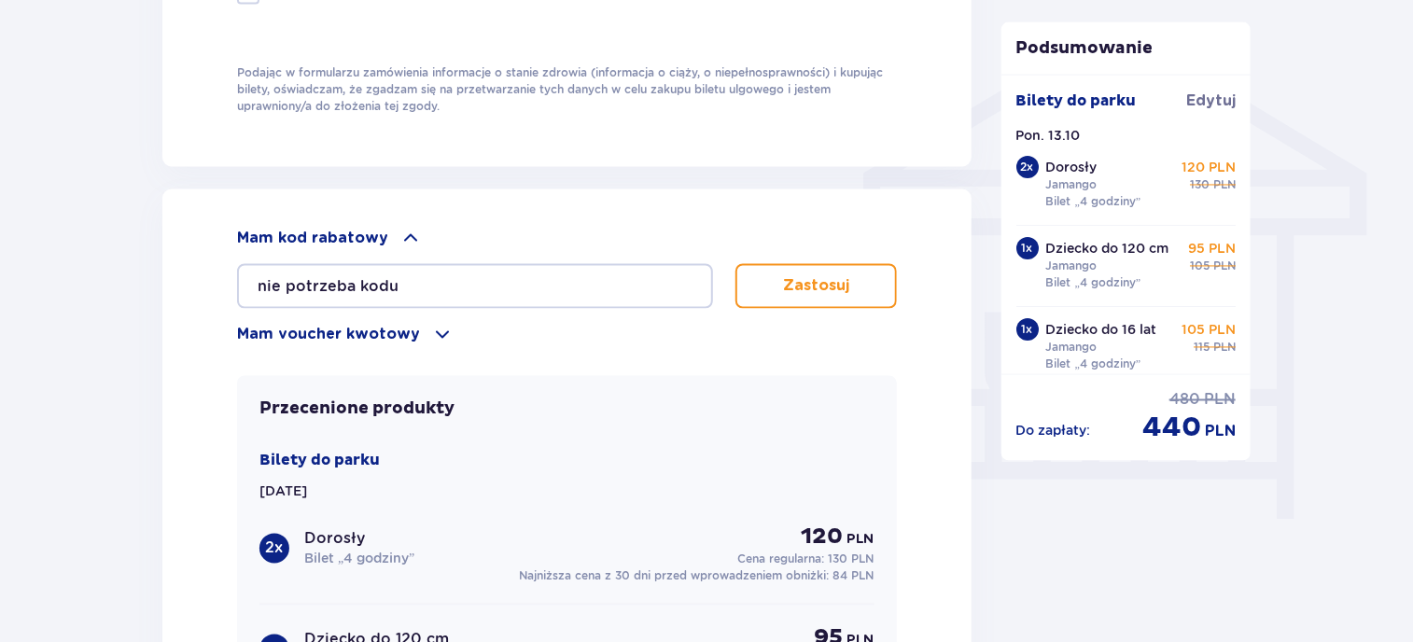
click at [826, 276] on p "Zastosuj" at bounding box center [816, 286] width 66 height 21
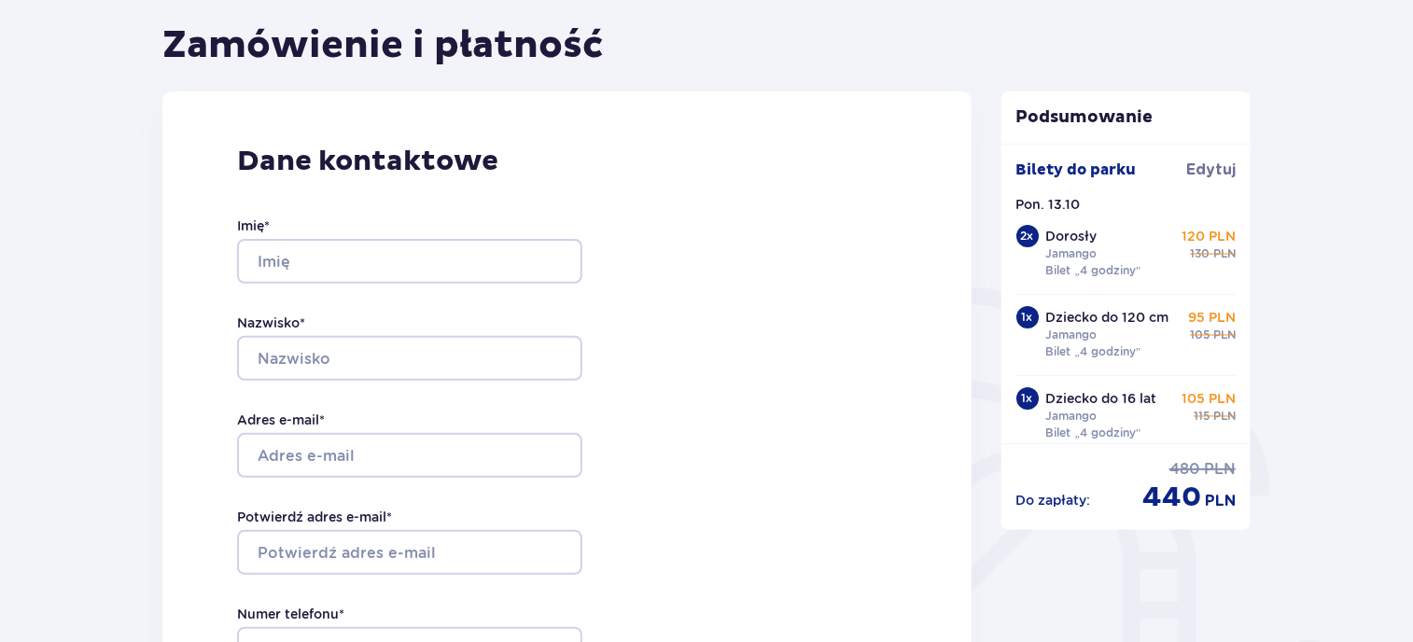
scroll to position [0, 0]
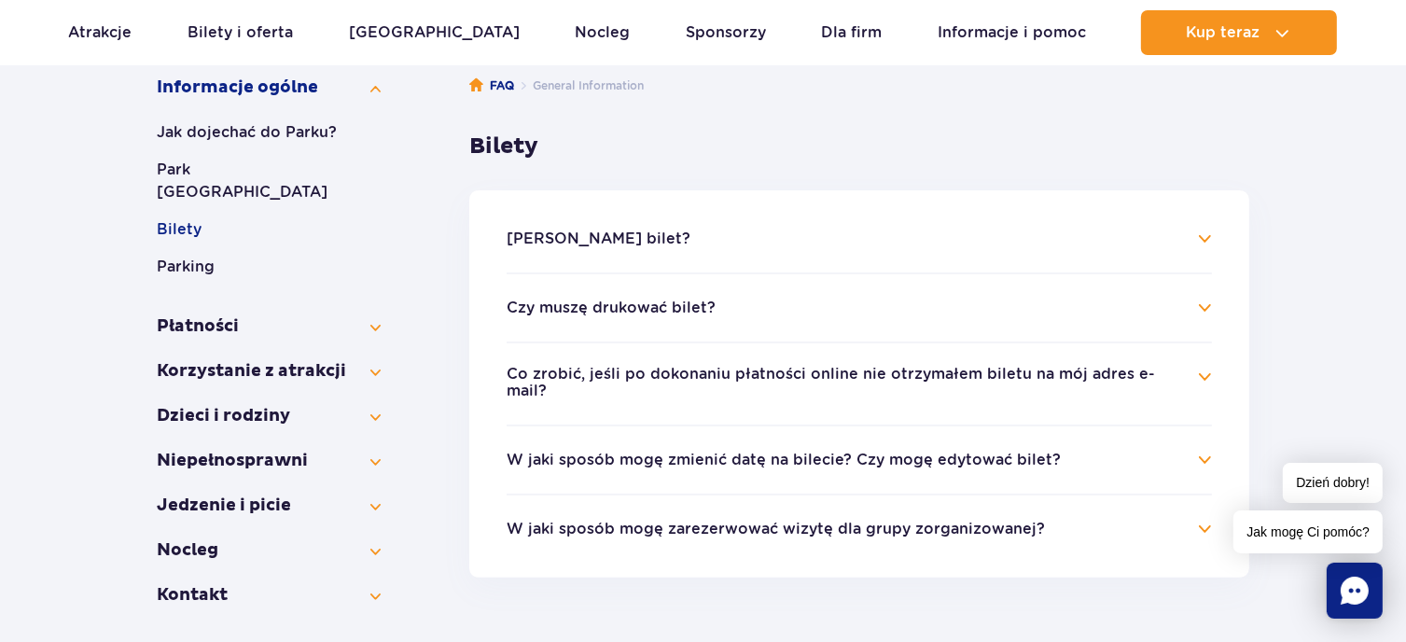
scroll to position [248, 0]
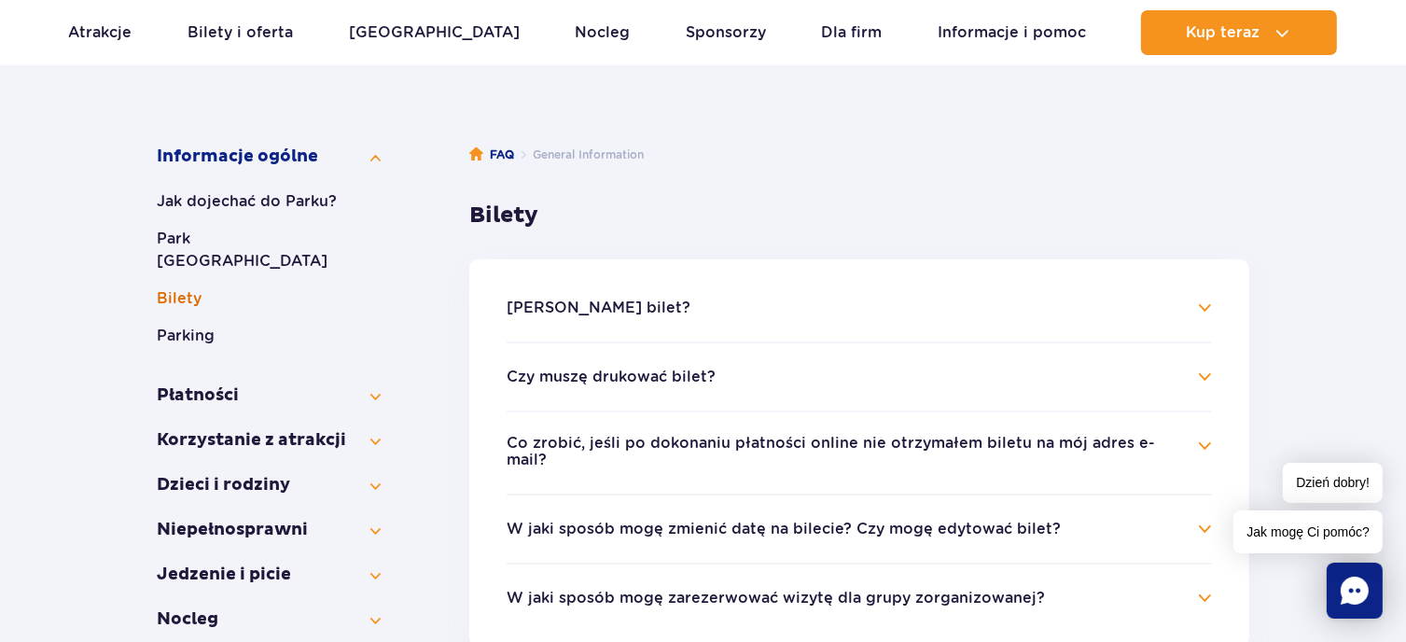
click at [187, 287] on button "Bilety" at bounding box center [269, 298] width 224 height 22
click at [187, 325] on button "Parking" at bounding box center [269, 336] width 224 height 22
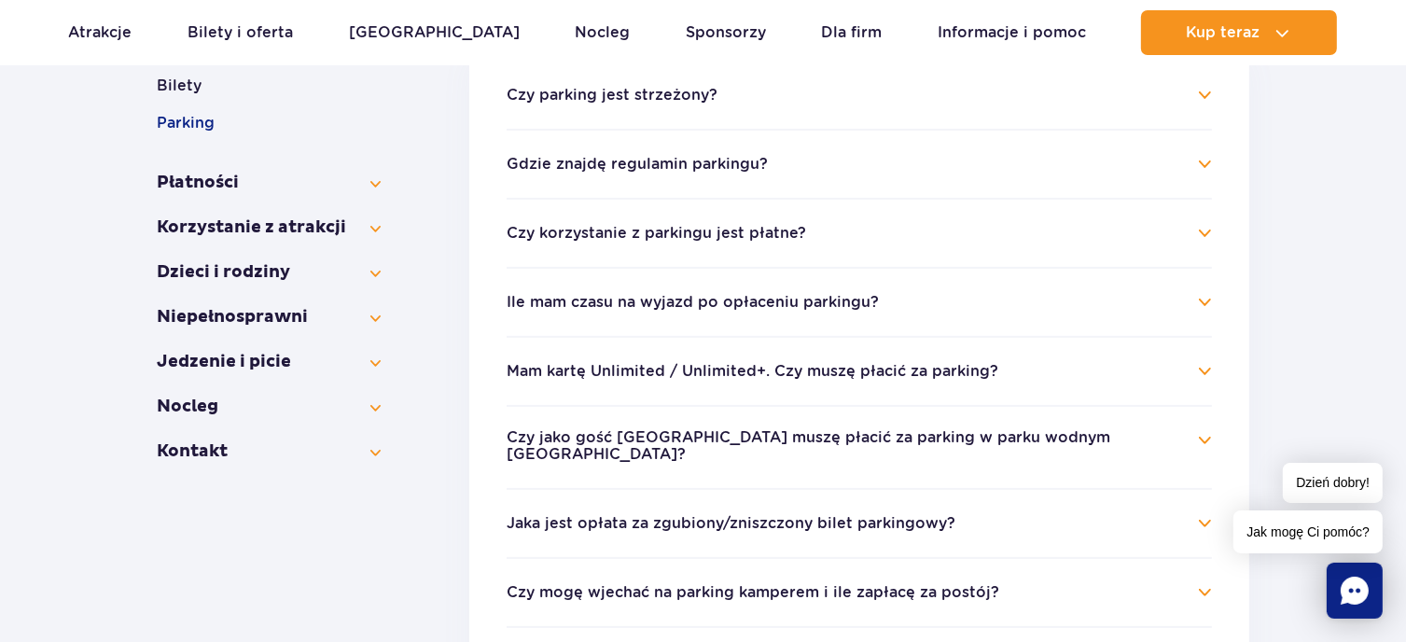
scroll to position [497, 0]
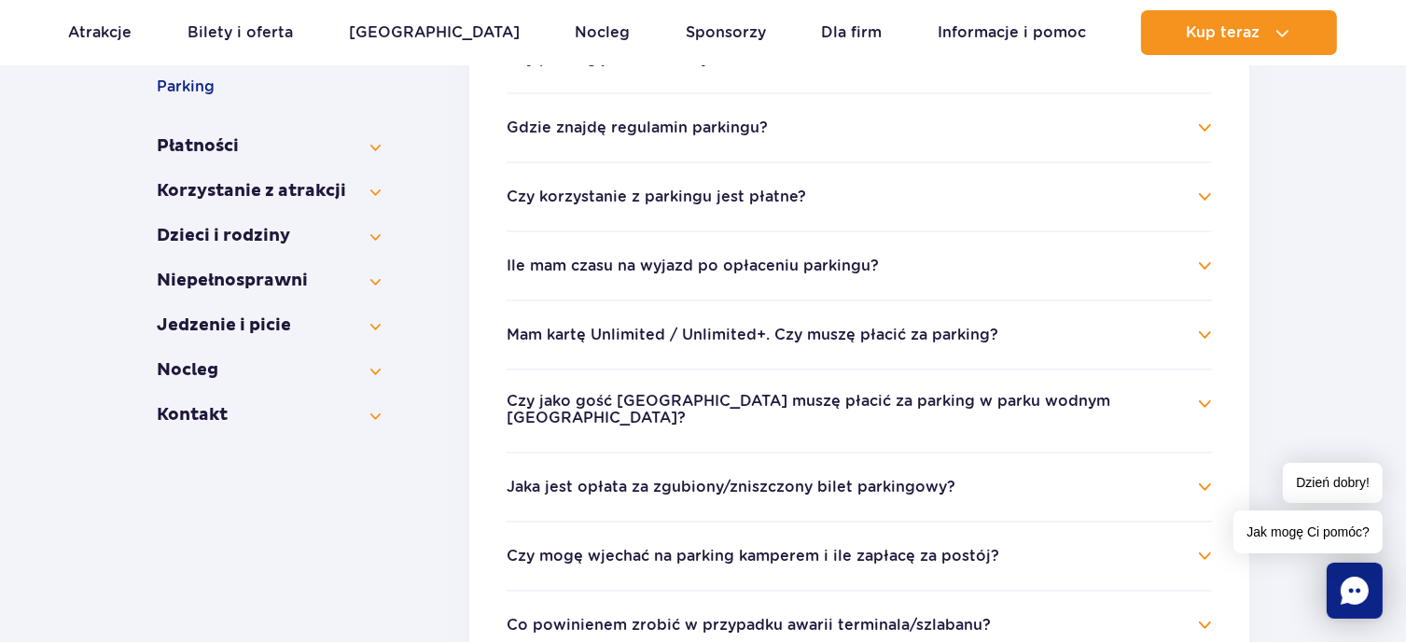
click at [1194, 192] on h4 "Czy korzystanie z parkingu jest płatne?" at bounding box center [859, 197] width 705 height 22
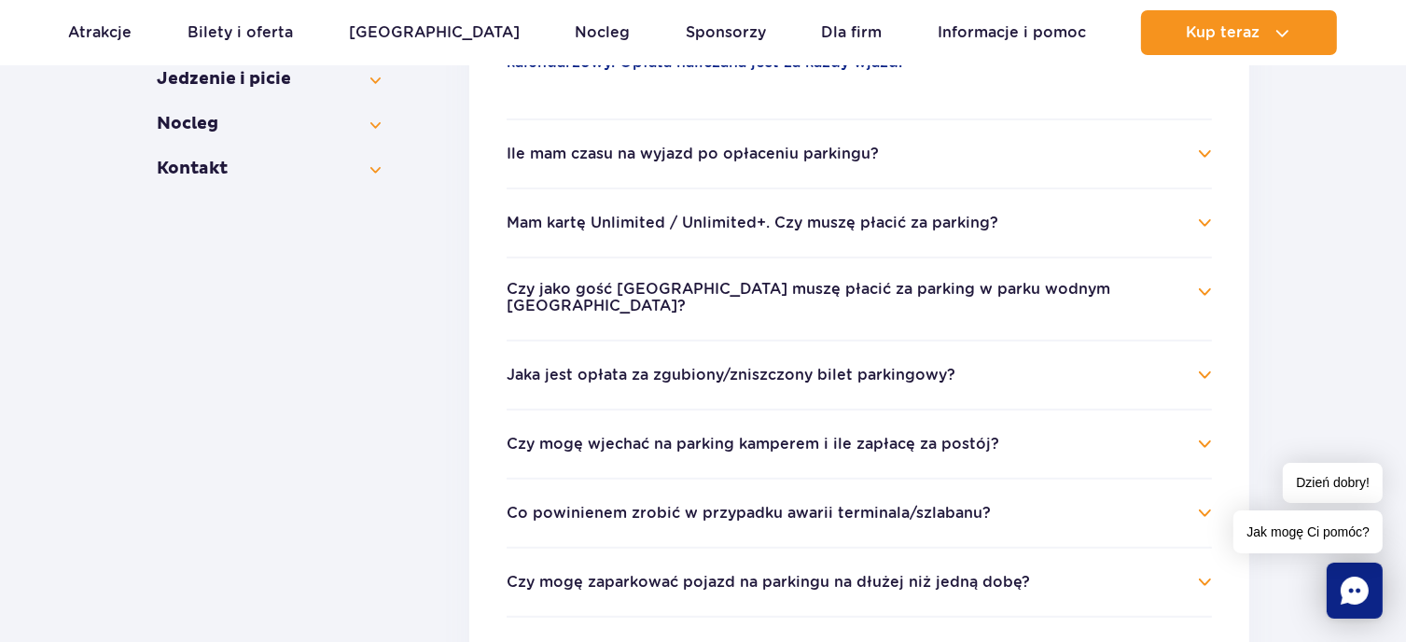
scroll to position [746, 0]
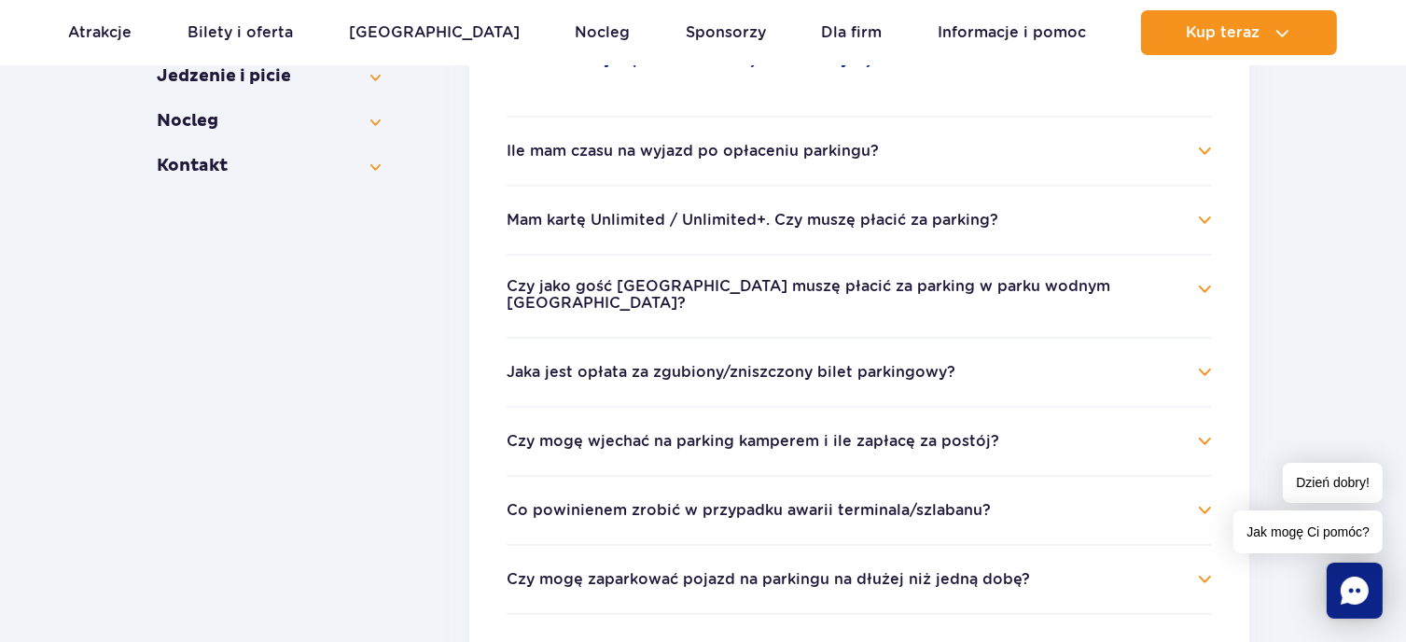
click at [851, 145] on button "Ile mam czasu na wyjazd po opłaceniu parkingu?" at bounding box center [693, 151] width 372 height 17
